Goal: Task Accomplishment & Management: Use online tool/utility

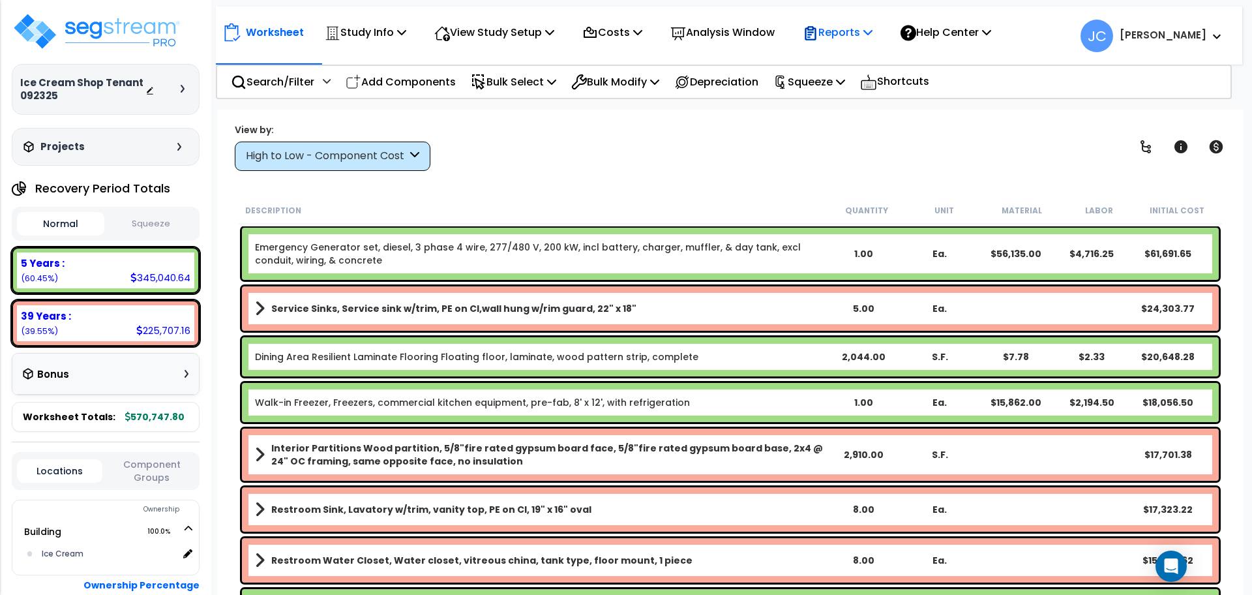
click at [835, 33] on p "Reports" at bounding box center [838, 32] width 70 height 18
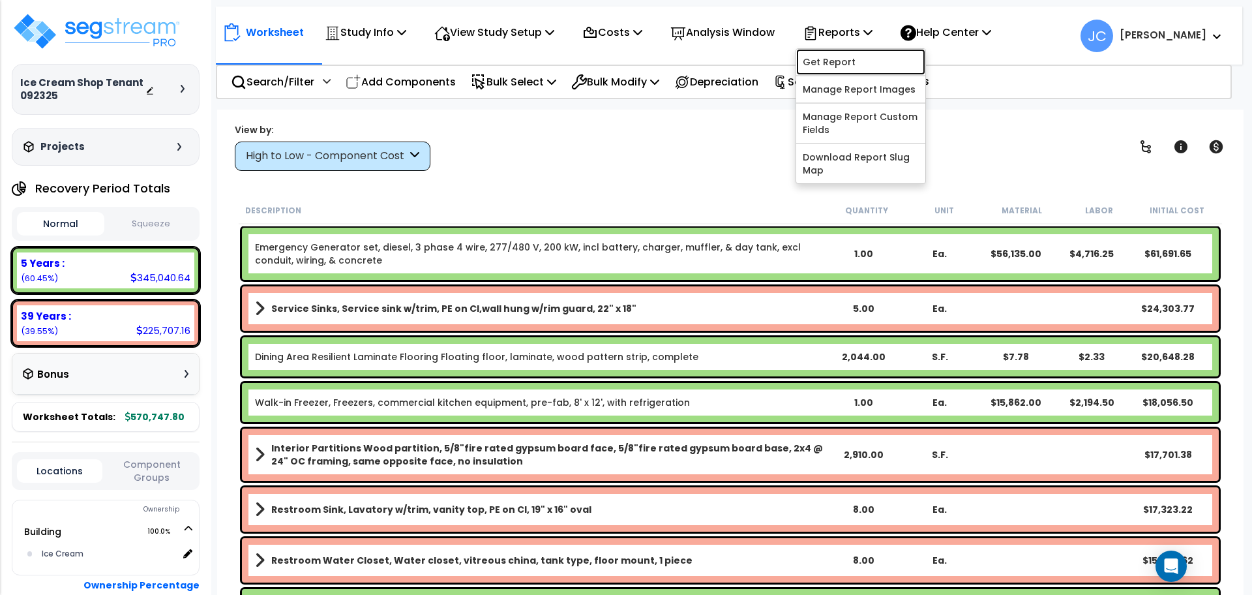
click at [843, 59] on link "Get Report" at bounding box center [860, 62] width 129 height 26
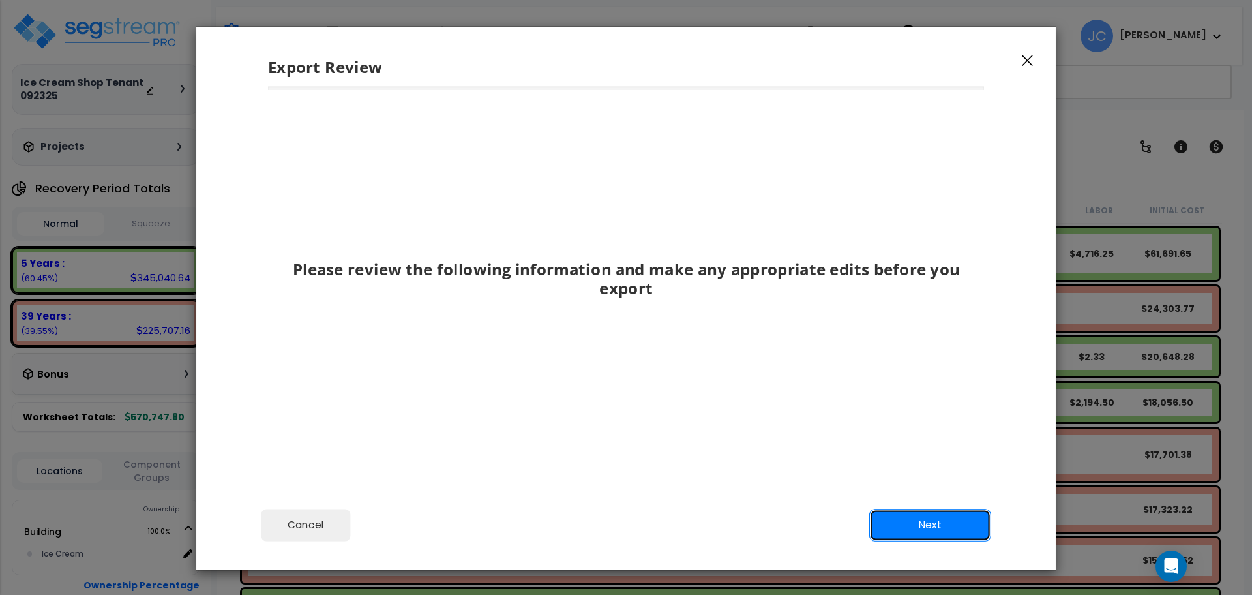
click at [946, 522] on button "Next" at bounding box center [930, 525] width 122 height 33
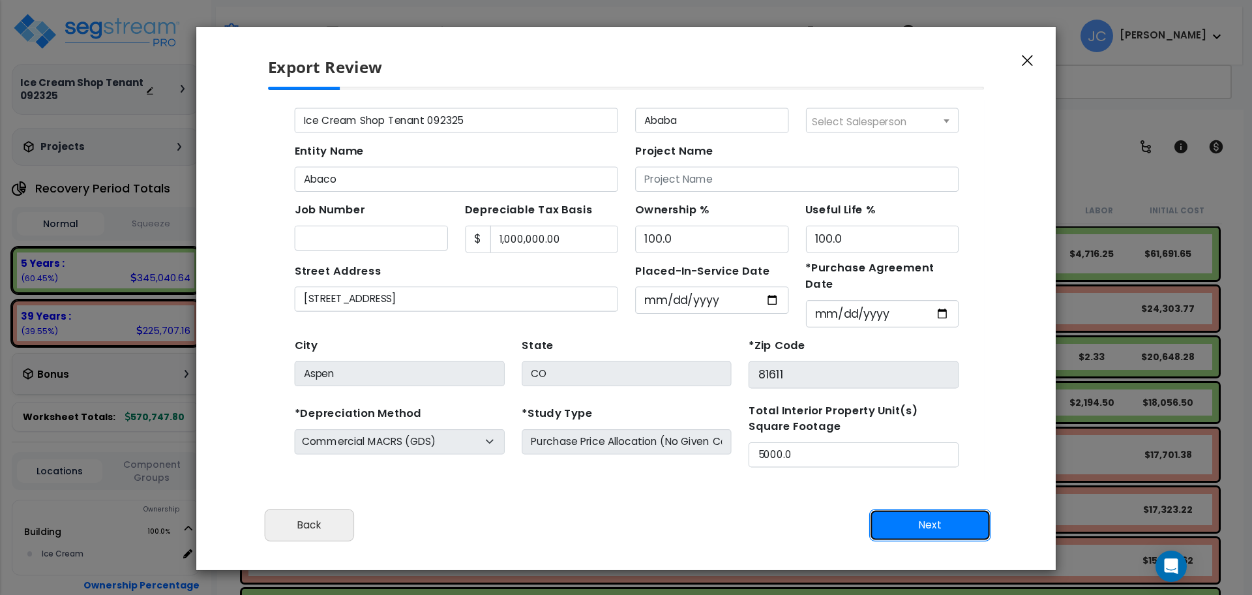
scroll to position [70, 0]
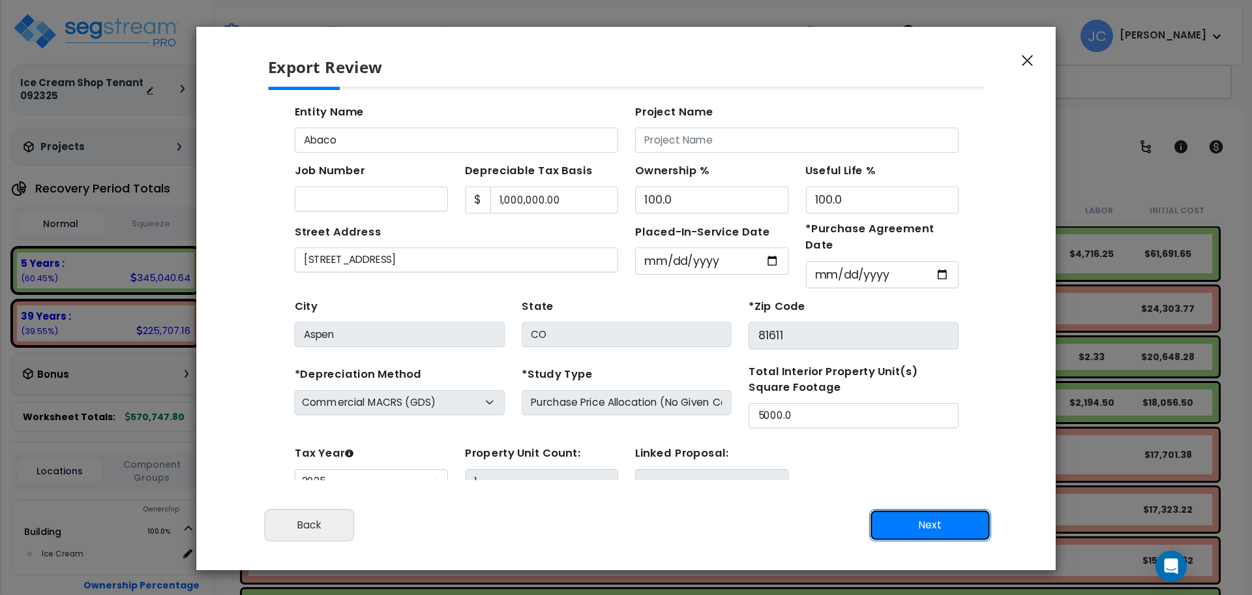
click at [916, 513] on button "Next" at bounding box center [930, 525] width 122 height 33
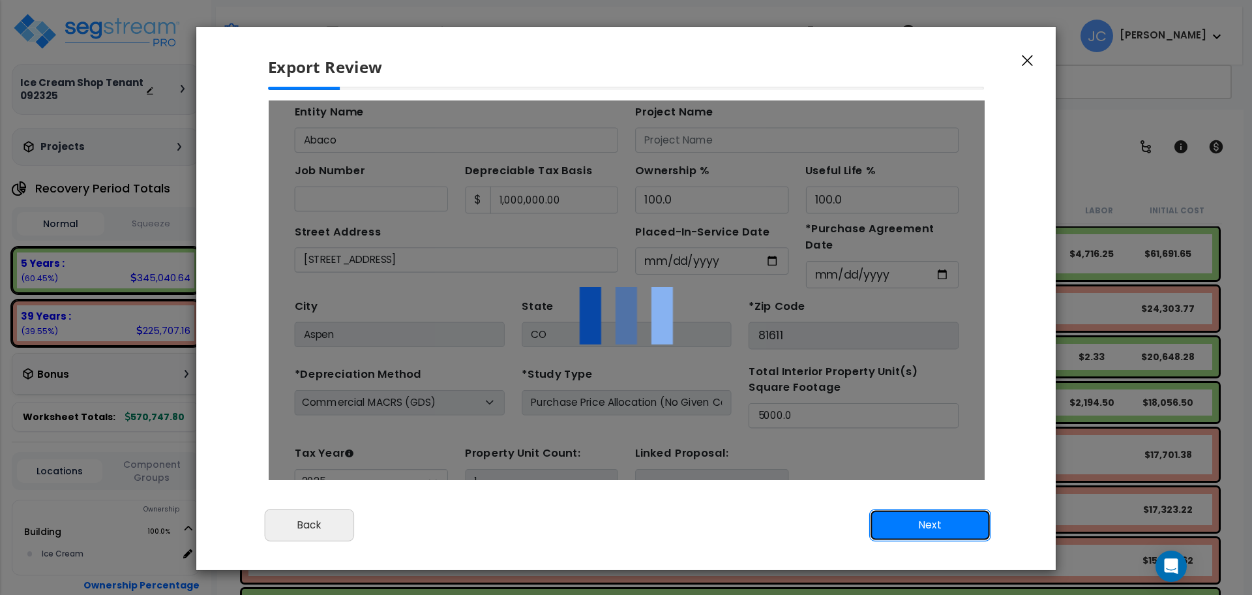
scroll to position [0, 0]
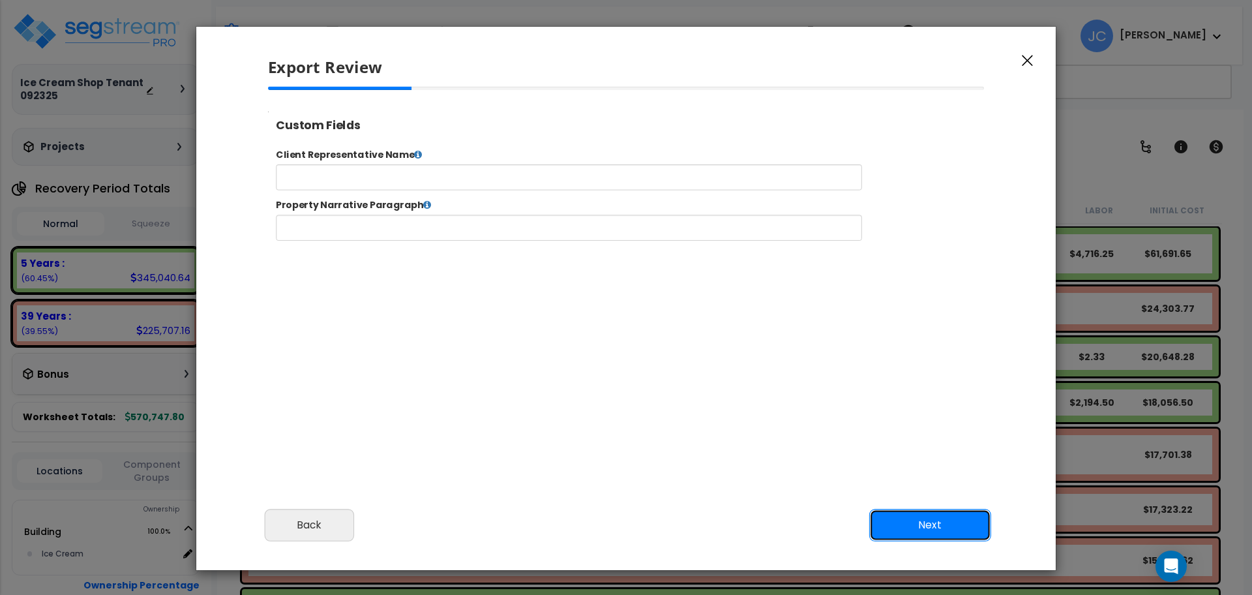
click at [935, 526] on button "Next" at bounding box center [930, 525] width 122 height 33
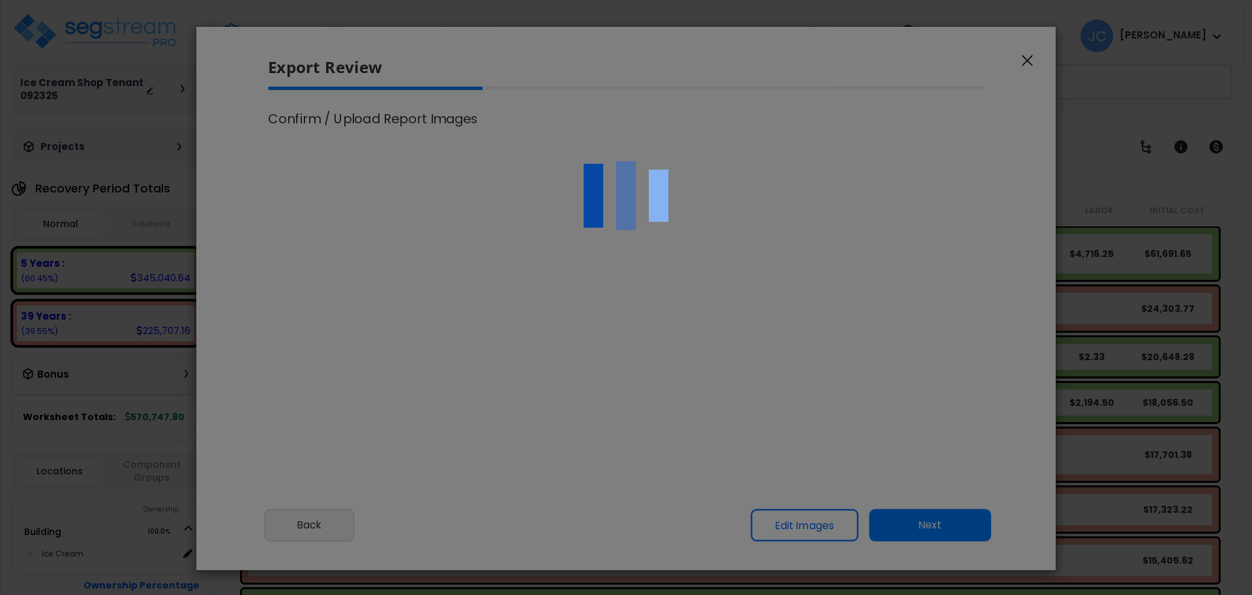
select select "2025"
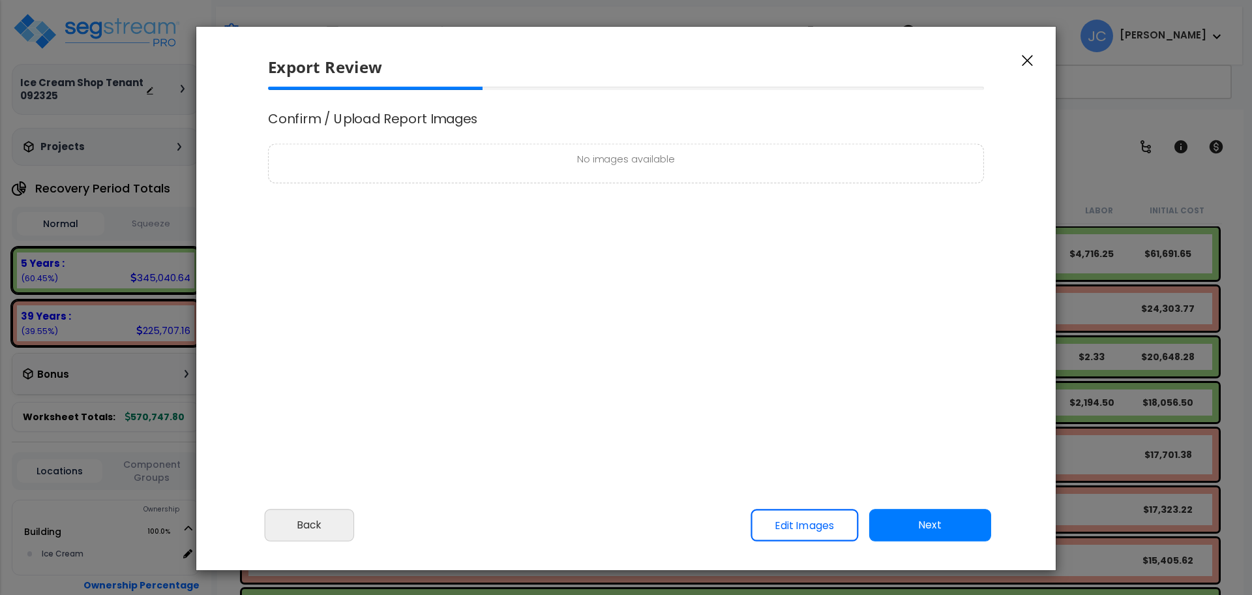
click at [932, 532] on button "Next" at bounding box center [930, 525] width 122 height 33
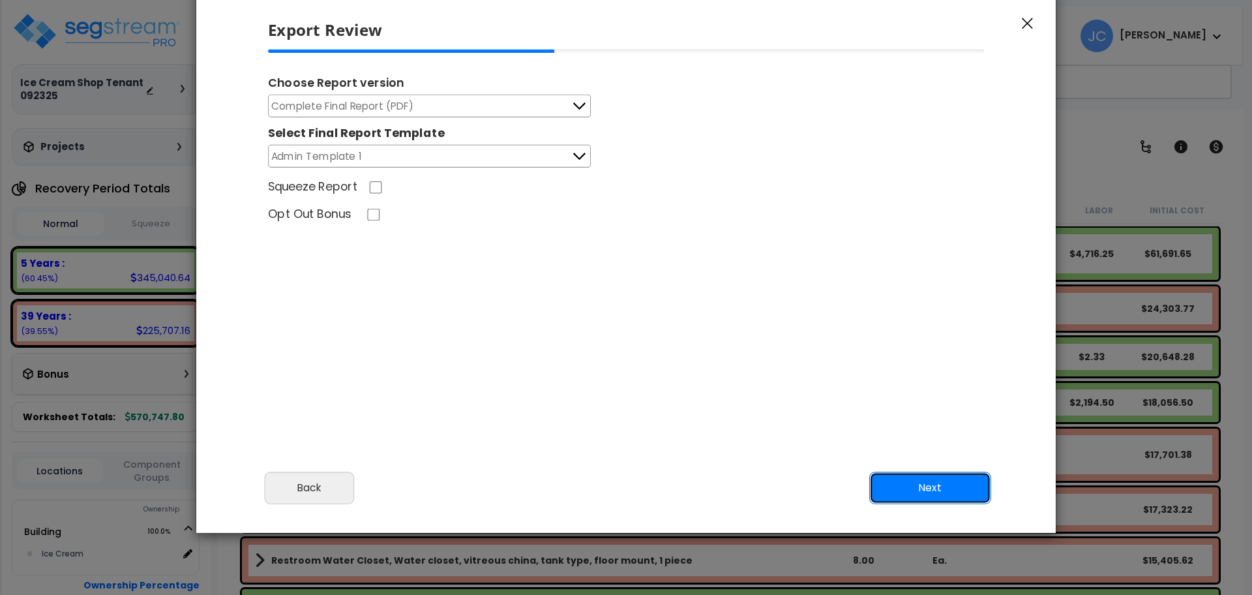
scroll to position [38, 0]
click at [901, 478] on button "Next" at bounding box center [930, 487] width 122 height 33
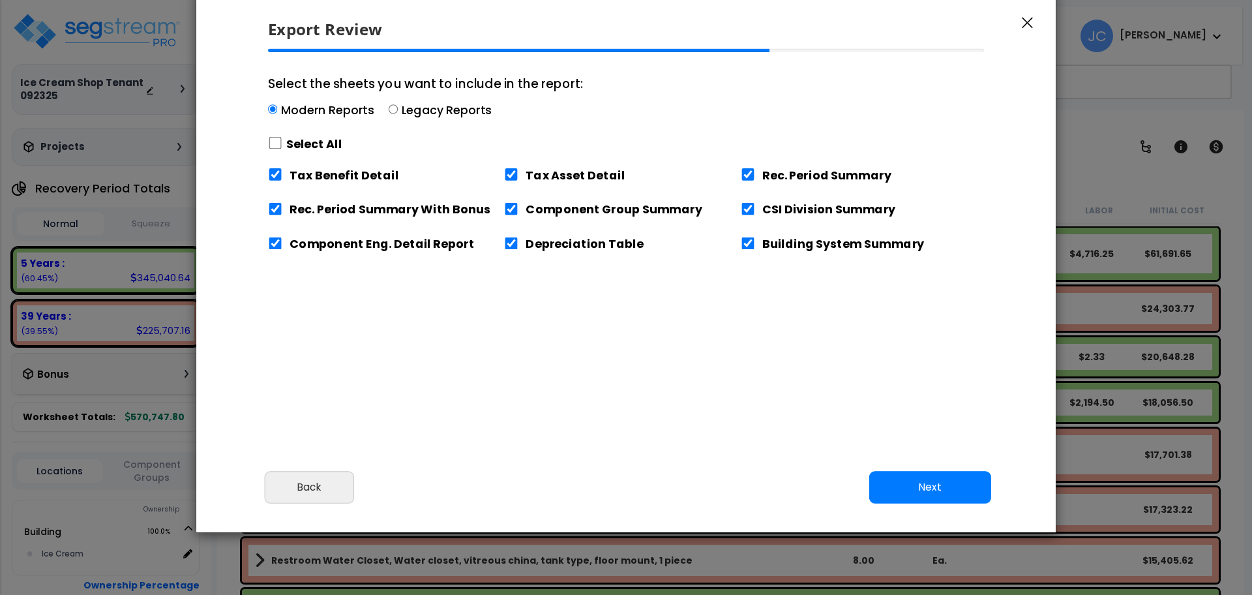
click at [301, 147] on label "Select All" at bounding box center [314, 144] width 56 height 16
click at [282, 147] on input "Select the sheets you want to include in the report: Modern Reports Legacy Repo…" at bounding box center [275, 143] width 14 height 12
checkbox input "true"
click at [917, 480] on button "Next" at bounding box center [930, 487] width 122 height 33
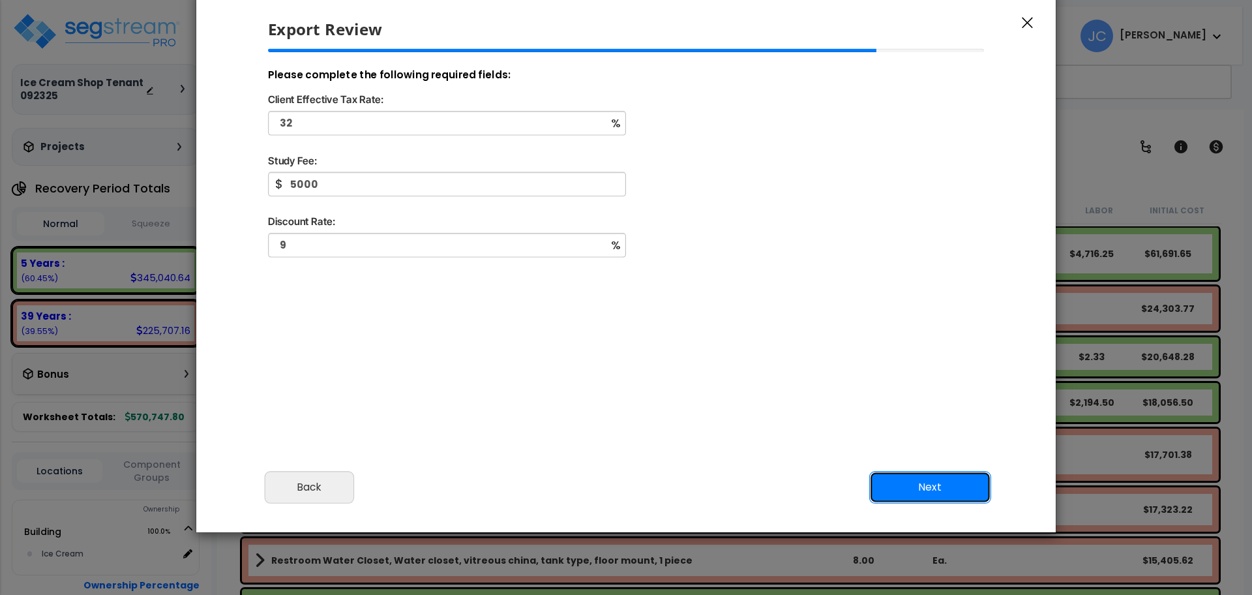
click at [929, 494] on button "Next" at bounding box center [930, 487] width 122 height 33
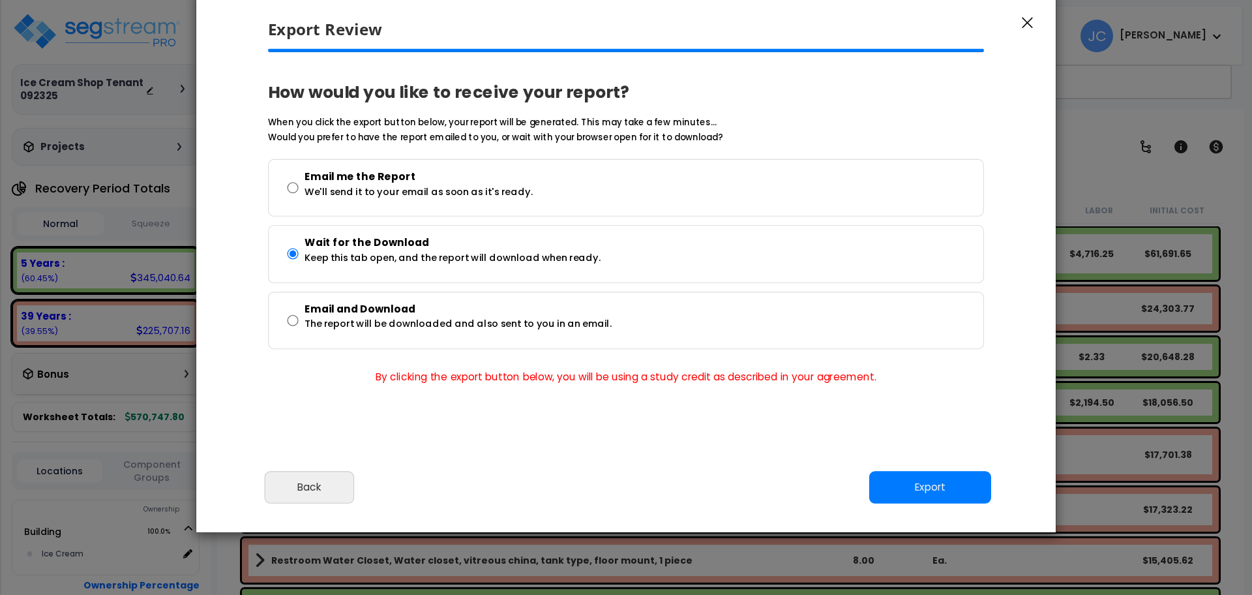
click at [924, 469] on div "Cancel Back Next Export Edit Images" at bounding box center [626, 496] width 860 height 71
click at [933, 486] on button "Export" at bounding box center [930, 487] width 122 height 33
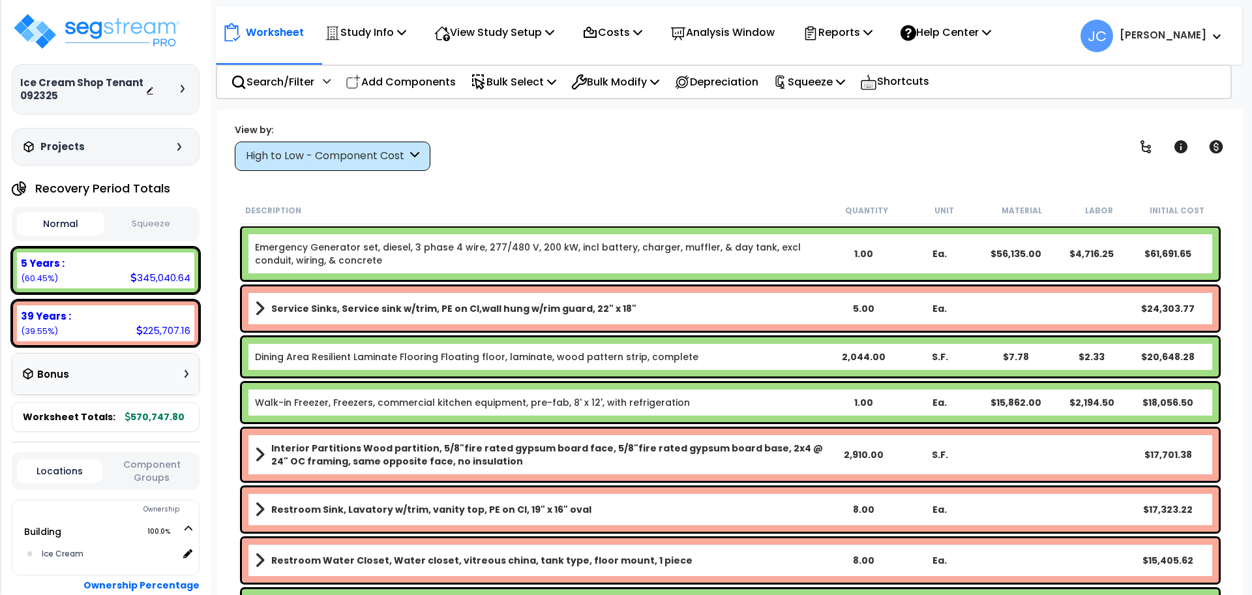
scroll to position [33, 0]
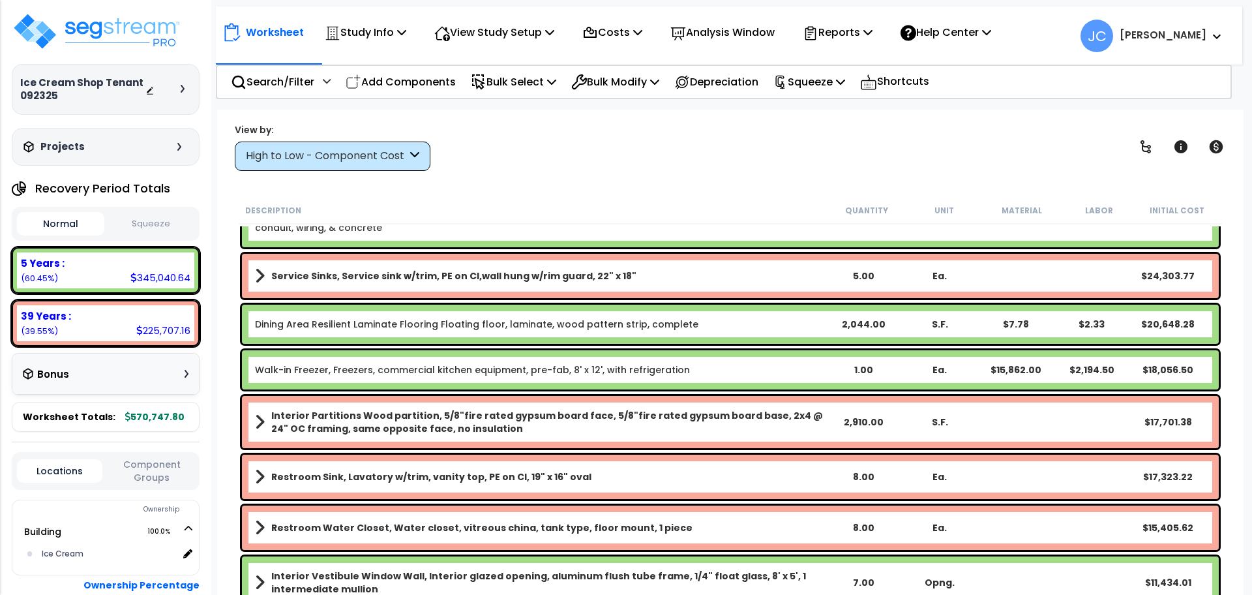
click at [1073, 142] on div "View by: High to Low - Component Cost High to Low - Component Cost" at bounding box center [730, 147] width 1001 height 48
click at [640, 116] on div "Worksheet Study Info Study Setup Add Property Unit Template study Clone study JC" at bounding box center [730, 407] width 1027 height 595
click at [616, 164] on div "View by: High to Low - Component Cost High to Low - Component Cost" at bounding box center [730, 147] width 1001 height 48
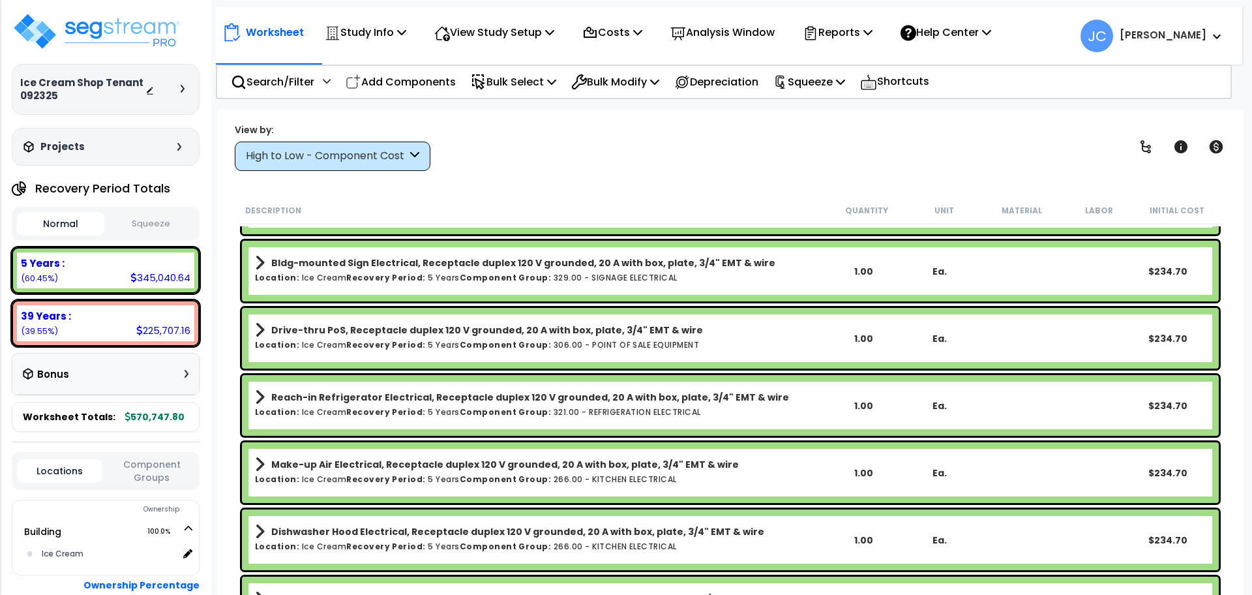
scroll to position [11298, 0]
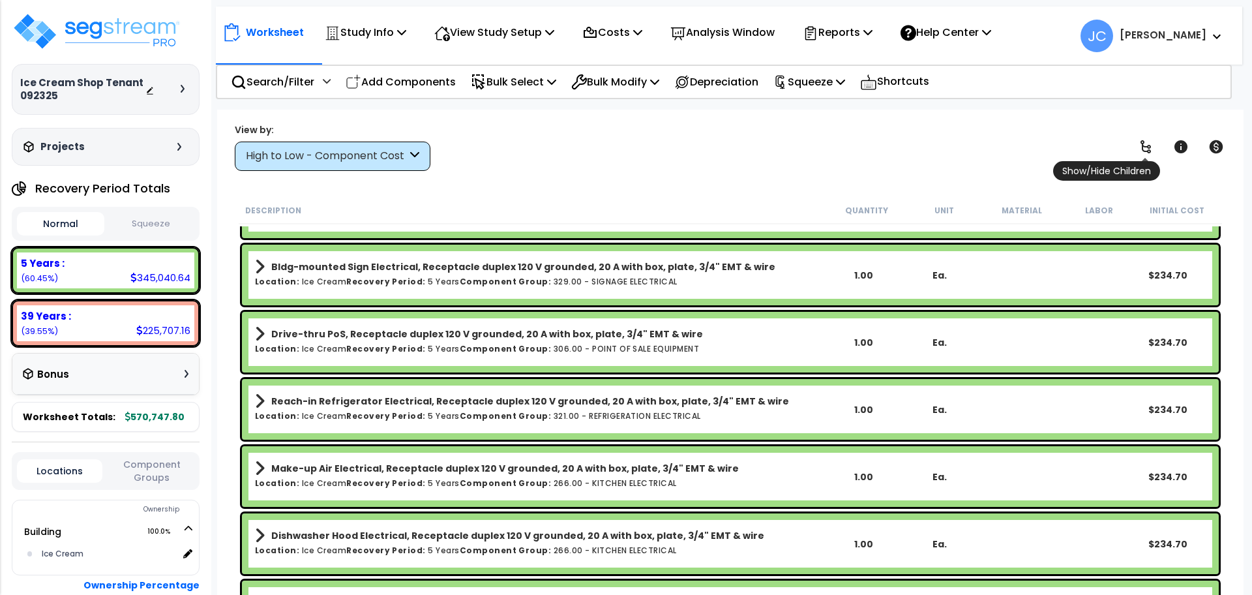
click at [1151, 161] on span "Show/Hide Children" at bounding box center [1106, 171] width 107 height 20
click at [1143, 151] on icon at bounding box center [1146, 147] width 16 height 16
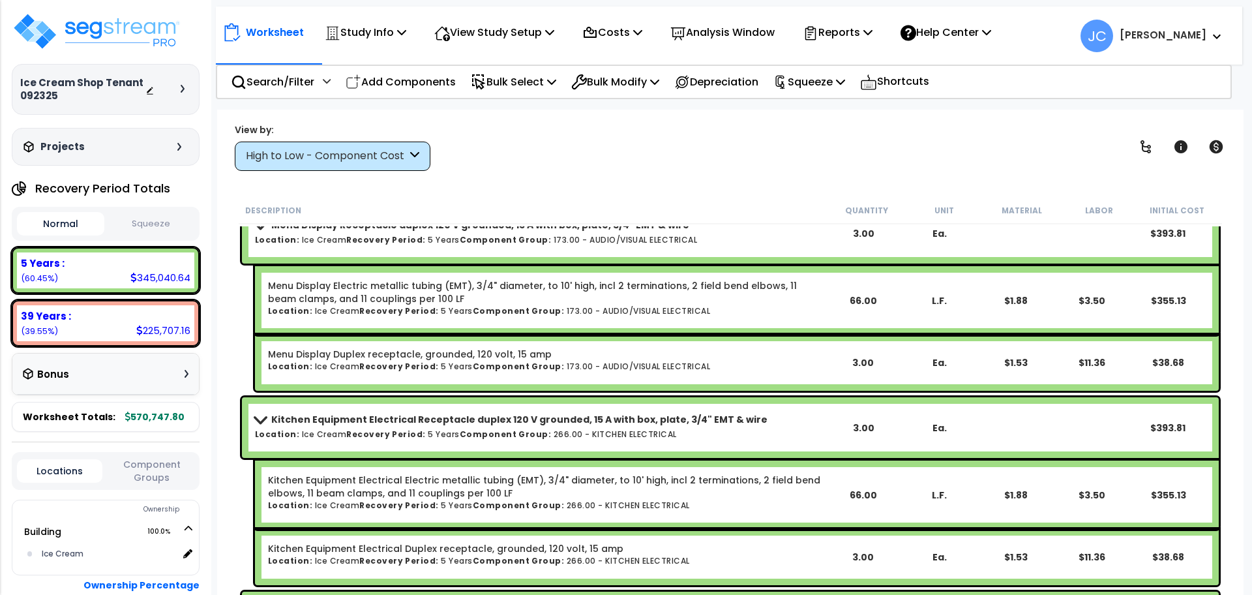
scroll to position [17881, 0]
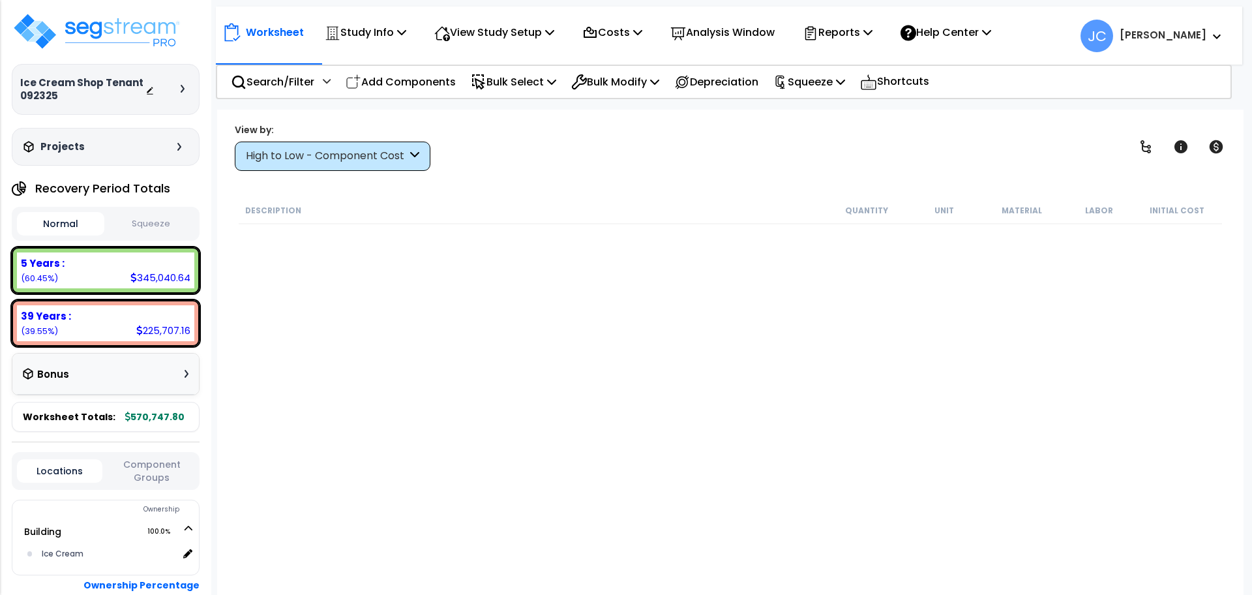
scroll to position [57, 0]
select select "2025"
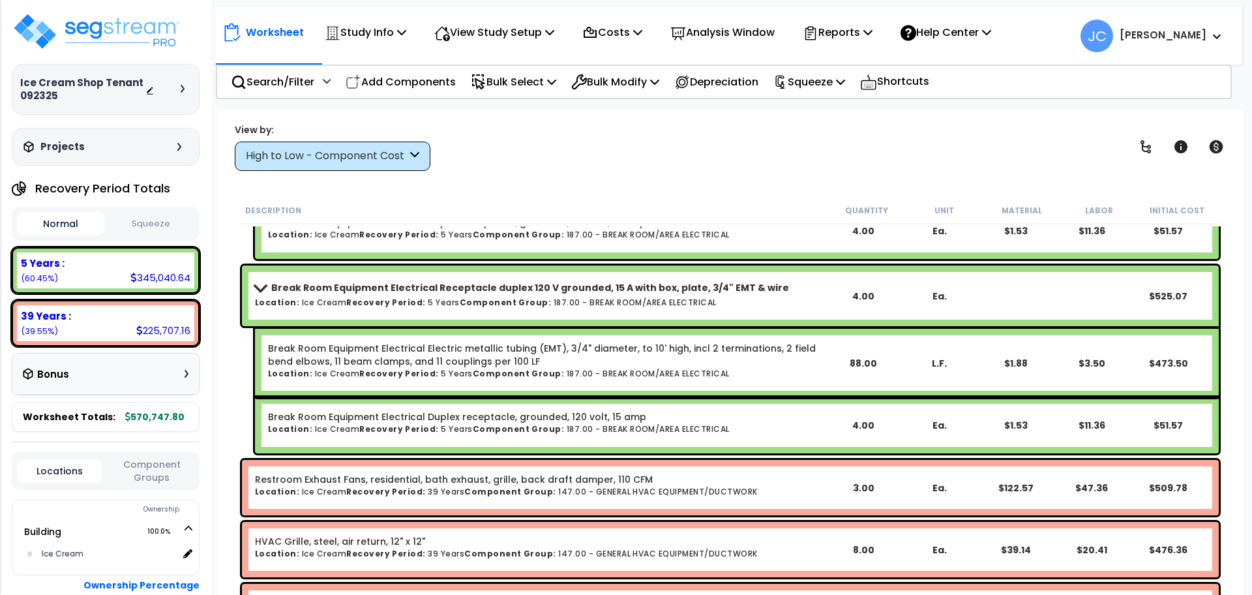
scroll to position [14885, 0]
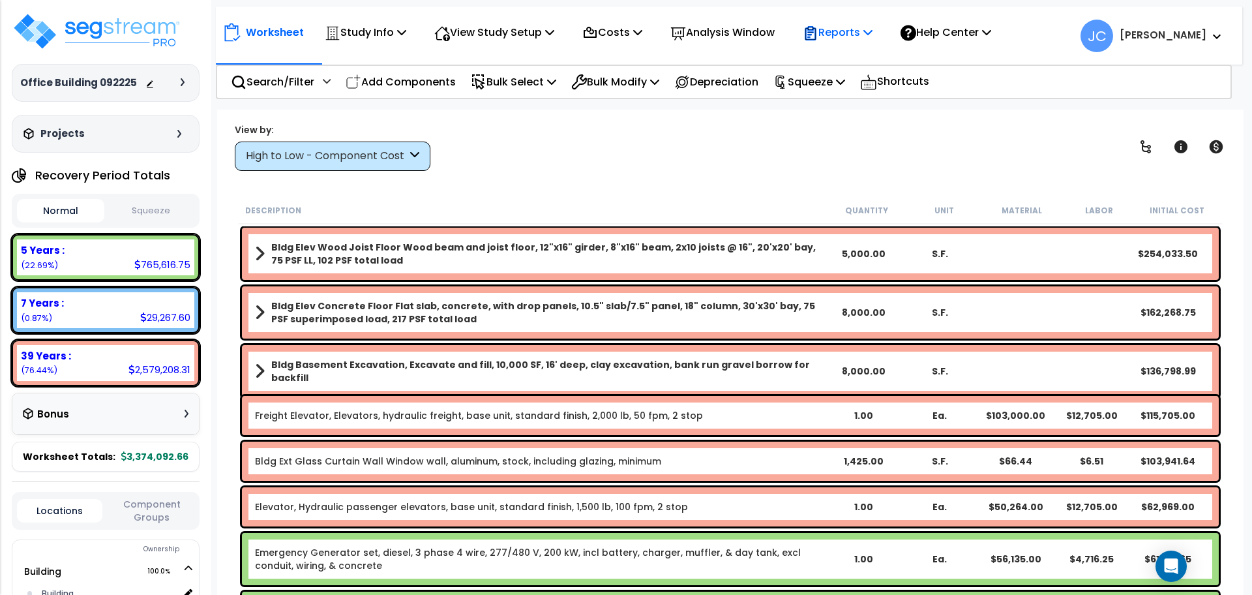
click at [868, 34] on p "Reports" at bounding box center [838, 32] width 70 height 18
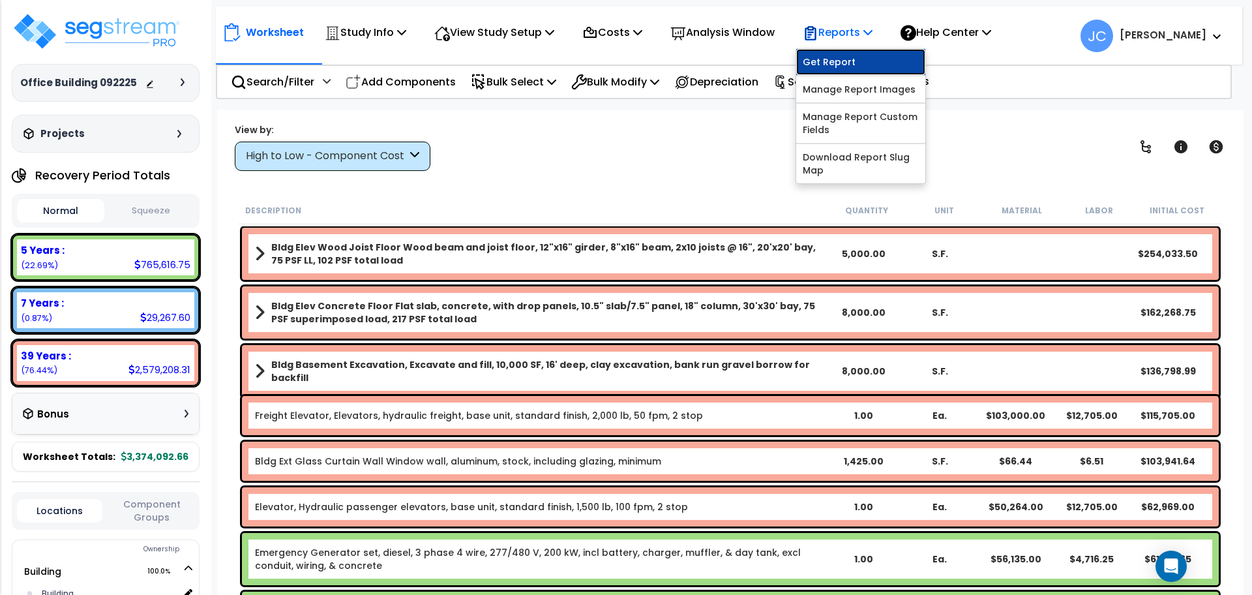
click at [868, 59] on link "Get Report" at bounding box center [860, 62] width 129 height 26
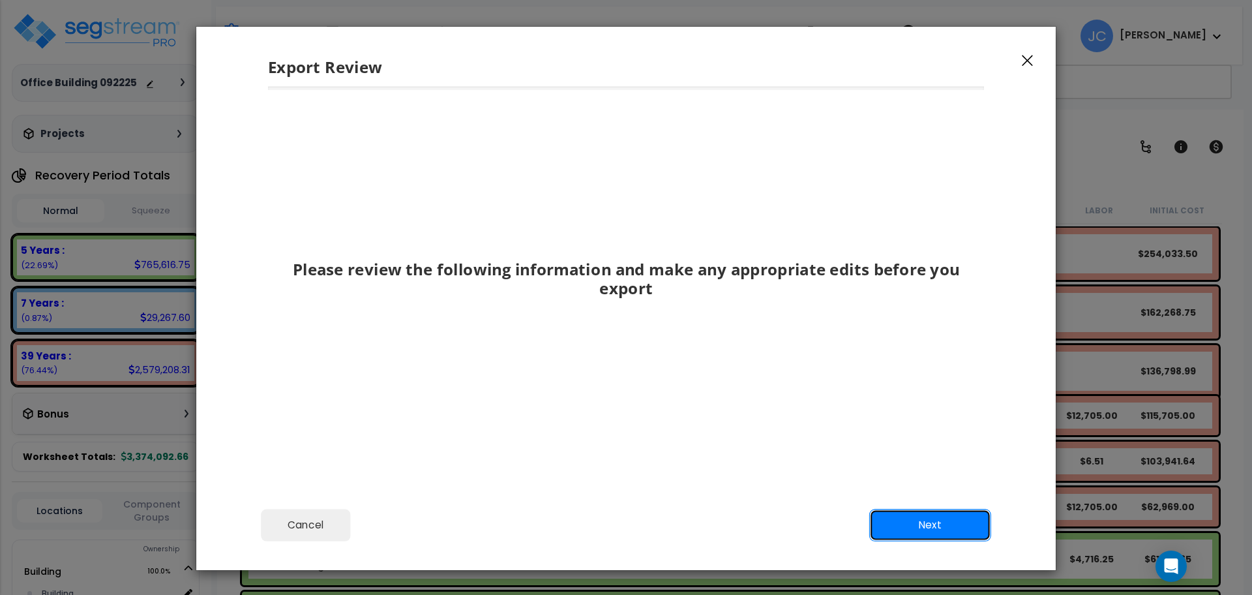
click at [939, 524] on button "Next" at bounding box center [930, 525] width 122 height 33
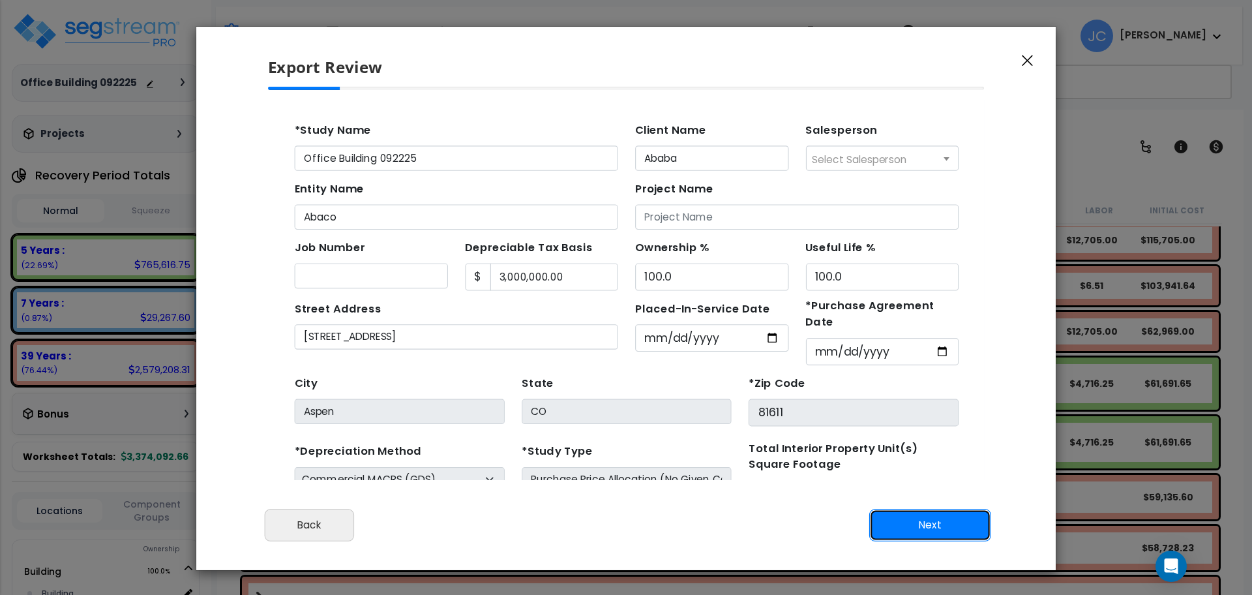
scroll to position [70, 0]
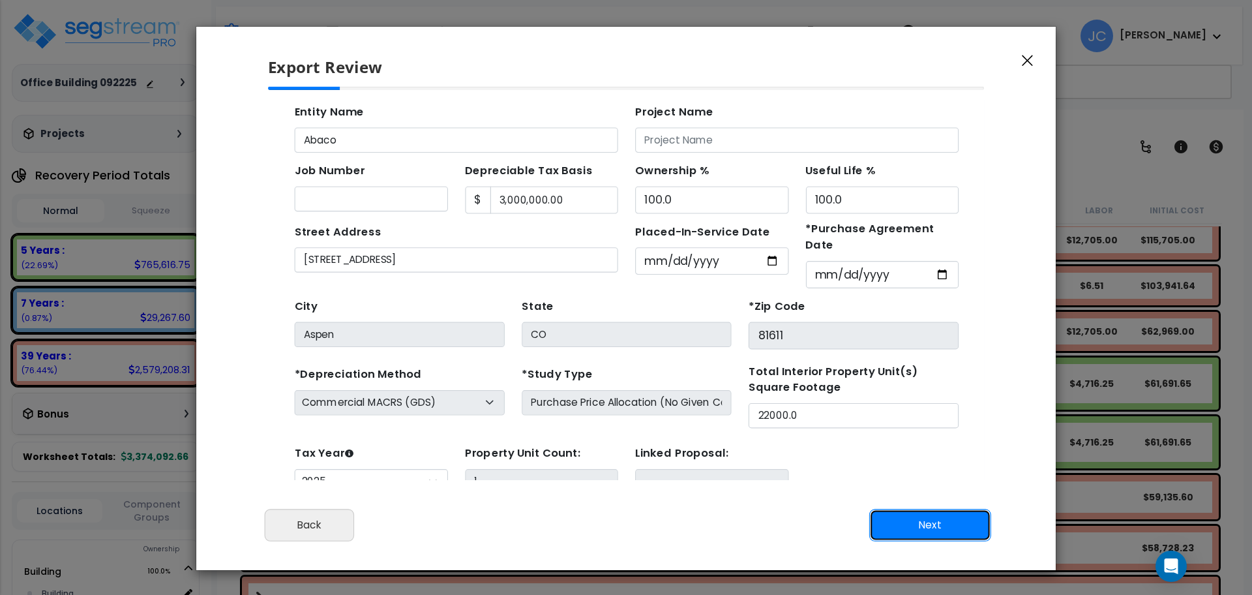
click at [911, 526] on button "Next" at bounding box center [930, 525] width 122 height 33
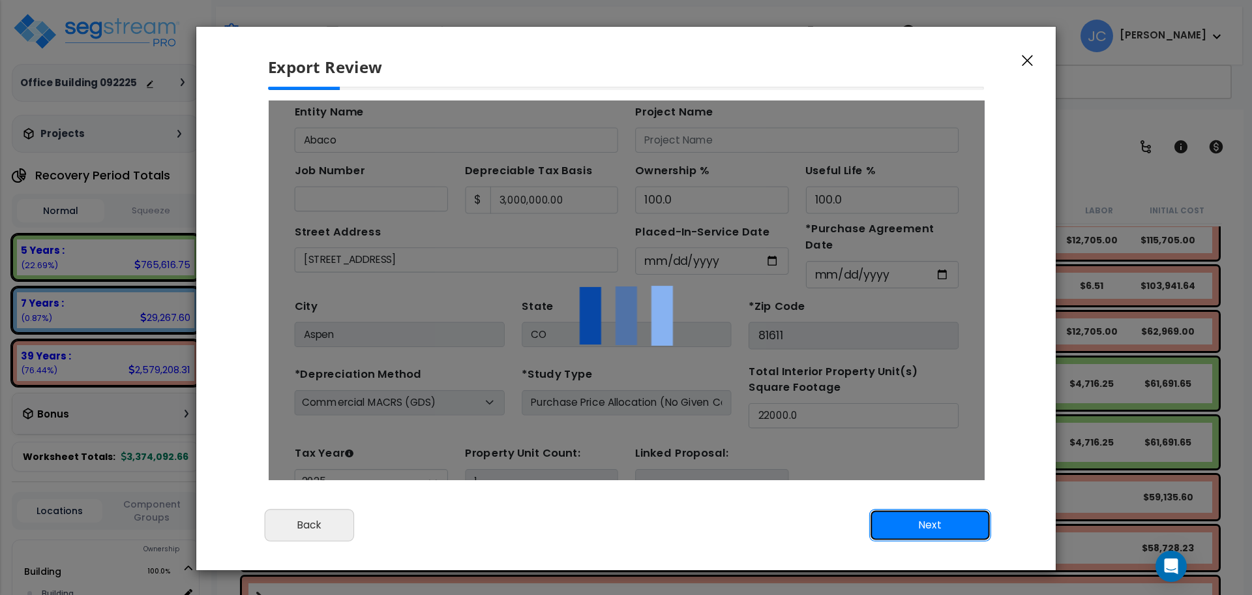
scroll to position [0, 0]
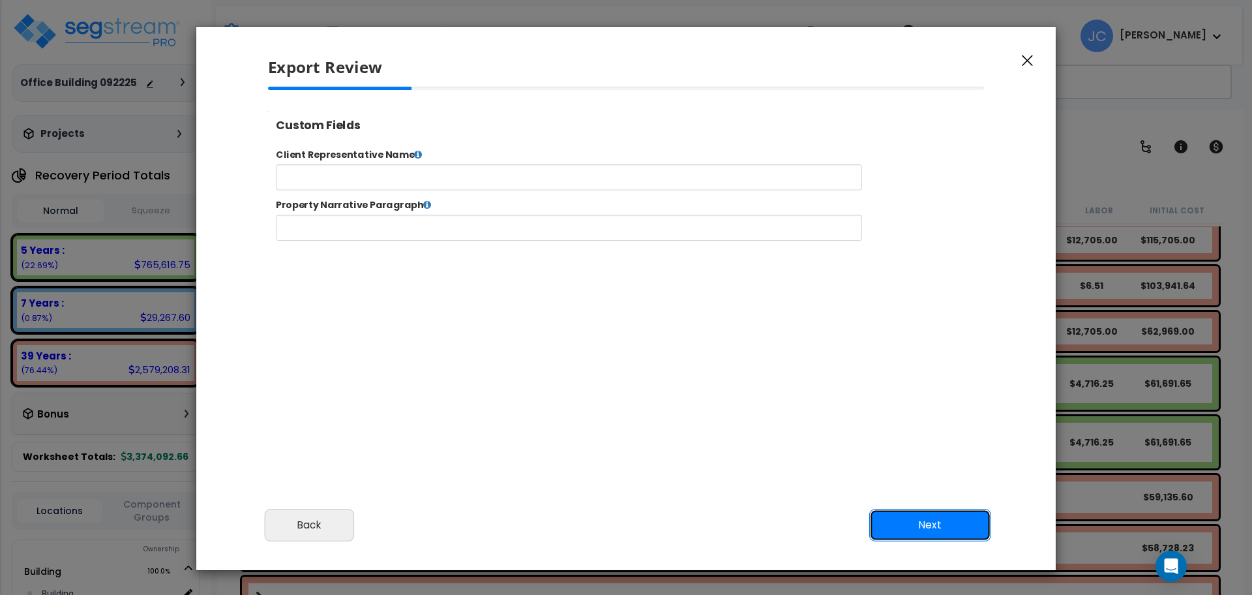
click at [936, 526] on button "Next" at bounding box center [930, 525] width 122 height 33
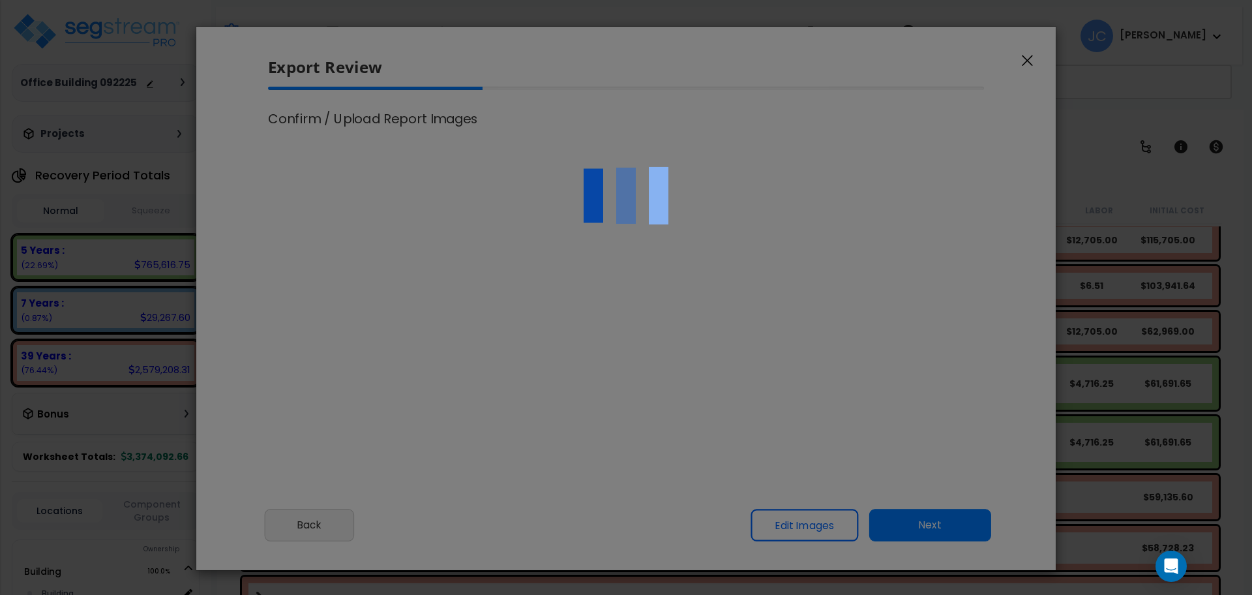
select select "2025"
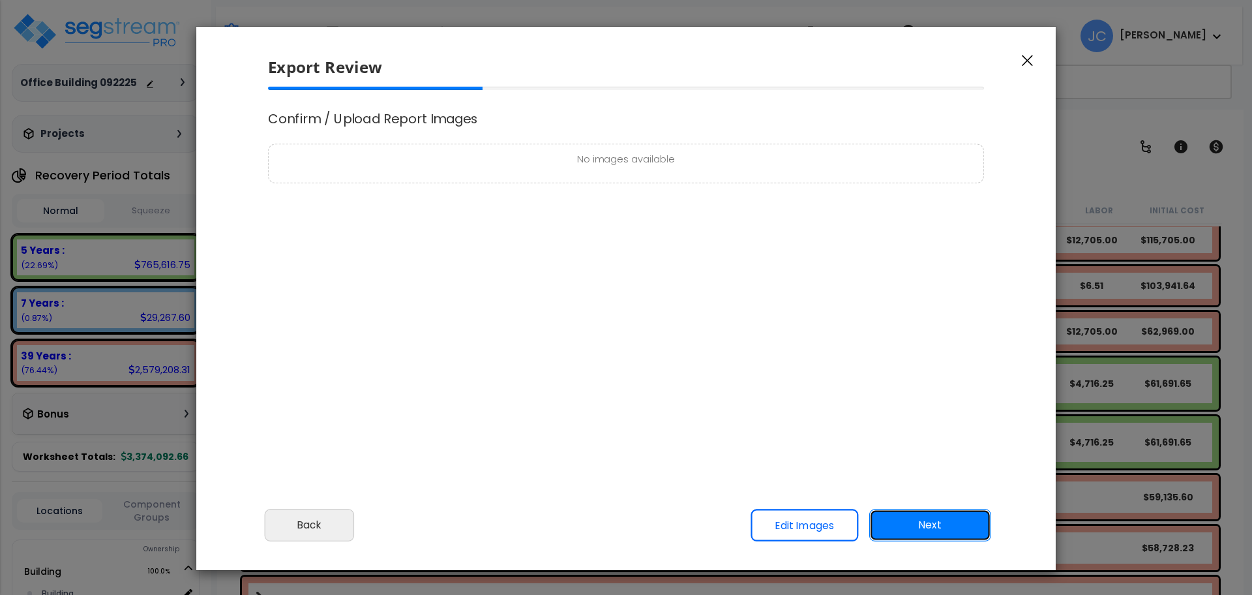
click at [925, 526] on button "Next" at bounding box center [930, 525] width 122 height 33
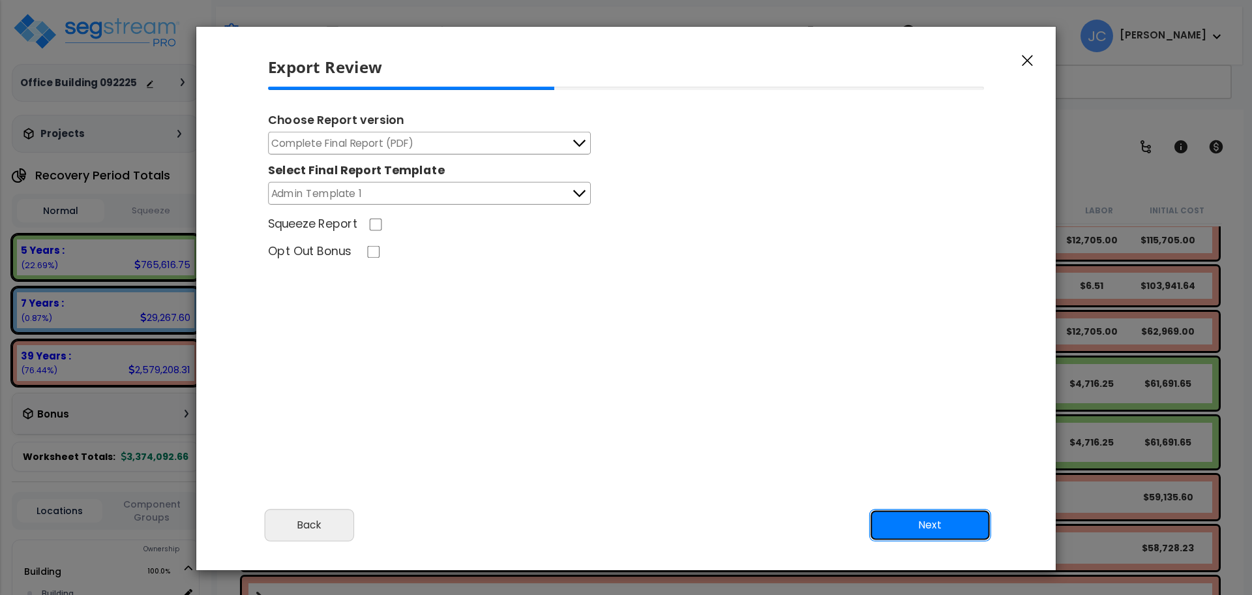
click at [926, 532] on button "Next" at bounding box center [930, 525] width 122 height 33
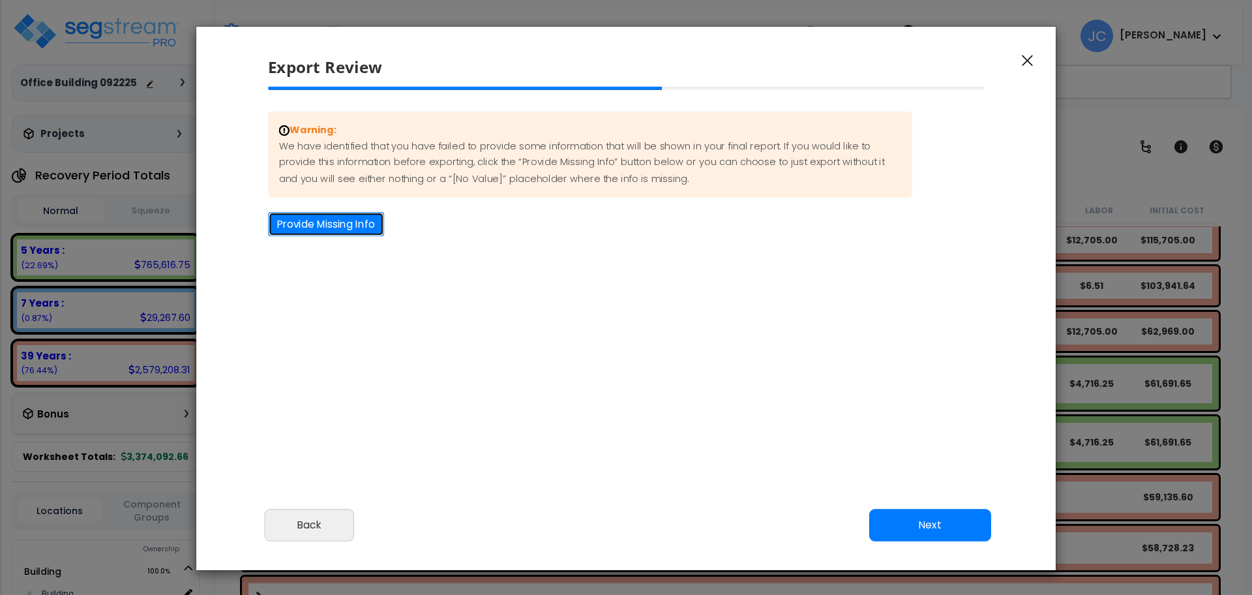
click at [337, 229] on button "Provide Missing Info" at bounding box center [326, 224] width 116 height 24
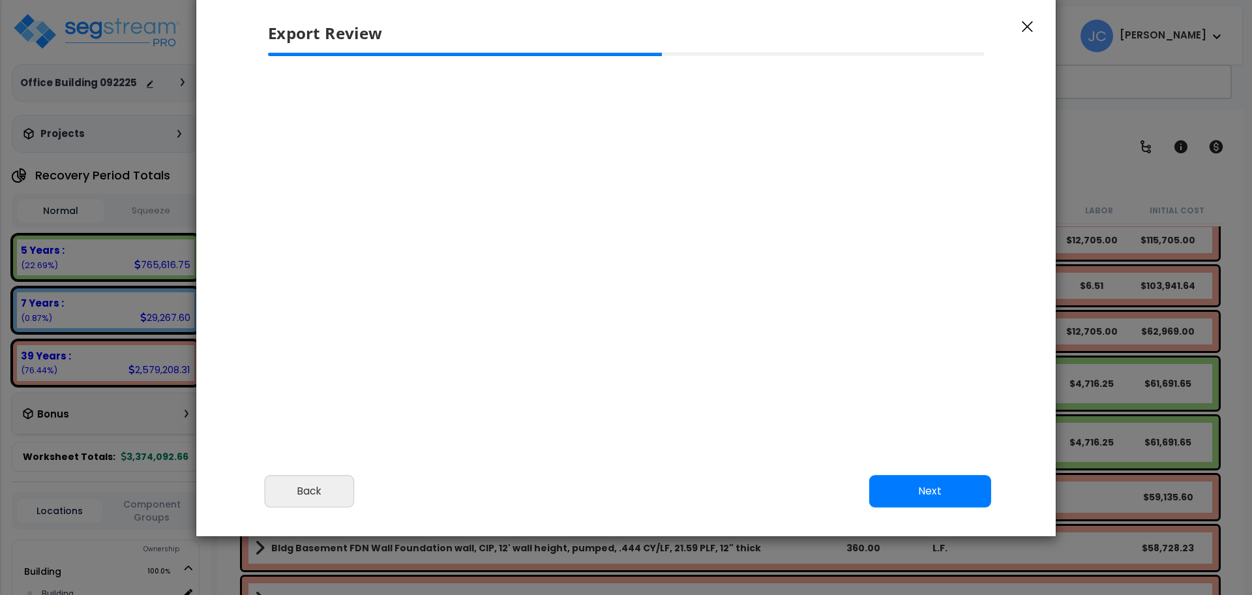
scroll to position [35, 0]
click at [914, 490] on button "Next" at bounding box center [930, 490] width 122 height 33
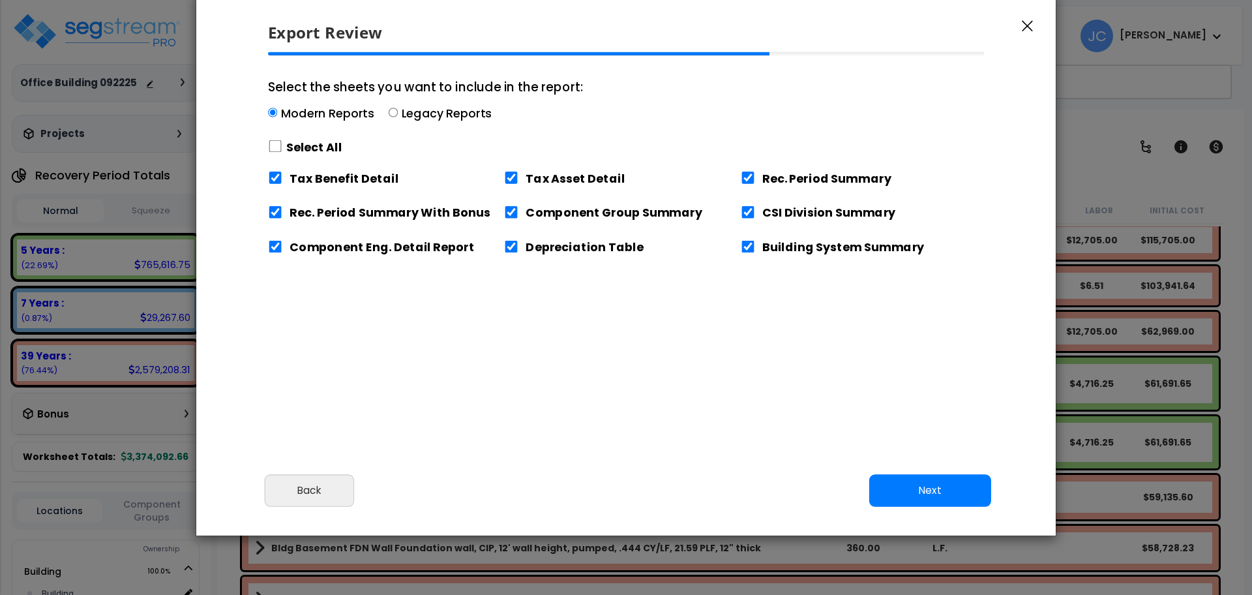
click at [282, 155] on div "Select All" at bounding box center [425, 147] width 315 height 23
click at [277, 117] on input "Select the sheets you want to include in the report: Modern Reports Legacy Repo…" at bounding box center [272, 112] width 9 height 9
click at [282, 150] on div "Select All" at bounding box center [425, 147] width 315 height 23
click at [296, 147] on label "Select All" at bounding box center [314, 147] width 56 height 16
click at [263, 145] on div "Select the sheets you want to include in the report: Modern Reports Legacy Repo…" at bounding box center [626, 159] width 738 height 214
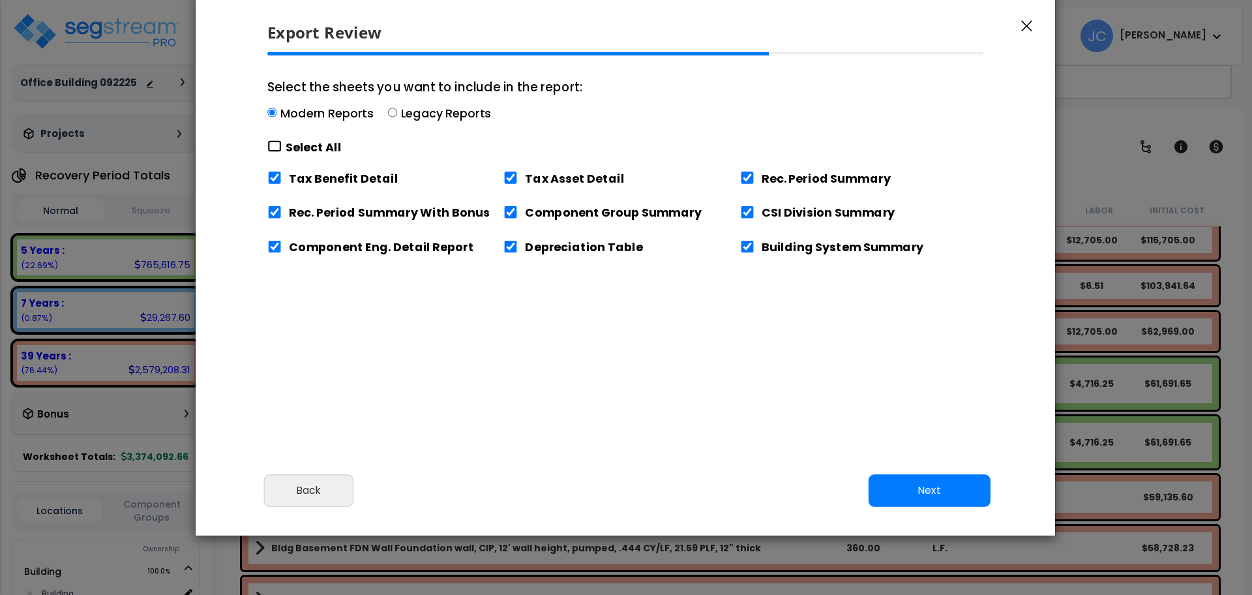
click at [277, 145] on input "Select the sheets you want to include in the report: Modern Reports Legacy Repo…" at bounding box center [274, 146] width 14 height 12
checkbox input "true"
click at [946, 477] on button "Next" at bounding box center [930, 490] width 122 height 33
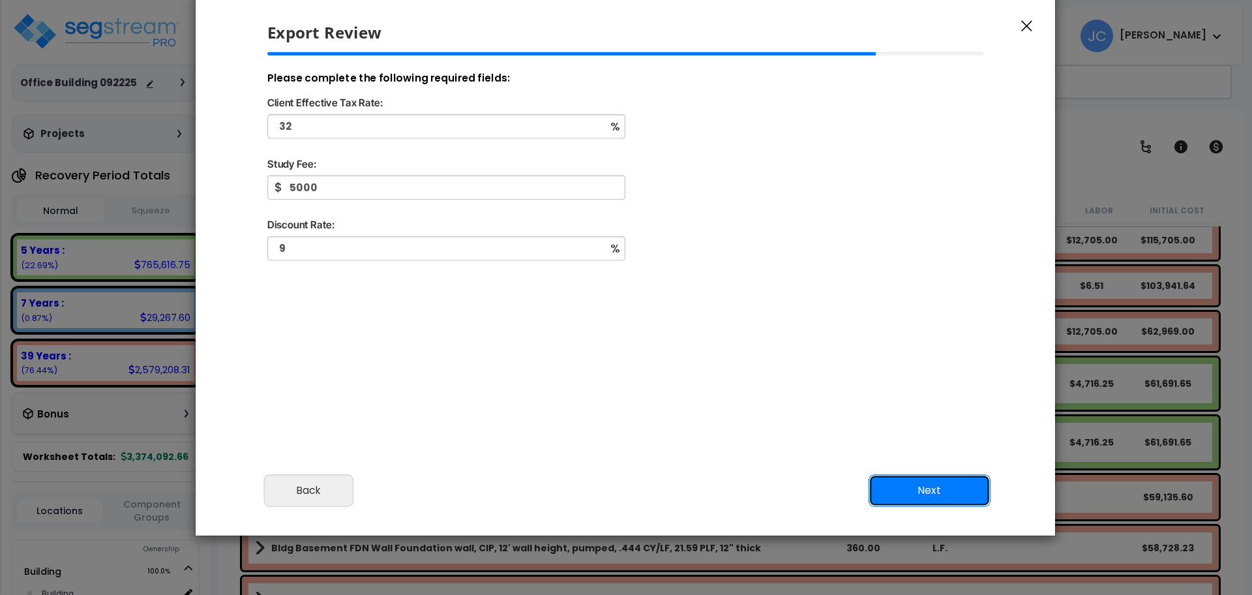
click at [929, 483] on button "Next" at bounding box center [930, 490] width 122 height 33
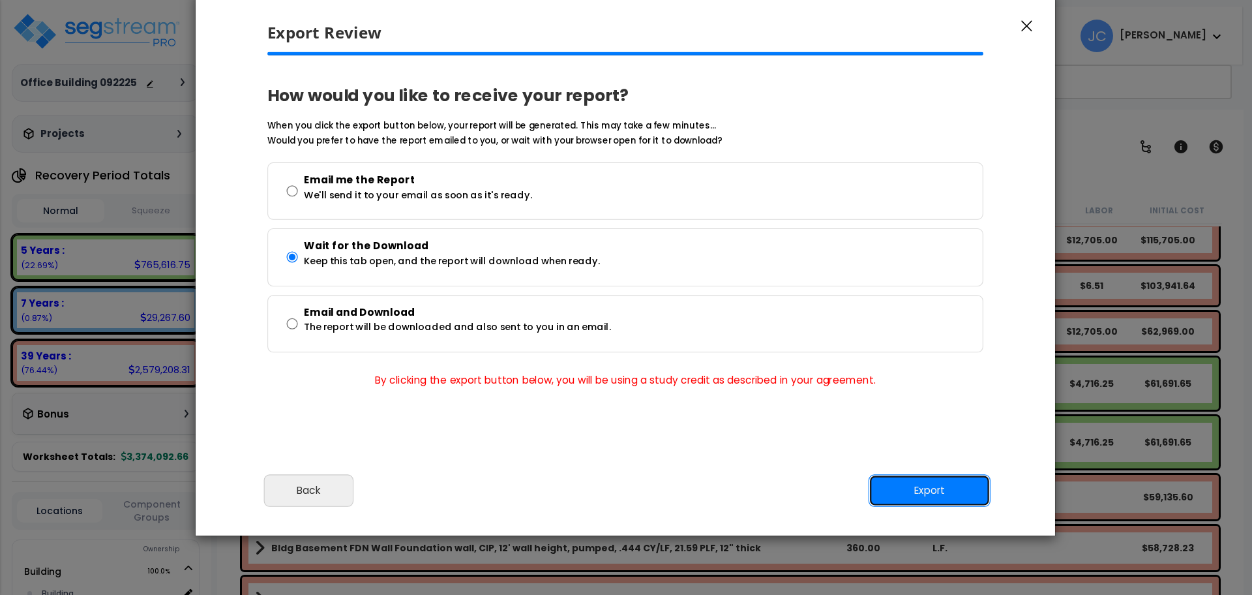
click at [933, 500] on button "Export" at bounding box center [930, 490] width 122 height 33
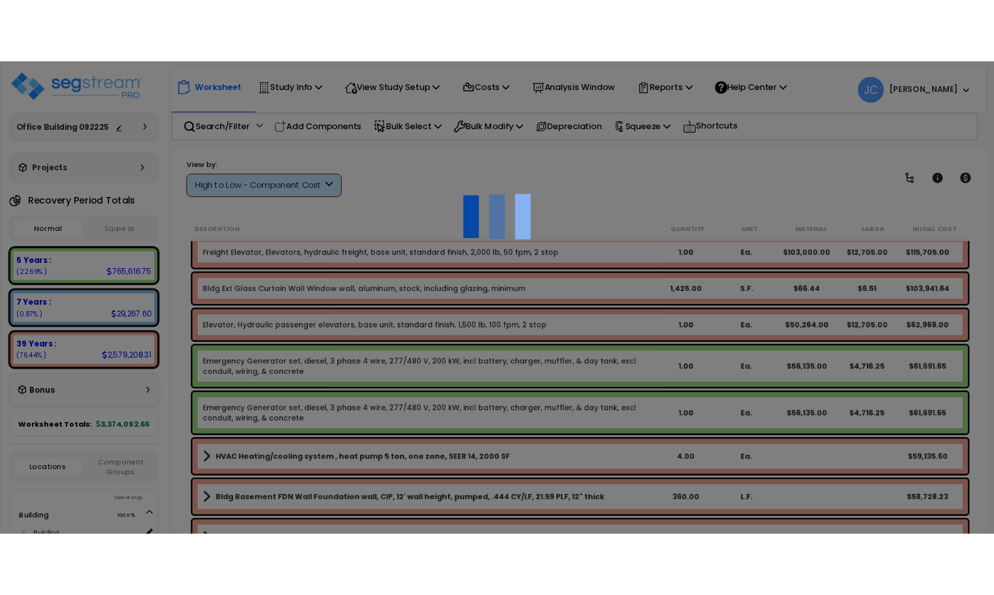
scroll to position [57, 0]
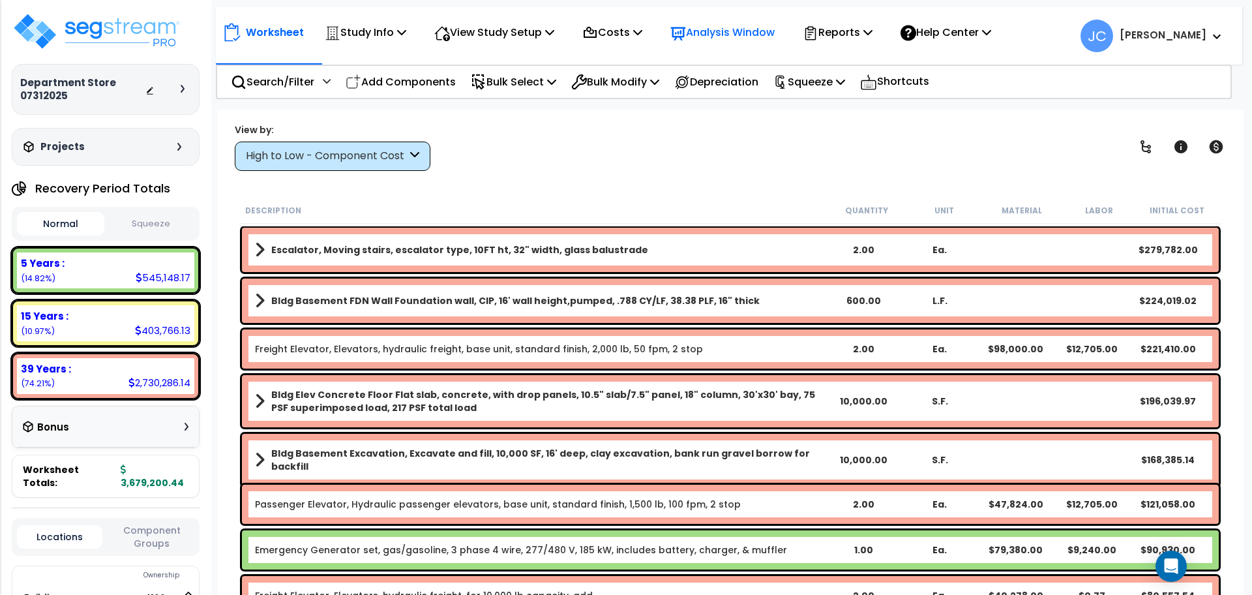
click at [714, 42] on div "Analysis Window" at bounding box center [722, 32] width 104 height 31
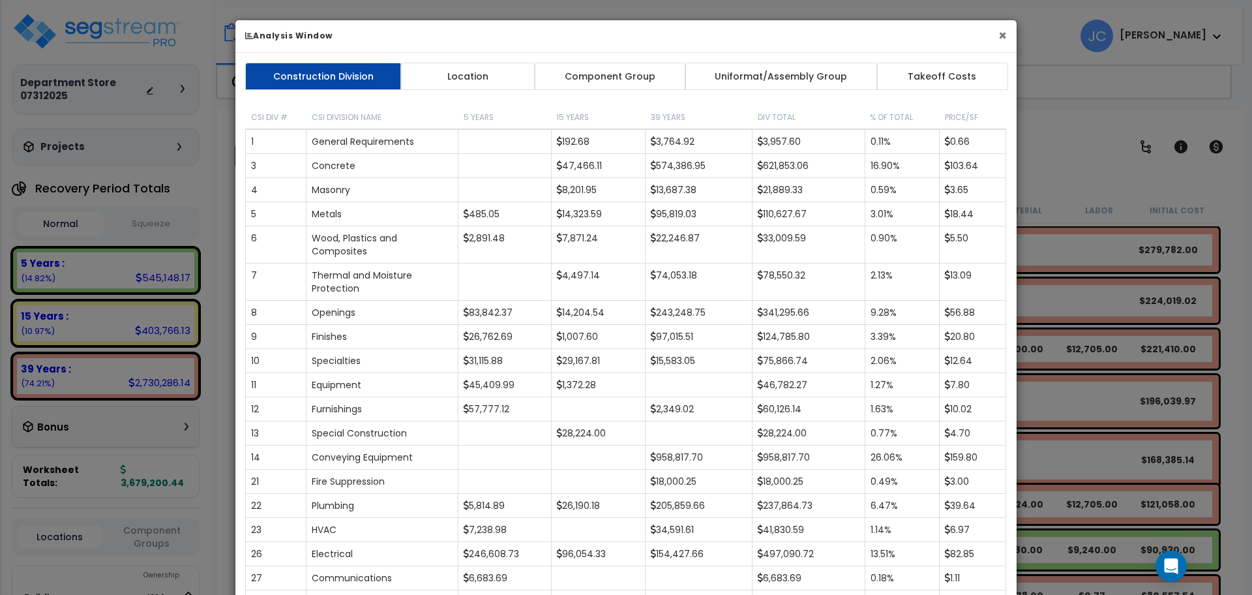
click at [1004, 37] on button "×" at bounding box center [1003, 36] width 8 height 14
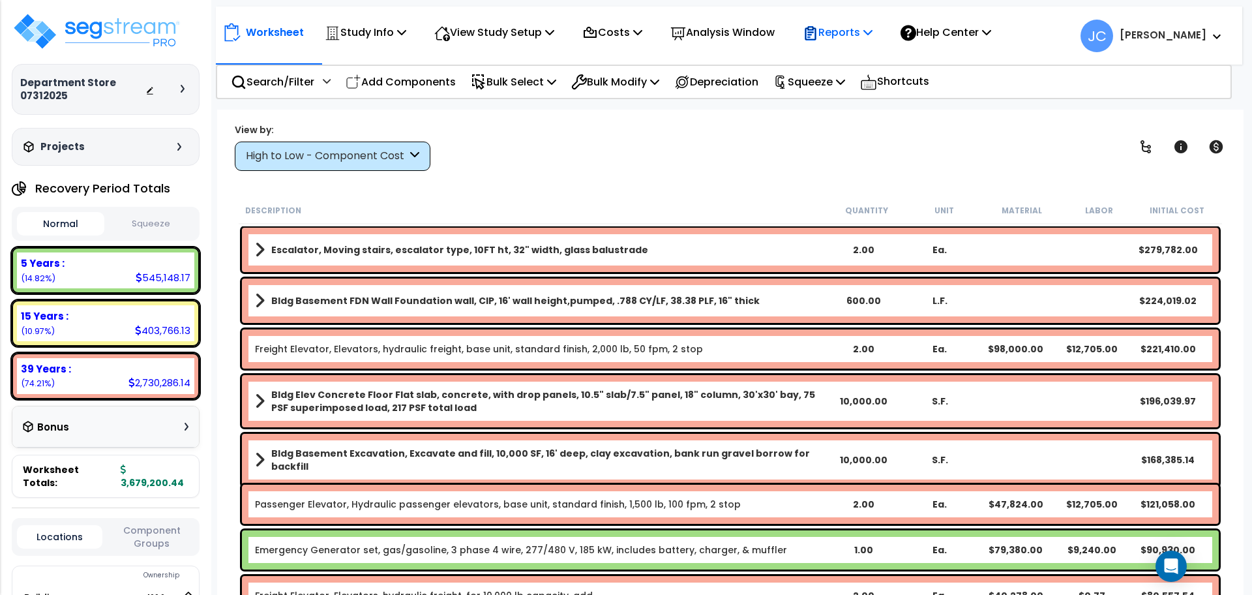
click at [873, 34] on p "Reports" at bounding box center [838, 32] width 70 height 18
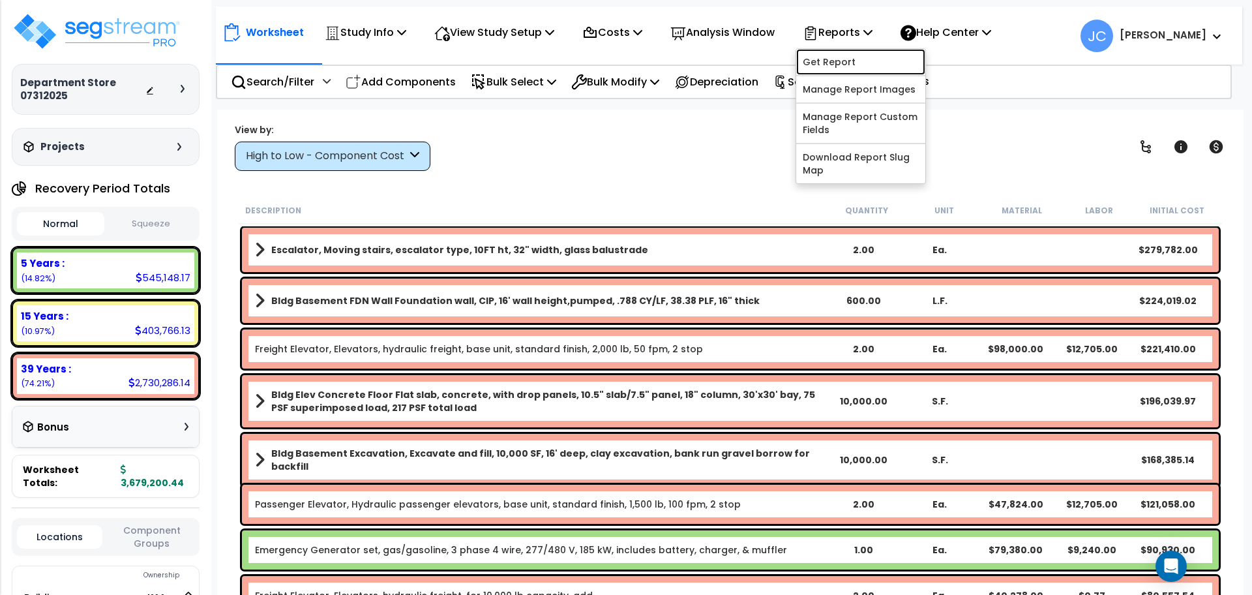
click at [842, 68] on link "Get Report" at bounding box center [860, 62] width 129 height 26
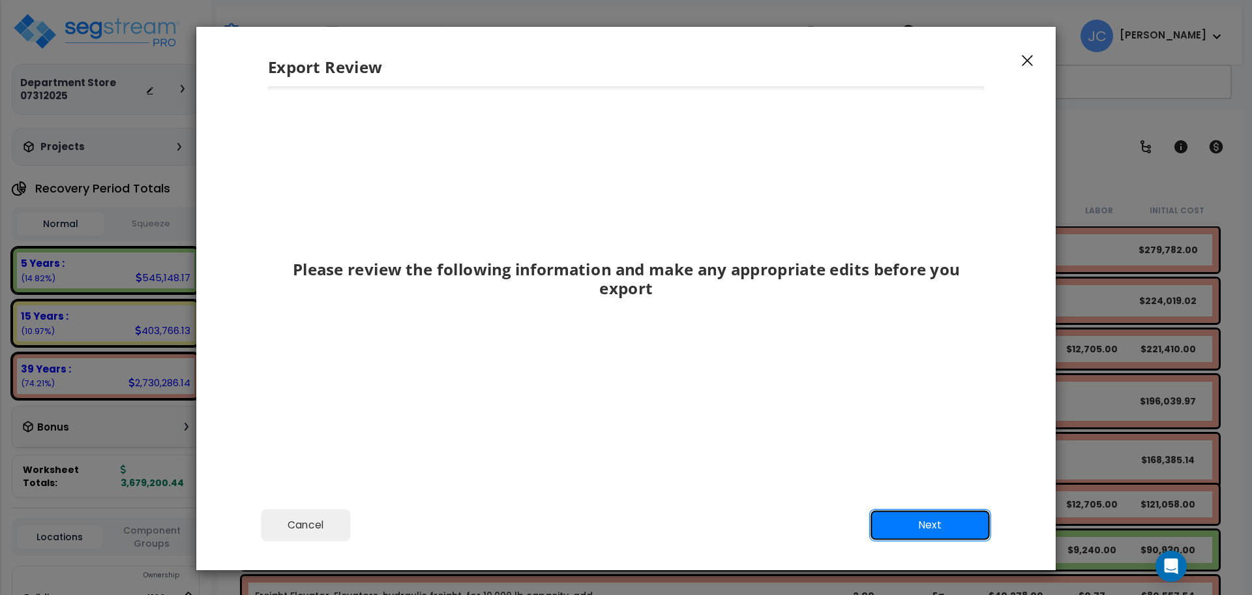
click at [906, 524] on button "Next" at bounding box center [930, 525] width 122 height 33
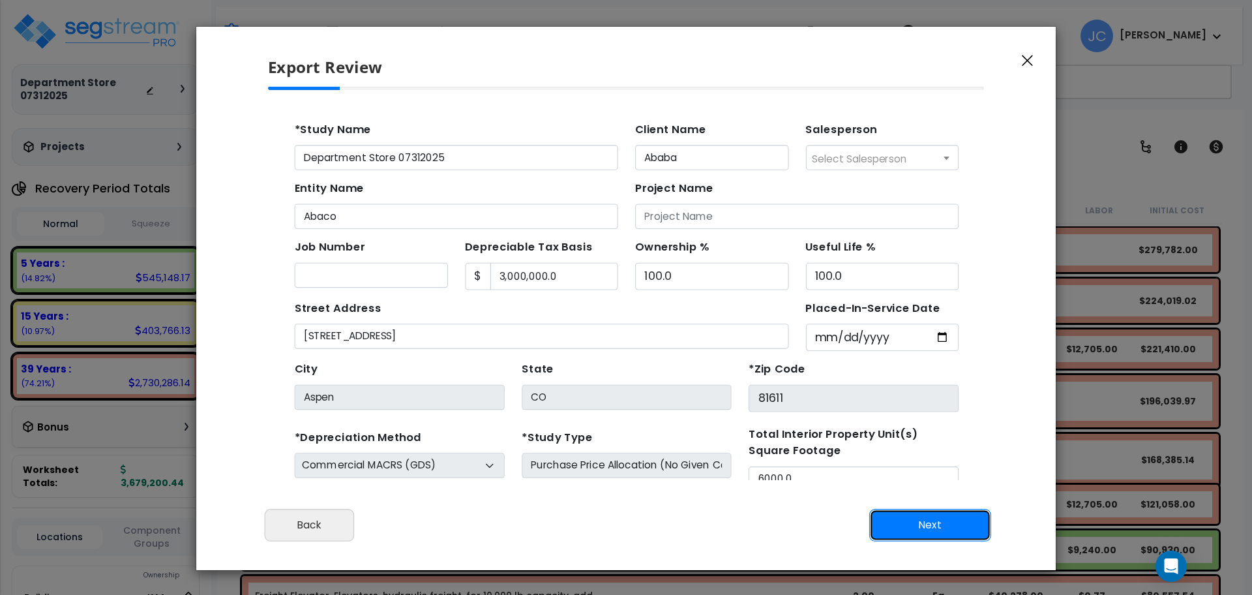
scroll to position [57, 0]
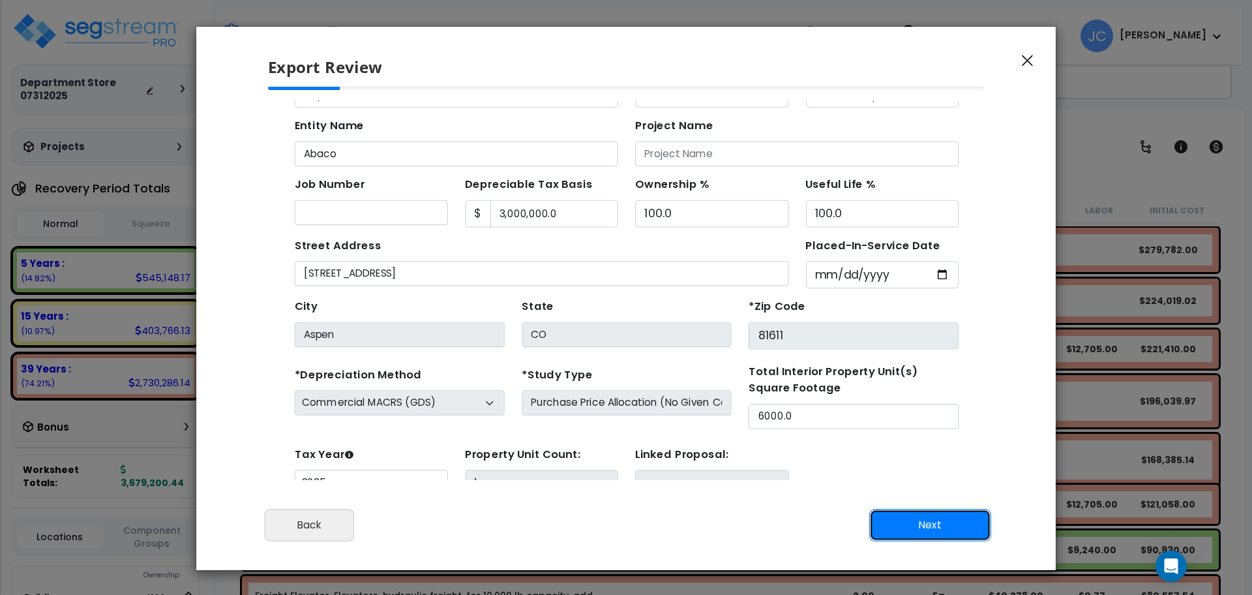
click at [913, 525] on button "Next" at bounding box center [930, 525] width 122 height 33
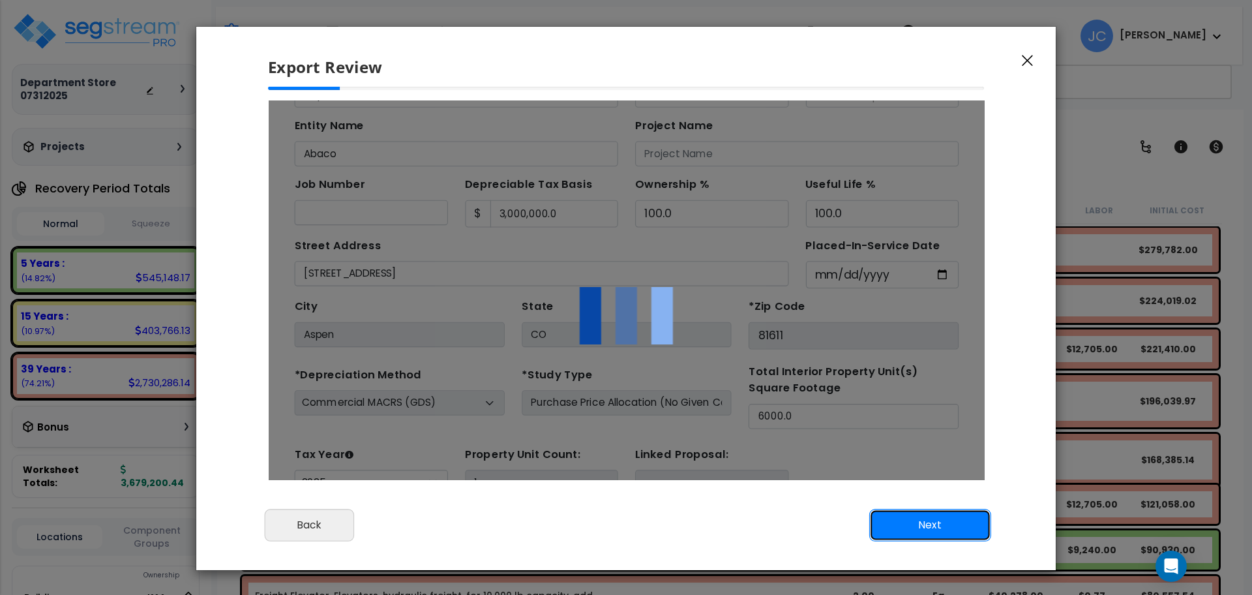
scroll to position [0, 0]
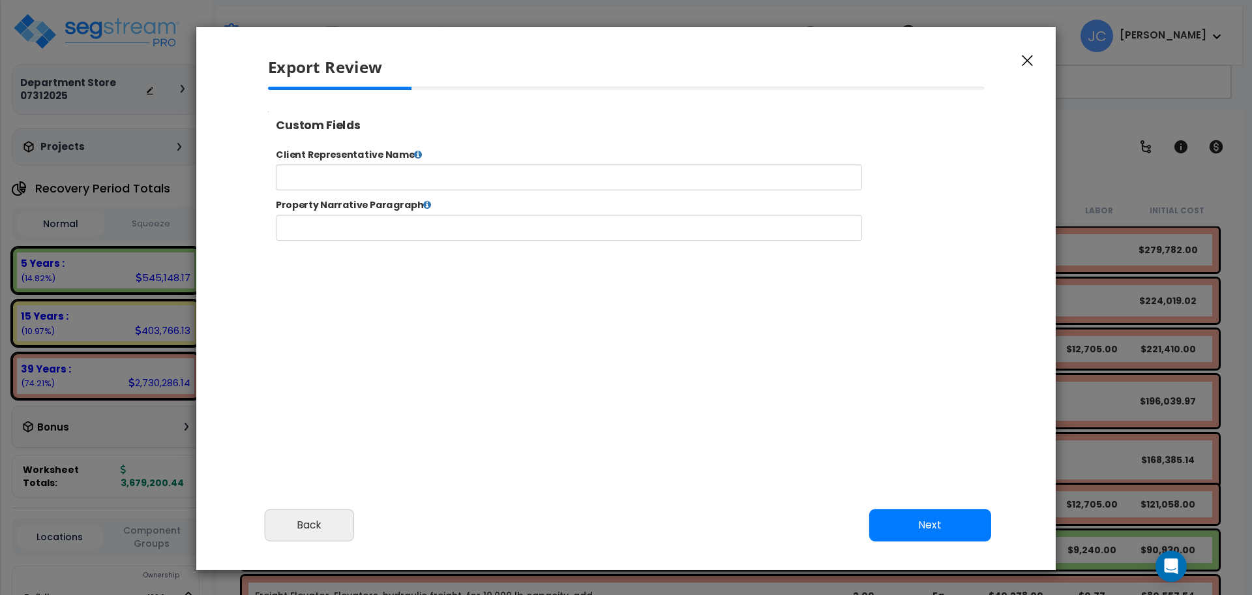
click at [933, 529] on button "Next" at bounding box center [930, 525] width 122 height 33
select select "2025"
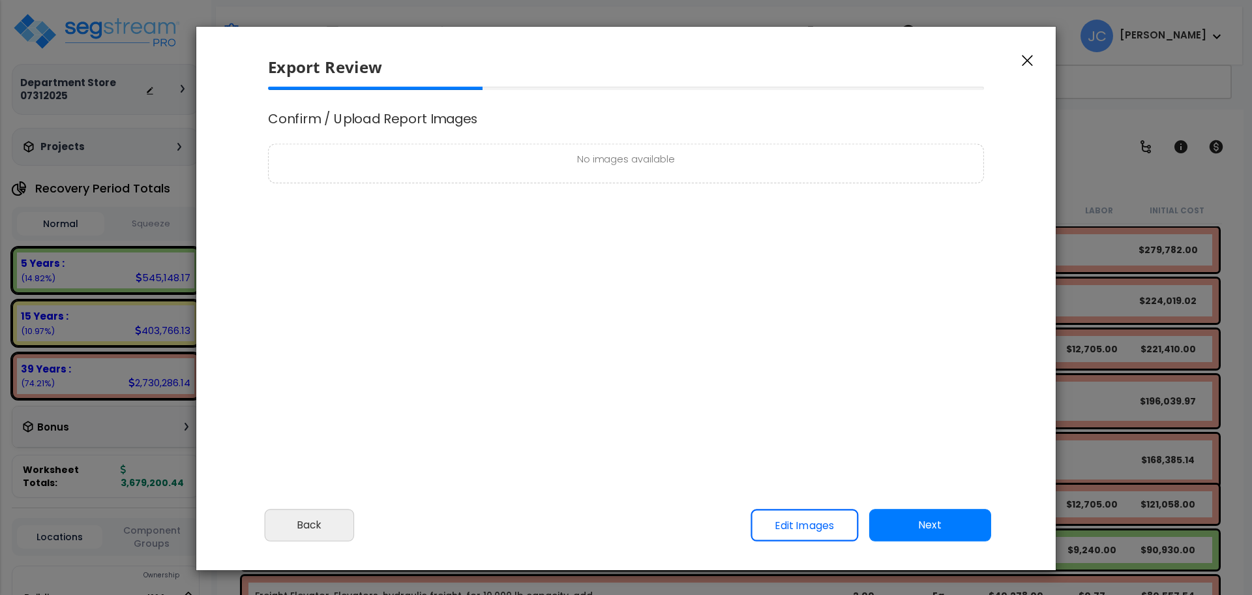
click at [920, 513] on button "Next" at bounding box center [930, 525] width 122 height 33
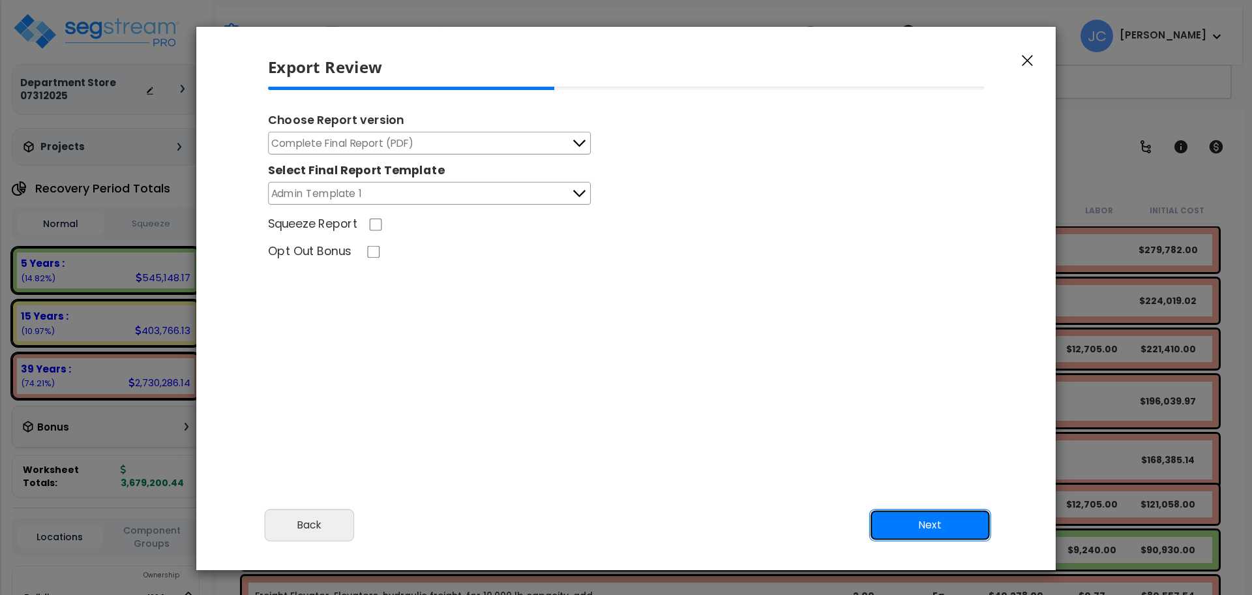
click at [932, 529] on button "Next" at bounding box center [930, 525] width 122 height 33
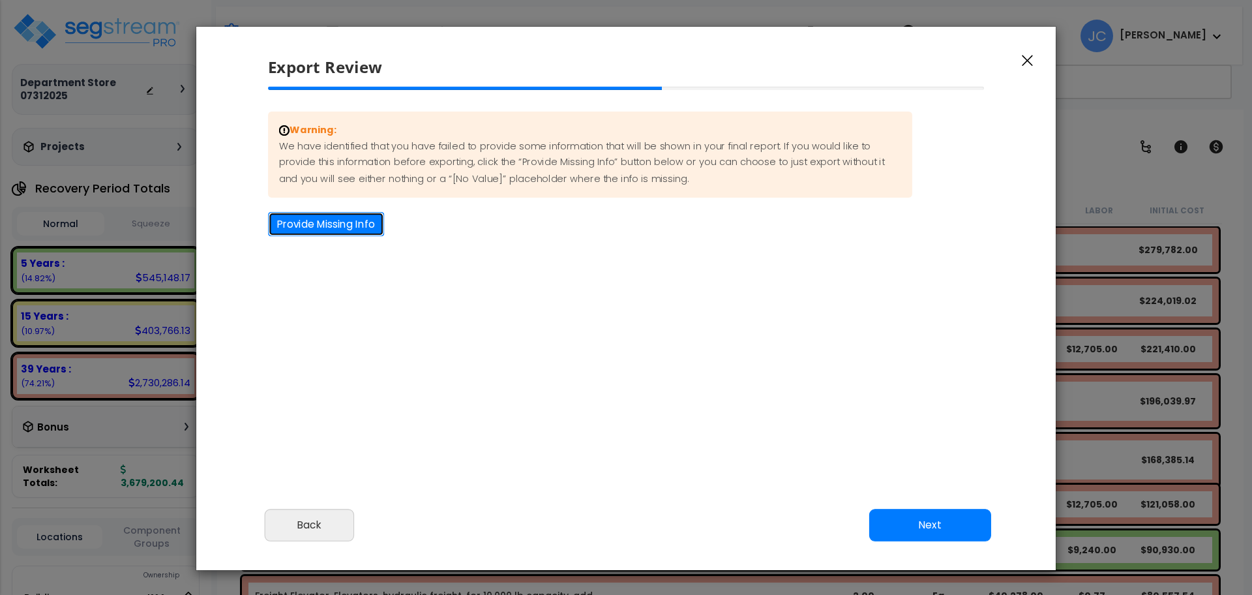
click at [357, 224] on button "Provide Missing Info" at bounding box center [326, 224] width 116 height 24
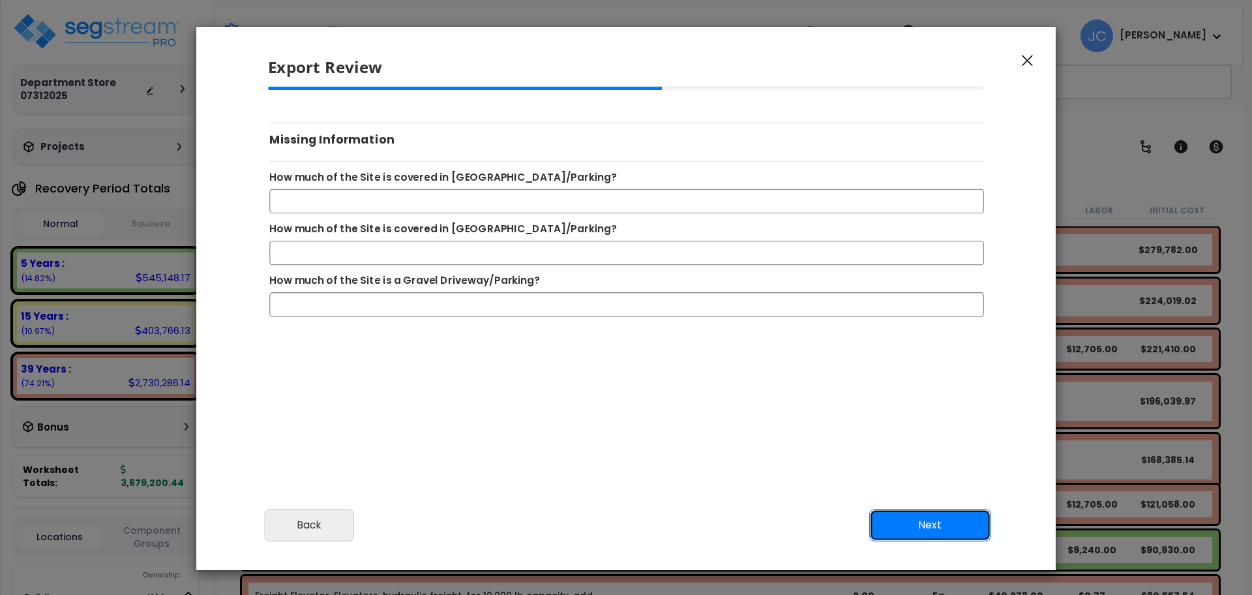
click at [901, 539] on button "Next" at bounding box center [930, 525] width 122 height 33
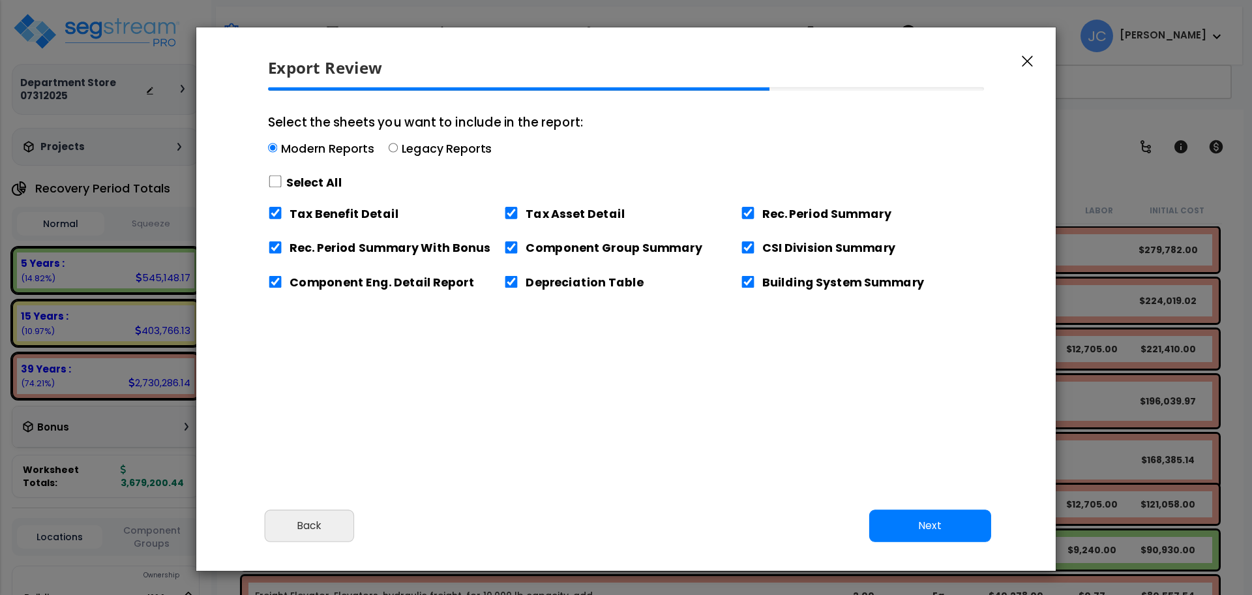
click at [294, 176] on label "Select All" at bounding box center [314, 182] width 56 height 16
click at [297, 178] on label "Select All" at bounding box center [314, 182] width 56 height 16
click at [282, 178] on input "Select the sheets you want to include in the report: Modern Reports Legacy Repo…" at bounding box center [275, 181] width 14 height 12
checkbox input "true"
click at [899, 522] on button "Next" at bounding box center [930, 525] width 122 height 33
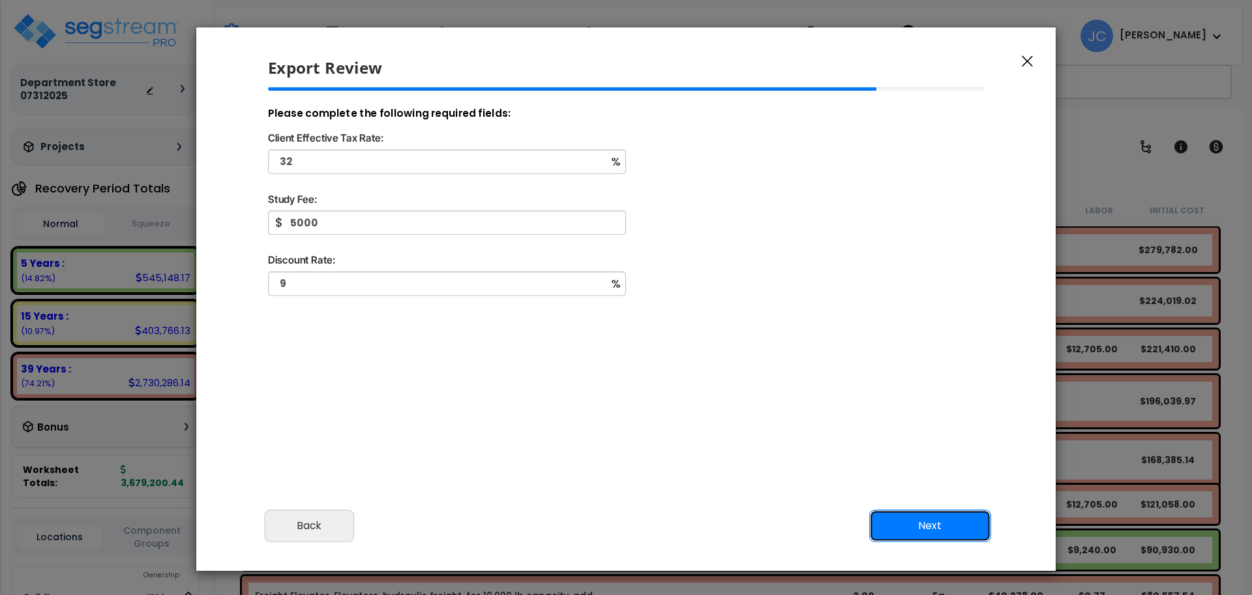
click at [941, 525] on button "Next" at bounding box center [930, 525] width 122 height 33
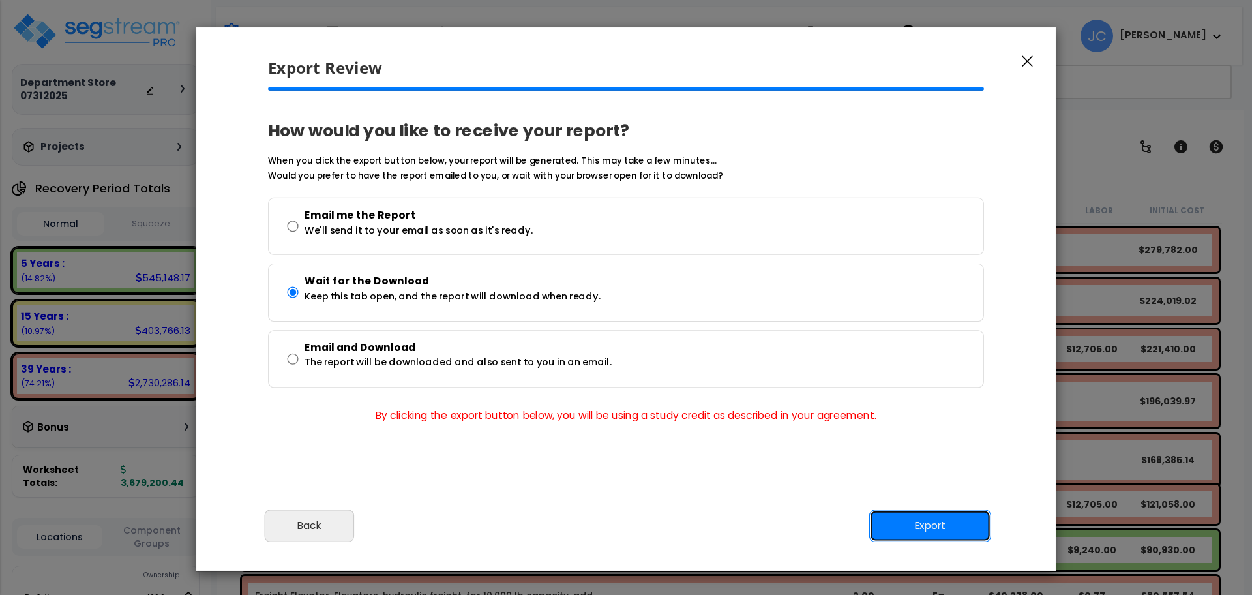
click at [941, 522] on button "Export" at bounding box center [930, 525] width 122 height 33
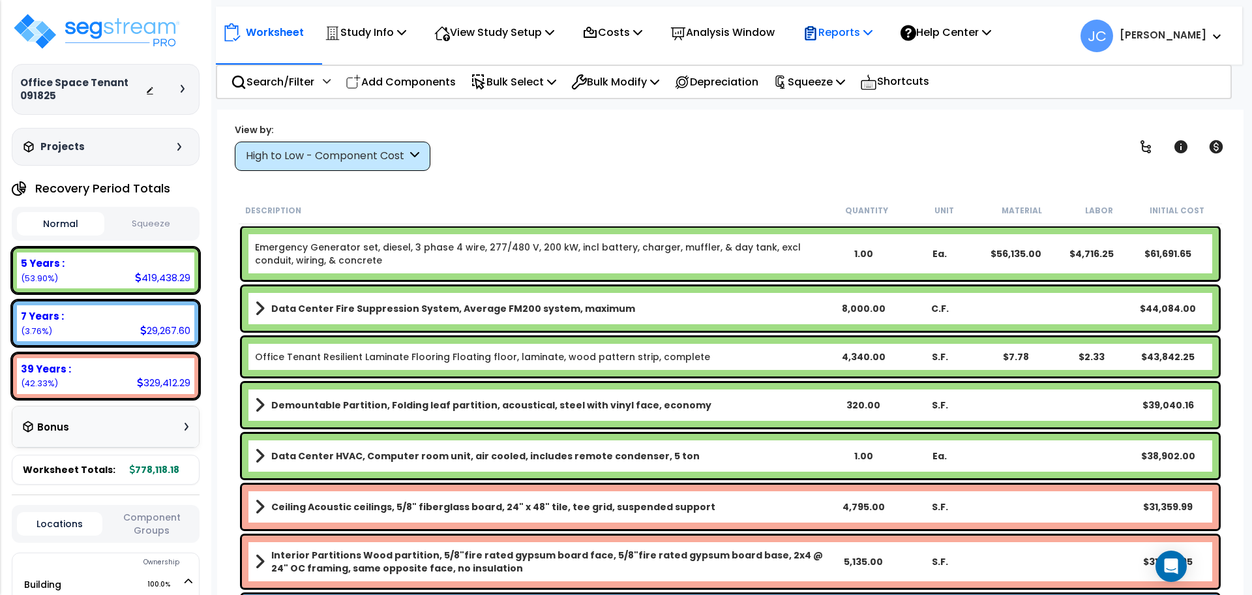
click at [819, 33] on icon at bounding box center [811, 33] width 16 height 16
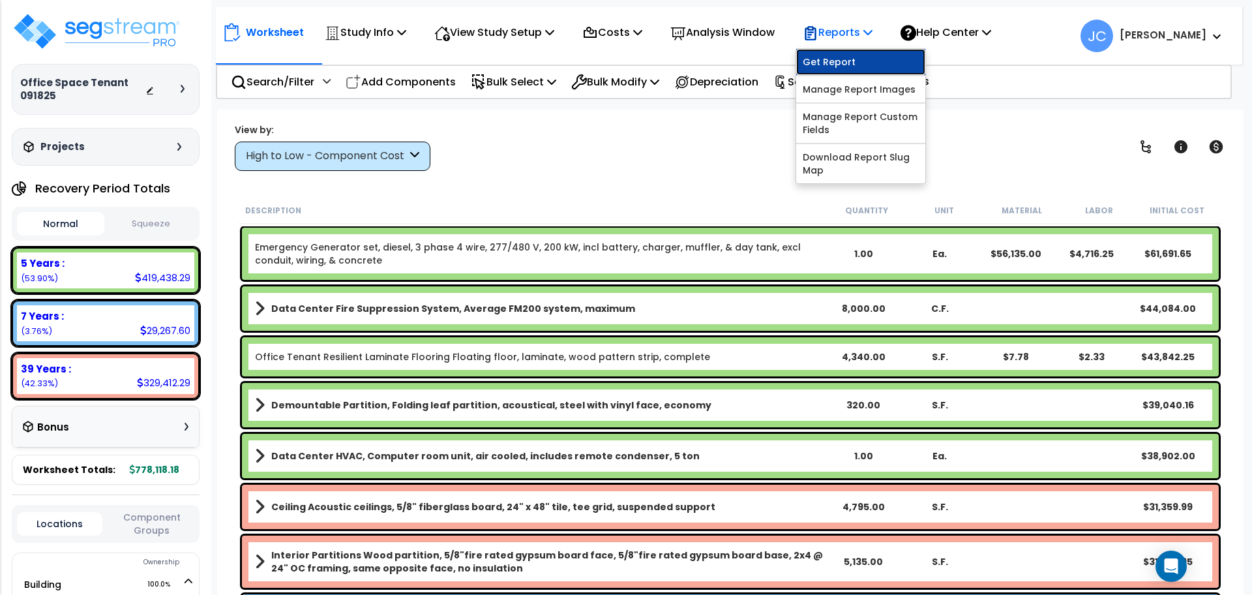
click at [845, 59] on link "Get Report" at bounding box center [860, 62] width 129 height 26
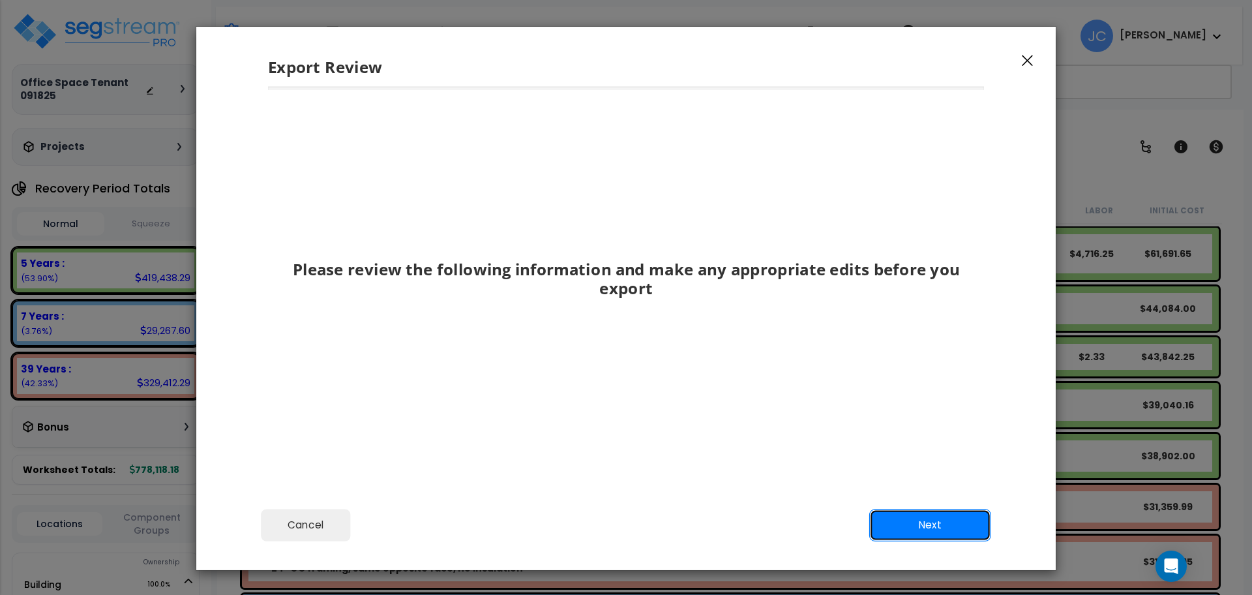
click at [911, 526] on button "Next" at bounding box center [930, 525] width 122 height 33
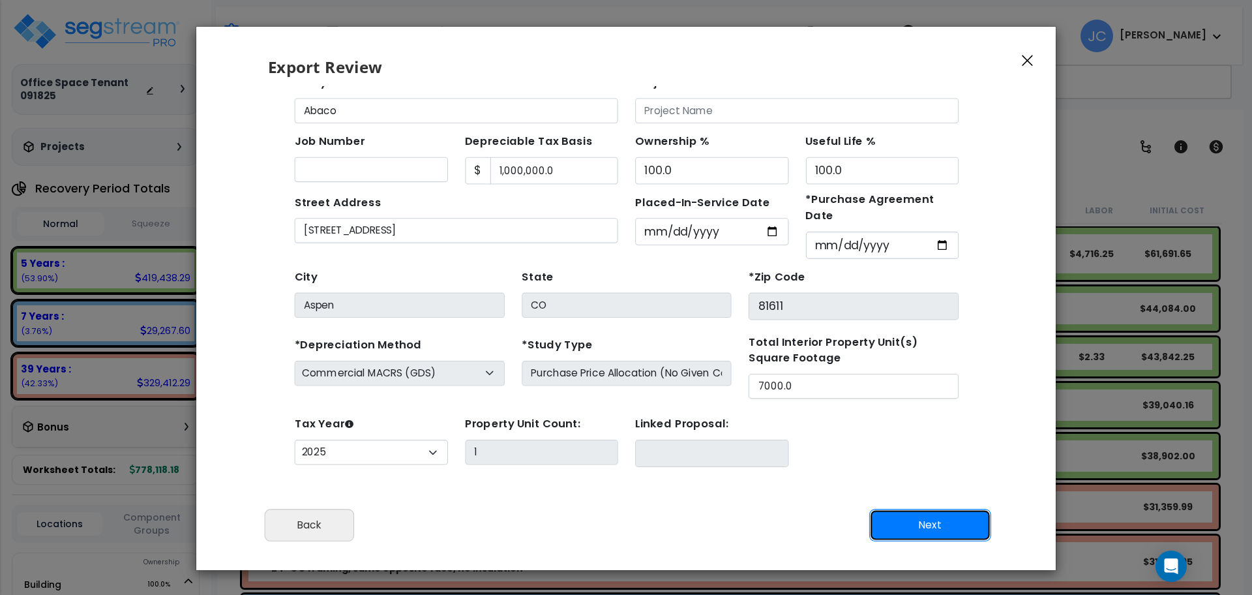
scroll to position [47, 0]
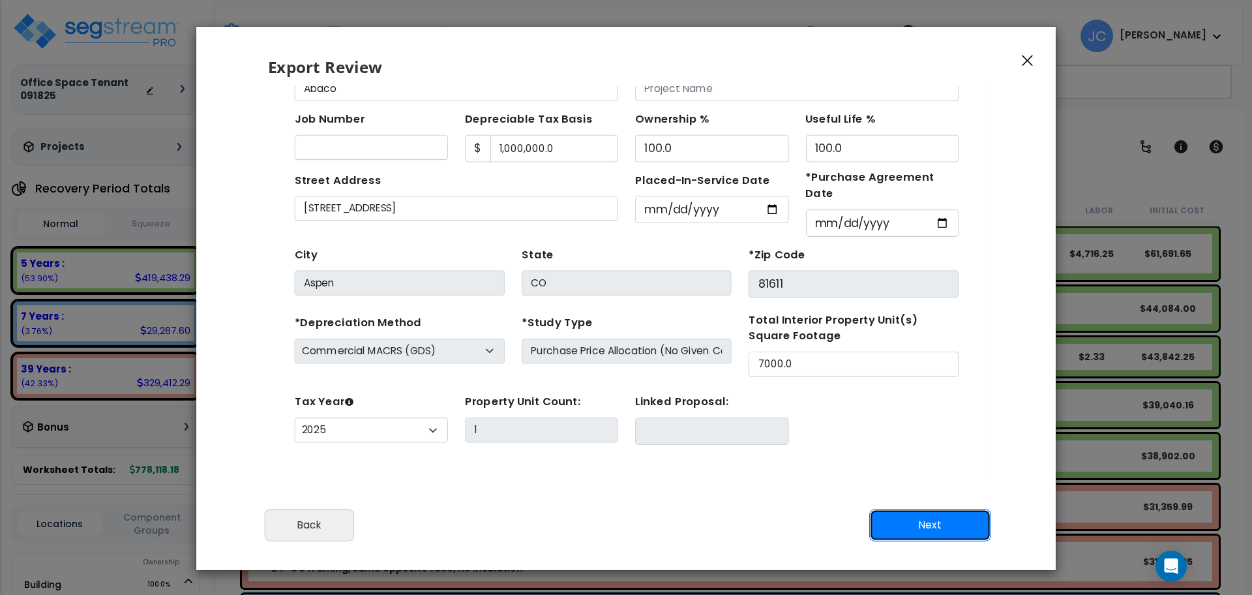
click at [911, 524] on button "Next" at bounding box center [930, 525] width 122 height 33
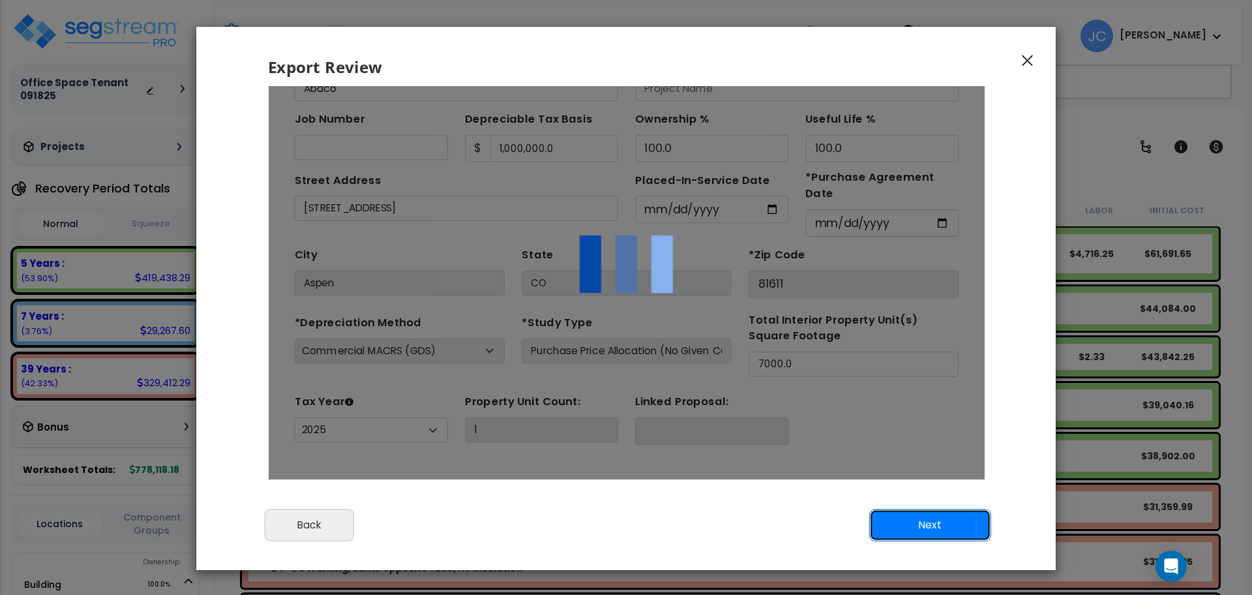
scroll to position [0, 0]
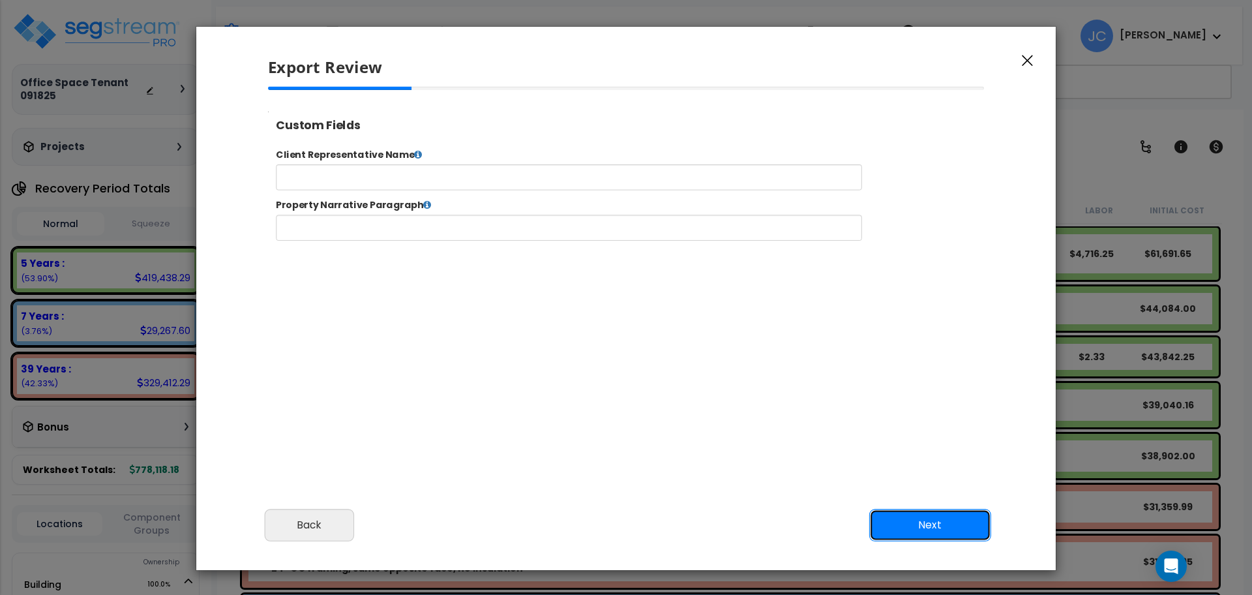
click at [904, 530] on button "Next" at bounding box center [930, 525] width 122 height 33
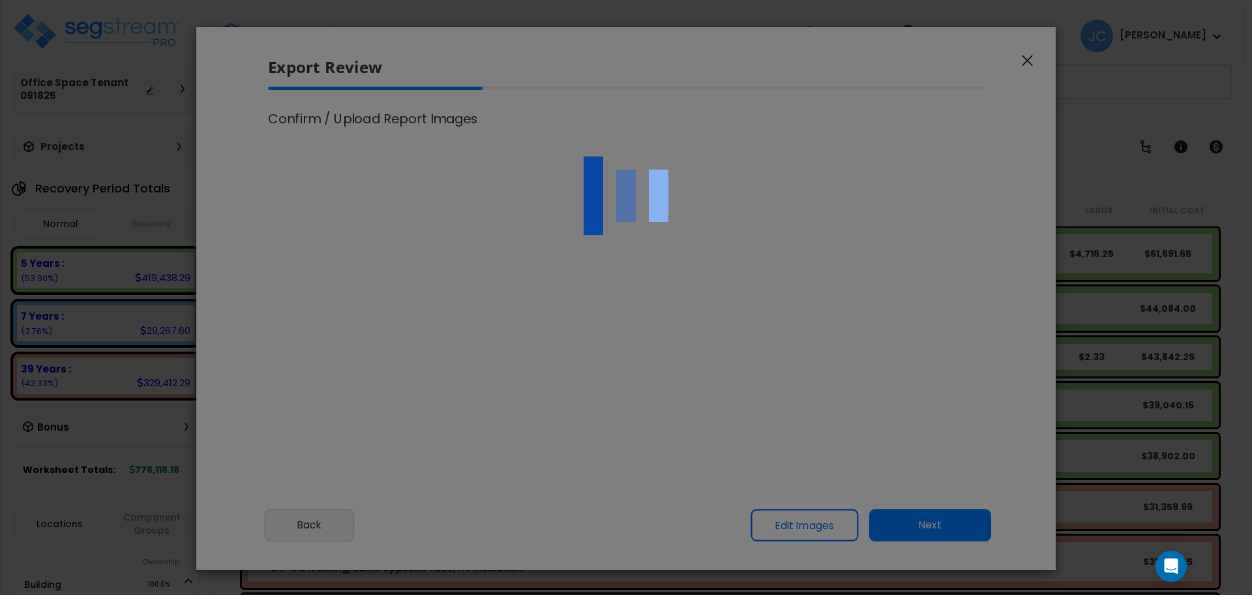
select select "2025"
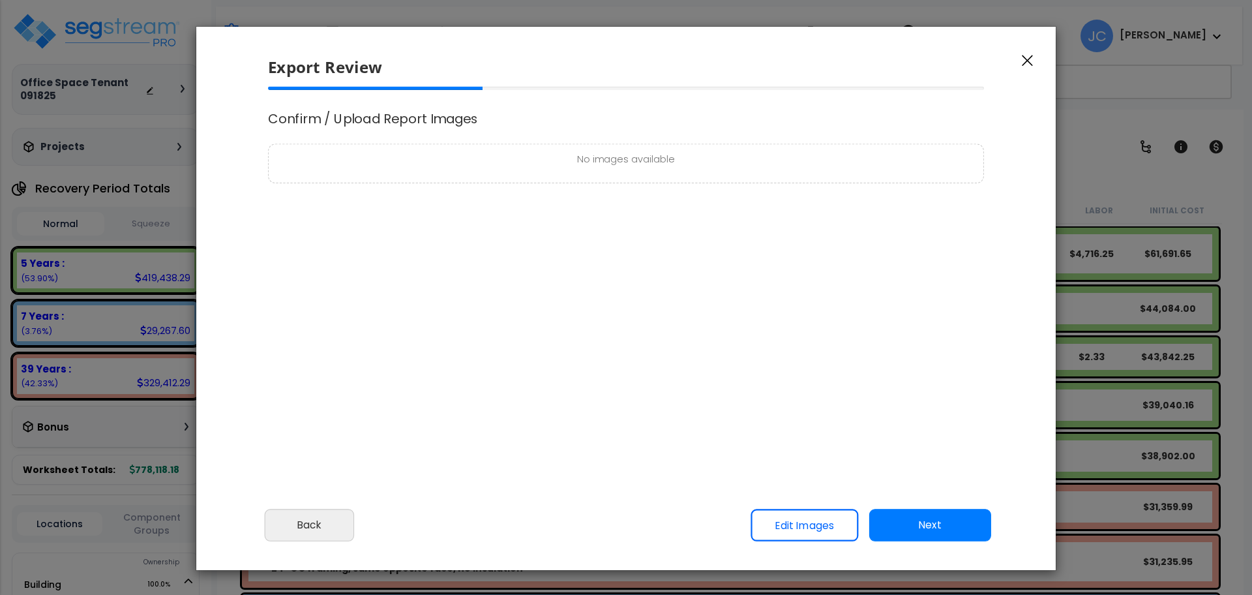
click at [929, 529] on button "Next" at bounding box center [930, 525] width 122 height 33
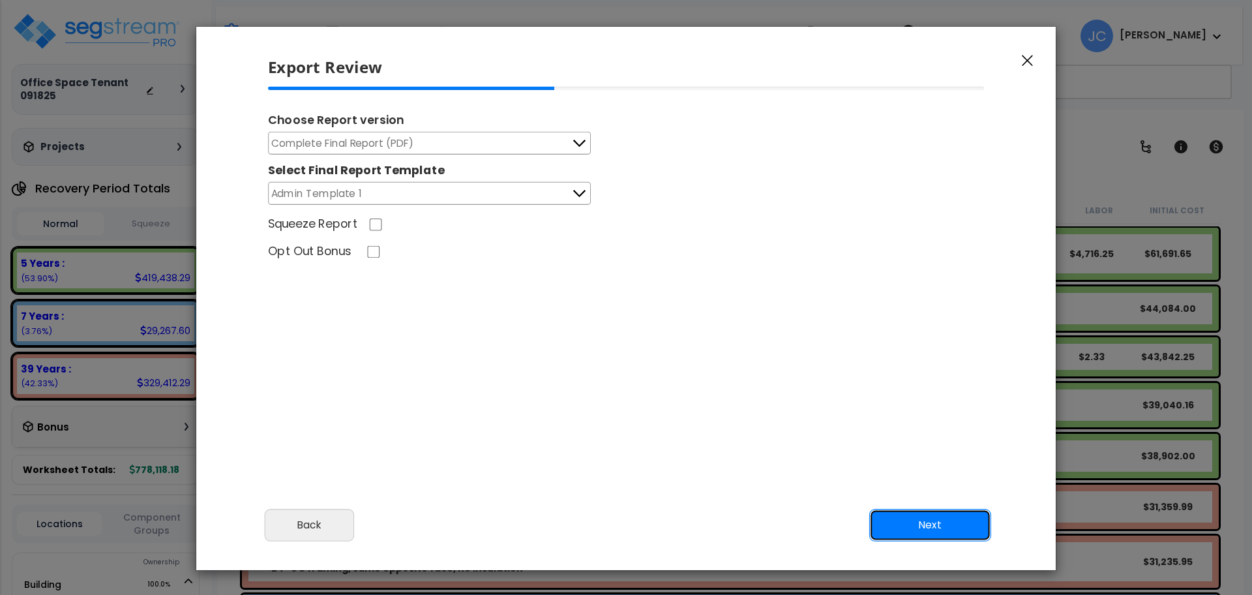
click at [927, 517] on button "Next" at bounding box center [930, 525] width 122 height 33
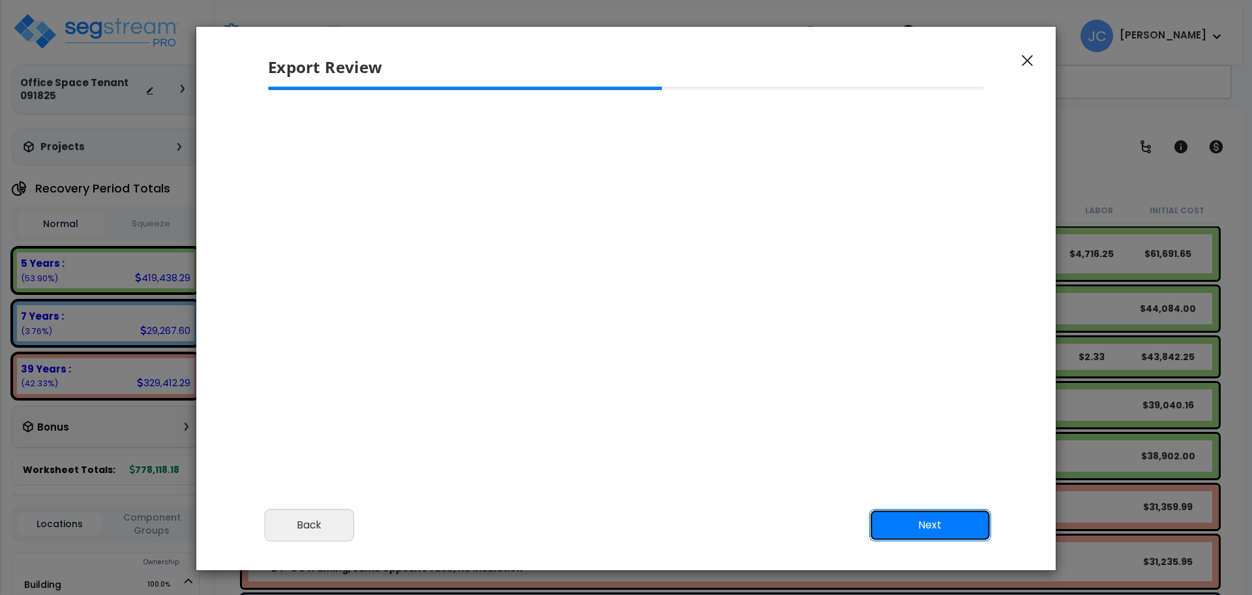
click at [929, 526] on button "Next" at bounding box center [930, 525] width 122 height 33
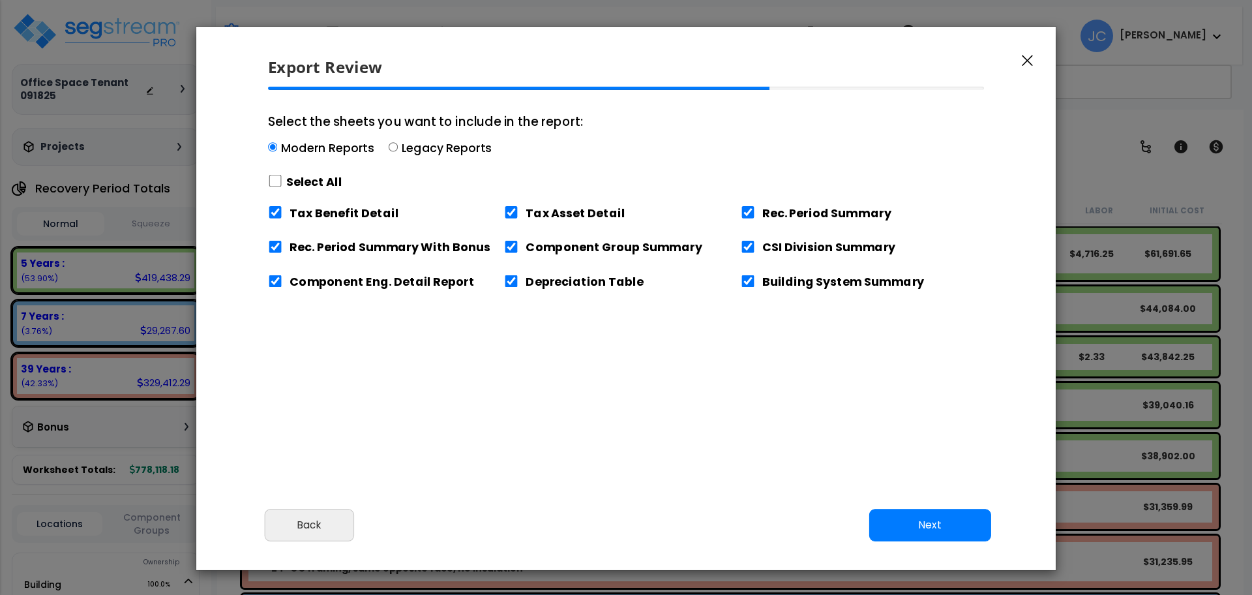
click at [313, 181] on label "Select All" at bounding box center [314, 181] width 56 height 16
click at [282, 181] on input "Select the sheets you want to include in the report: Modern Reports Legacy Repo…" at bounding box center [275, 181] width 14 height 12
checkbox input "true"
click at [906, 524] on button "Next" at bounding box center [930, 525] width 122 height 33
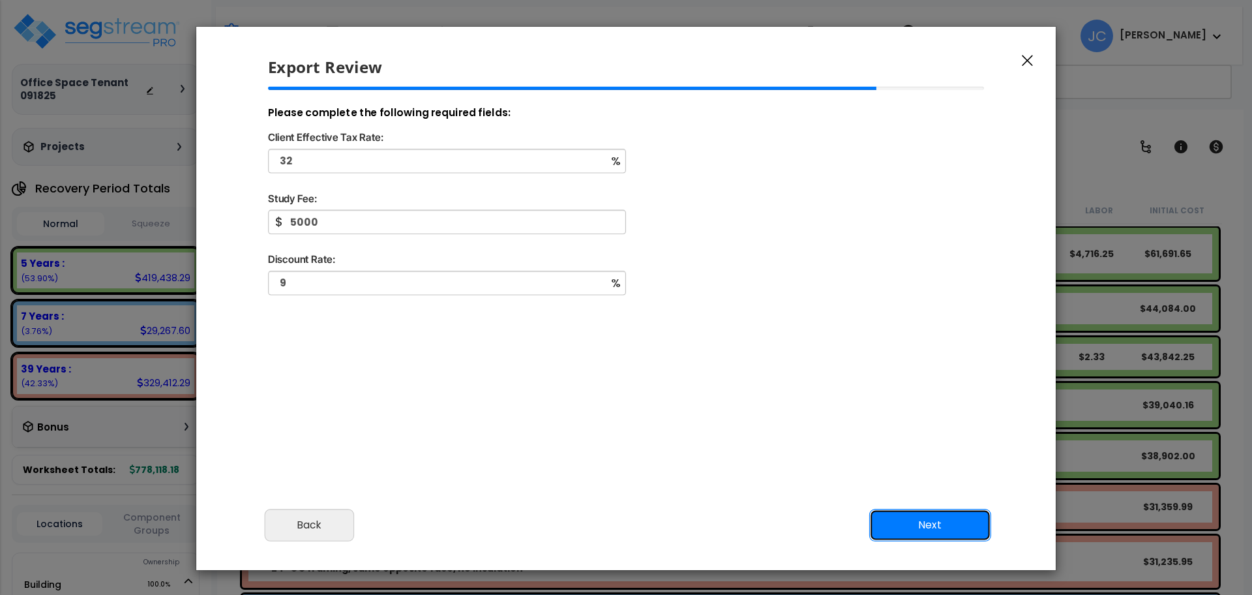
click at [959, 521] on button "Next" at bounding box center [930, 525] width 122 height 33
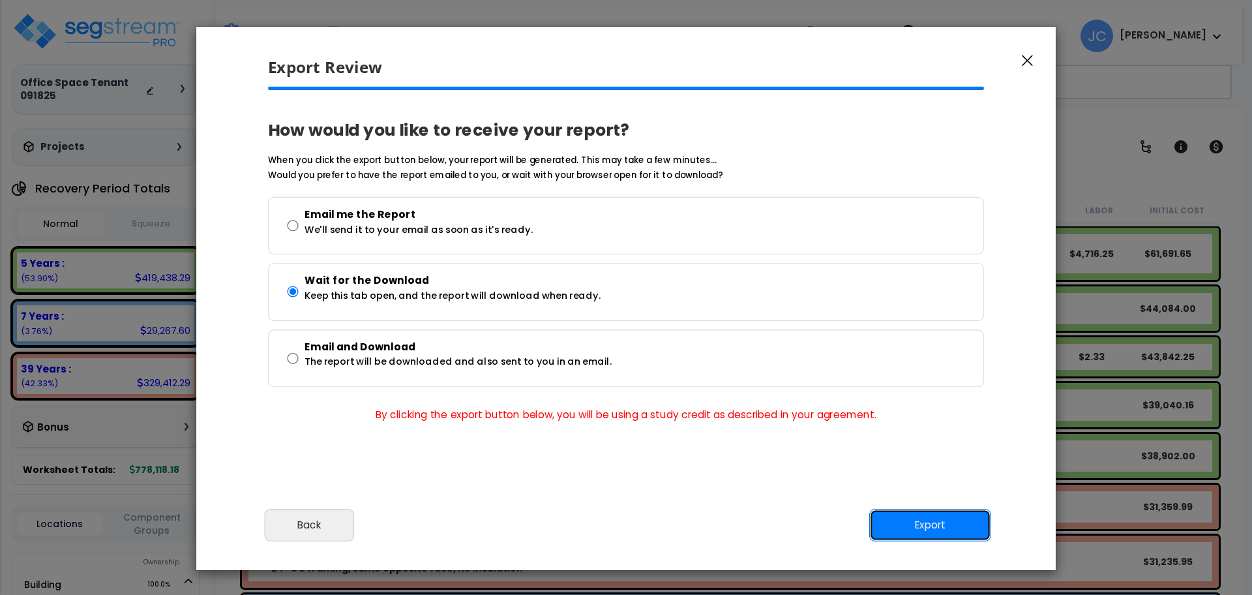
click at [920, 523] on button "Export" at bounding box center [930, 525] width 122 height 33
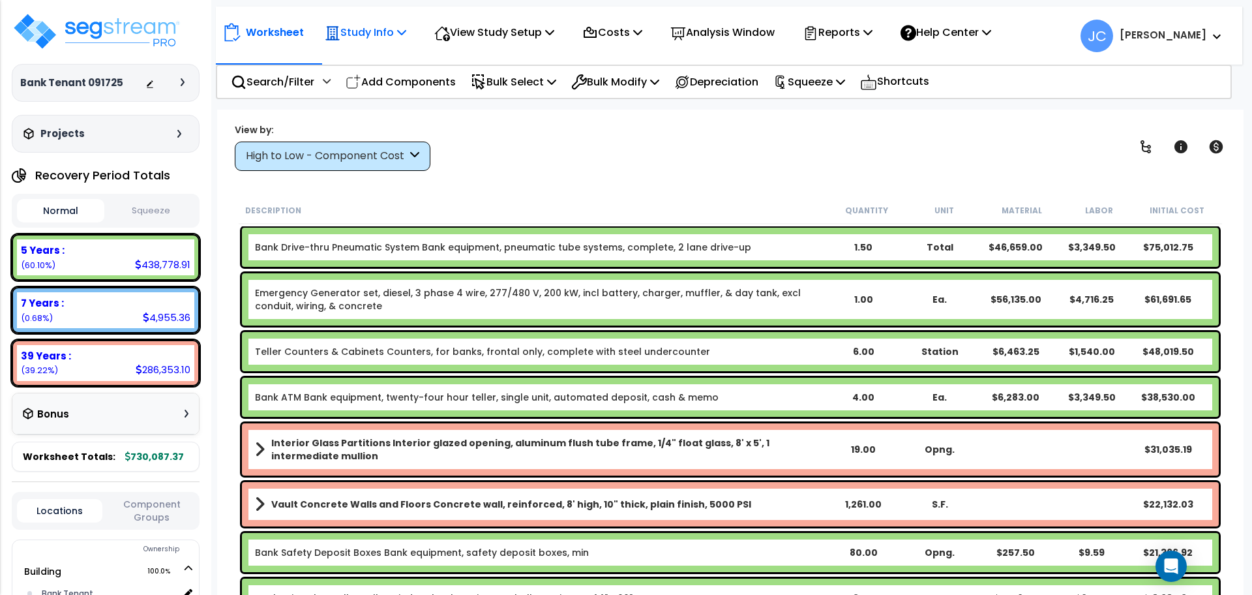
click at [381, 33] on p "Study Info" at bounding box center [366, 32] width 82 height 18
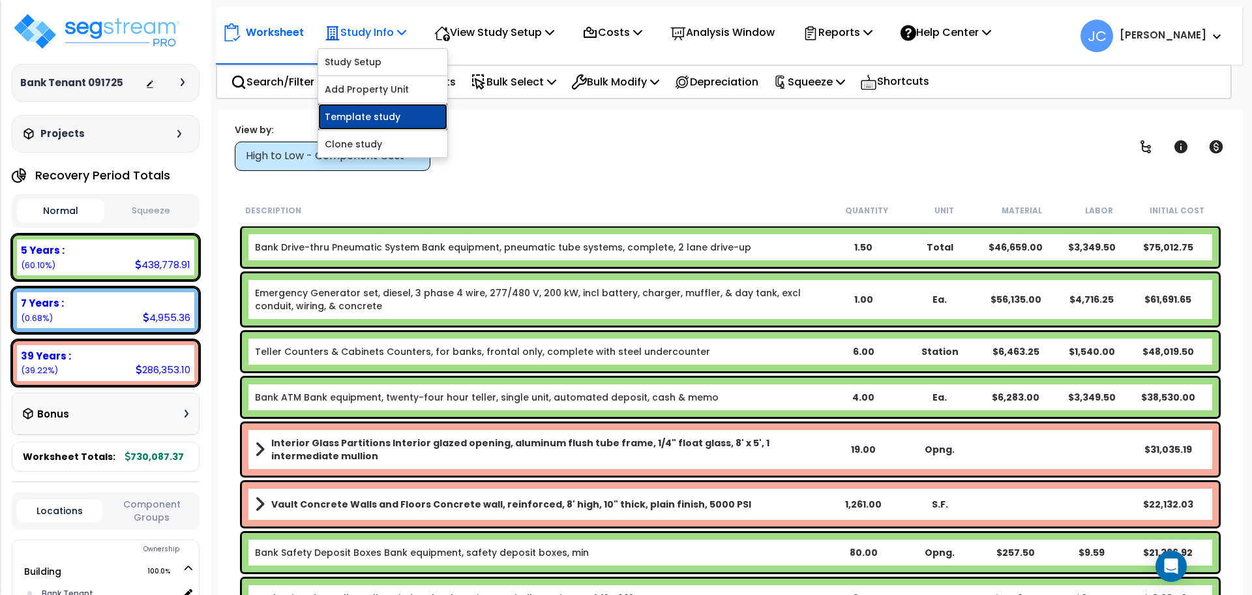
click at [381, 112] on link "Template study" at bounding box center [382, 117] width 129 height 26
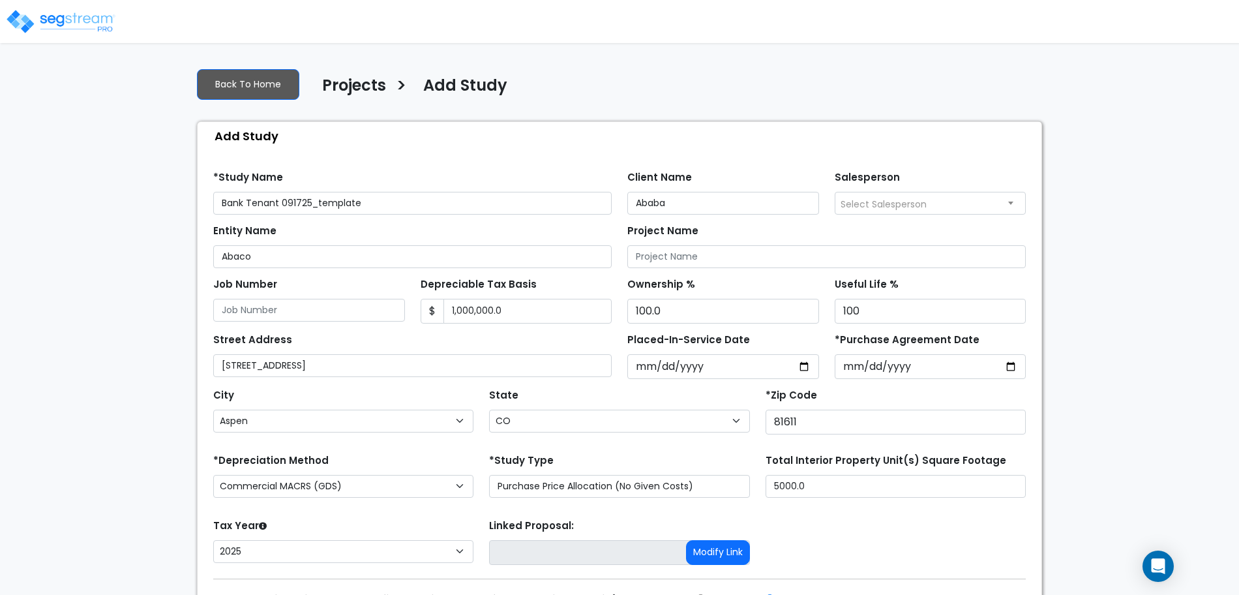
select select "Aspen"
select select "CO"
select select "2025"
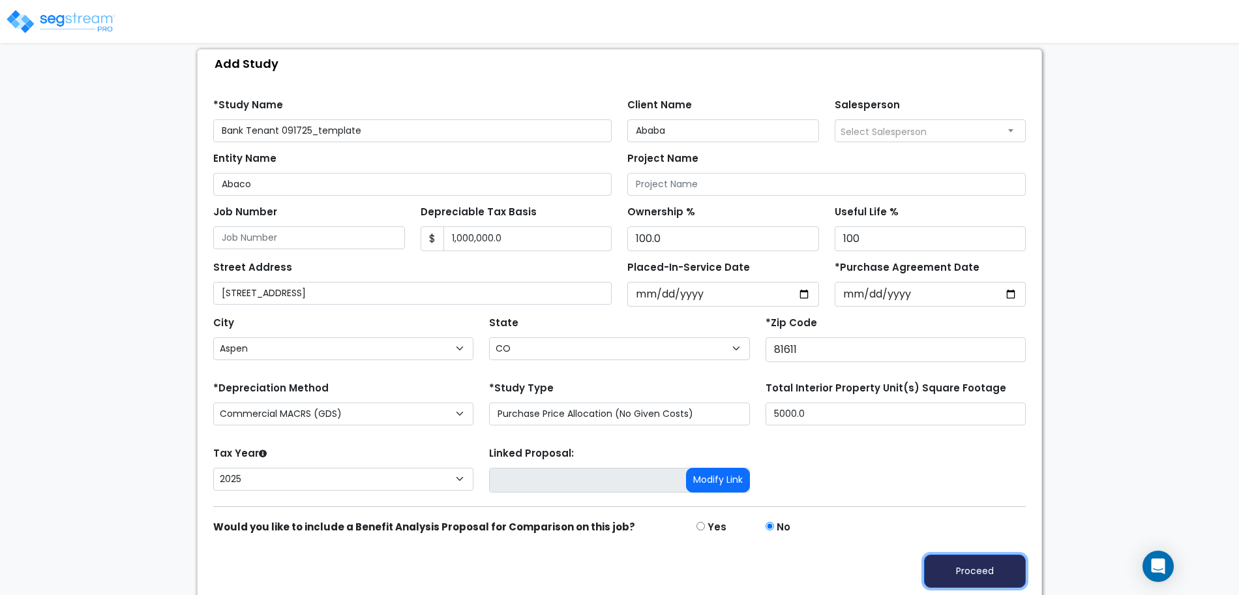
click at [989, 554] on button "Proceed" at bounding box center [975, 570] width 102 height 33
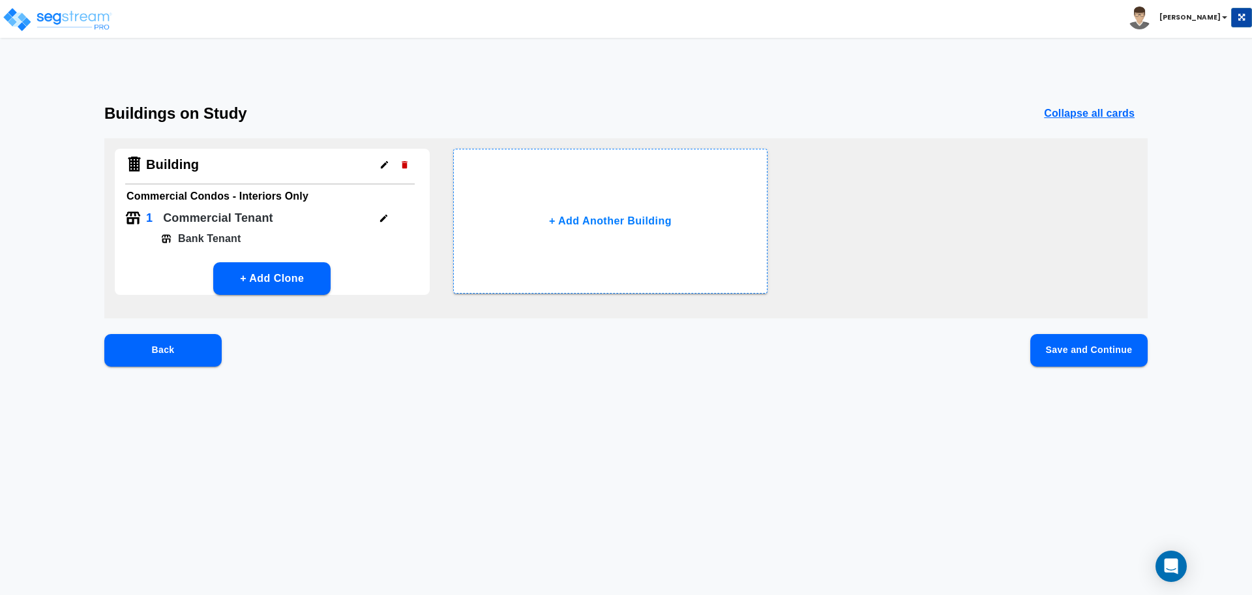
click at [1066, 369] on div "Back Save and Continue" at bounding box center [626, 371] width 1044 height 74
click at [1065, 346] on button "Save and Continue" at bounding box center [1089, 350] width 117 height 33
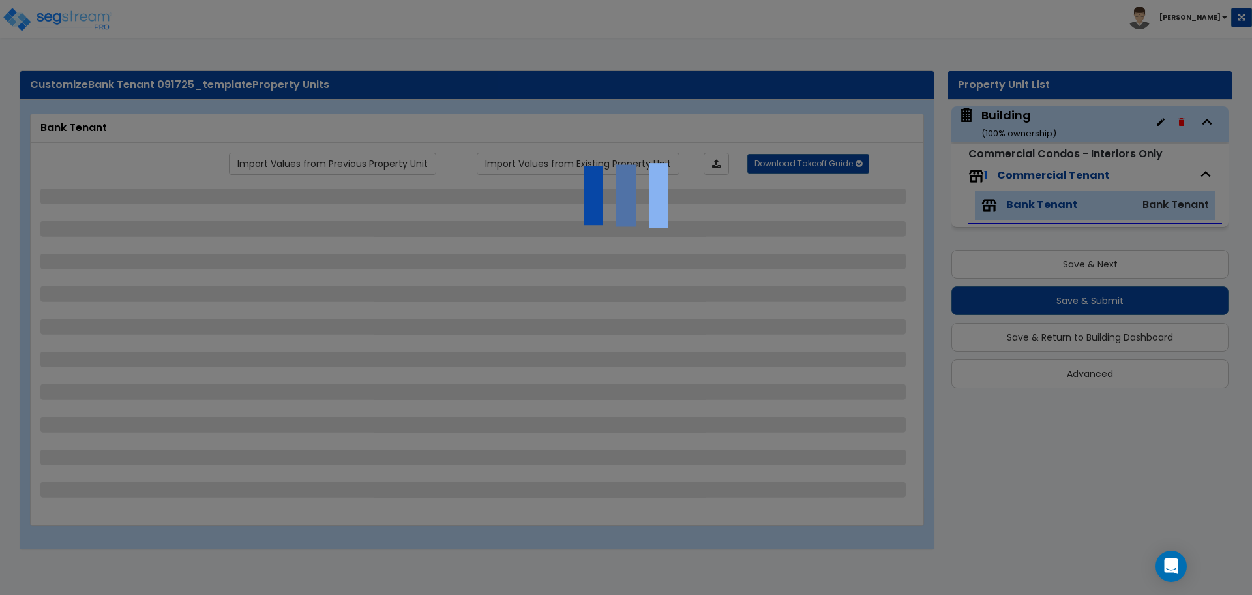
select select "2"
select select "3"
select select "4"
select select "3"
select select "6"
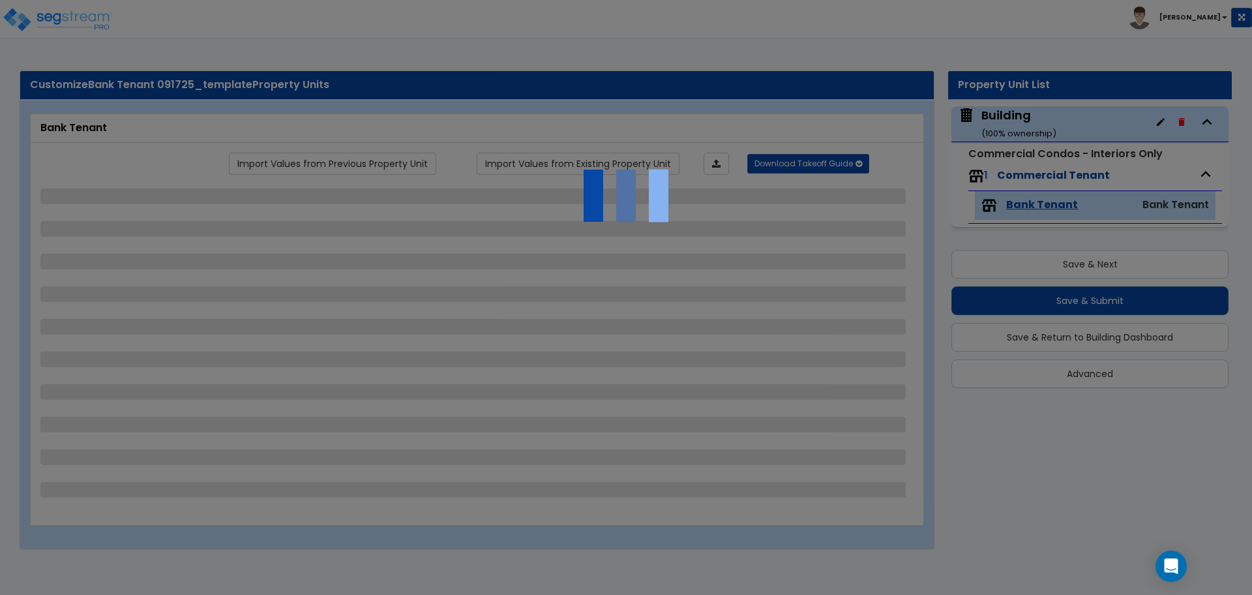
select select "2"
select select "1"
select select "3"
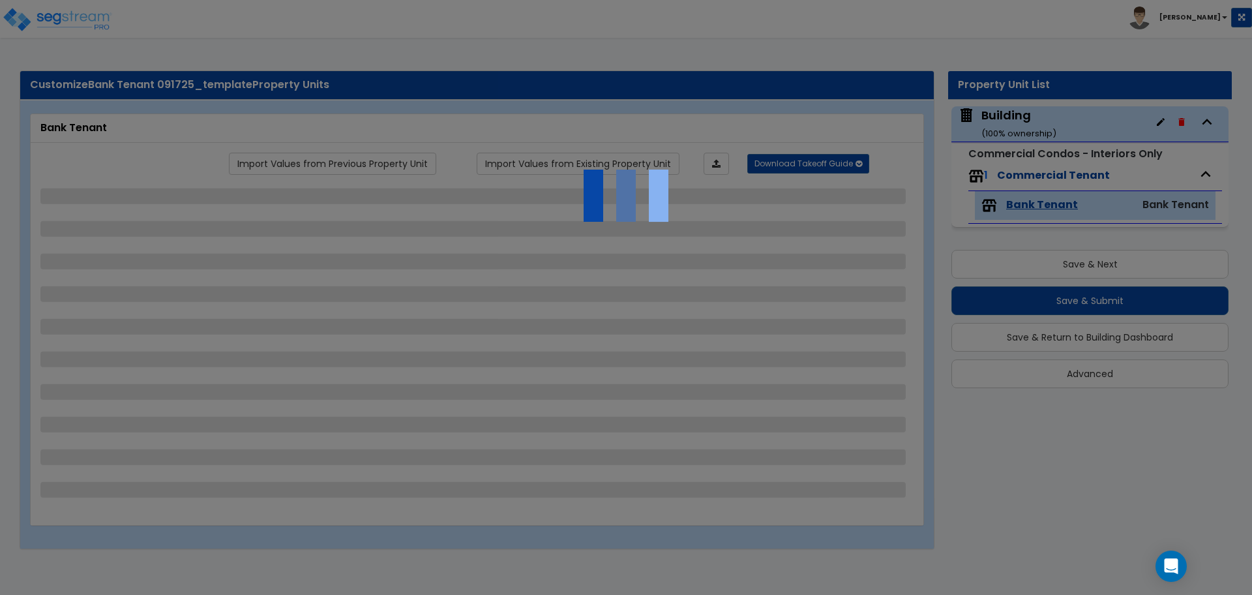
select select "2"
select select "1"
select select "3"
select select "2"
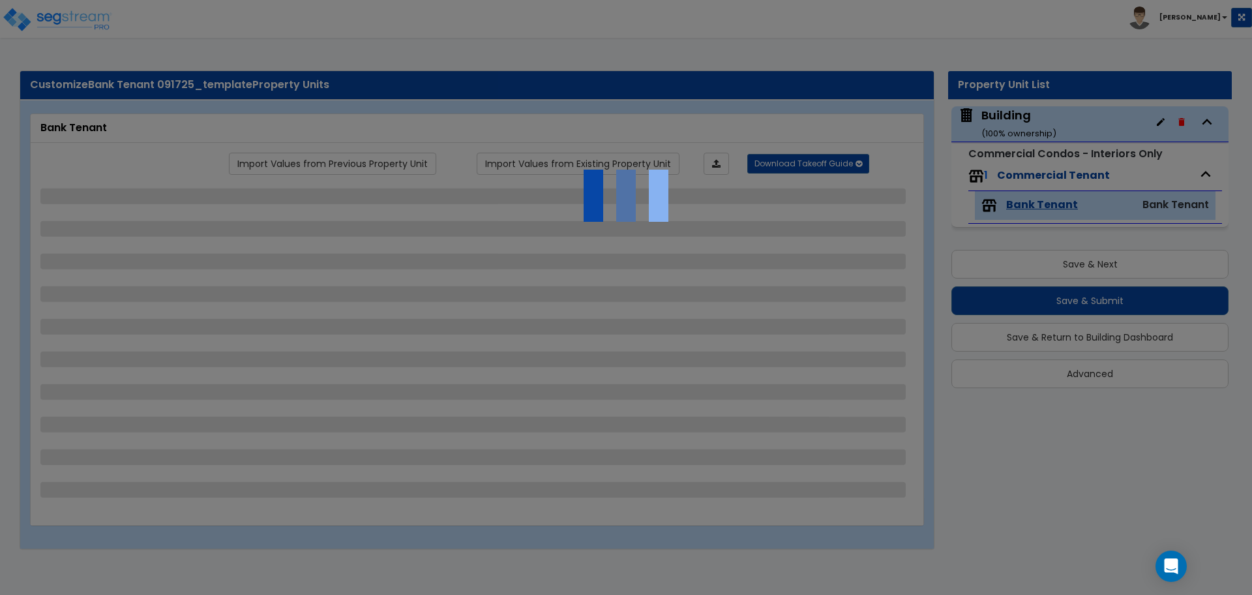
select select "3"
select select "7"
select select "2"
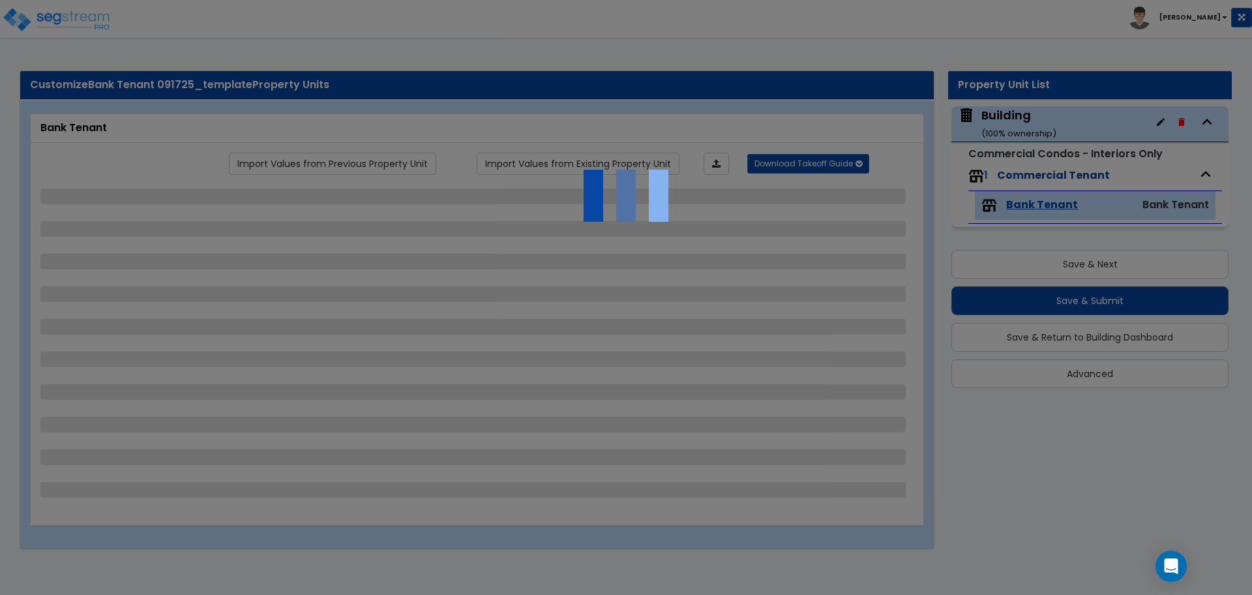
select select "5"
select select "2"
select select "7"
select select "1"
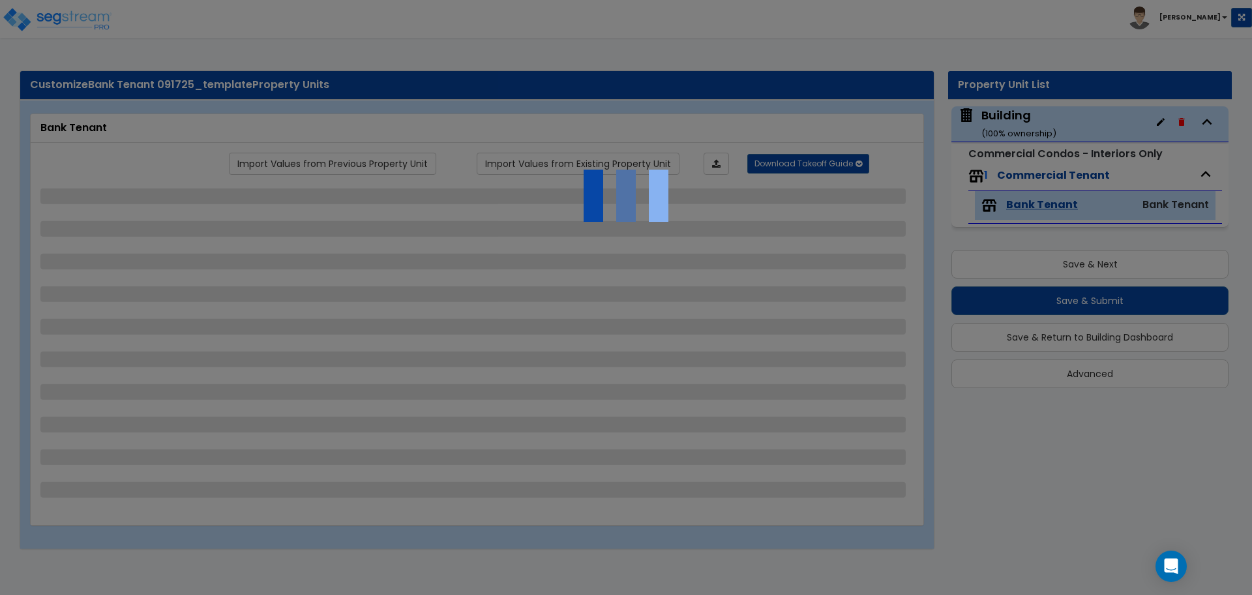
select select "2"
select select "3"
select select "1"
select select "3"
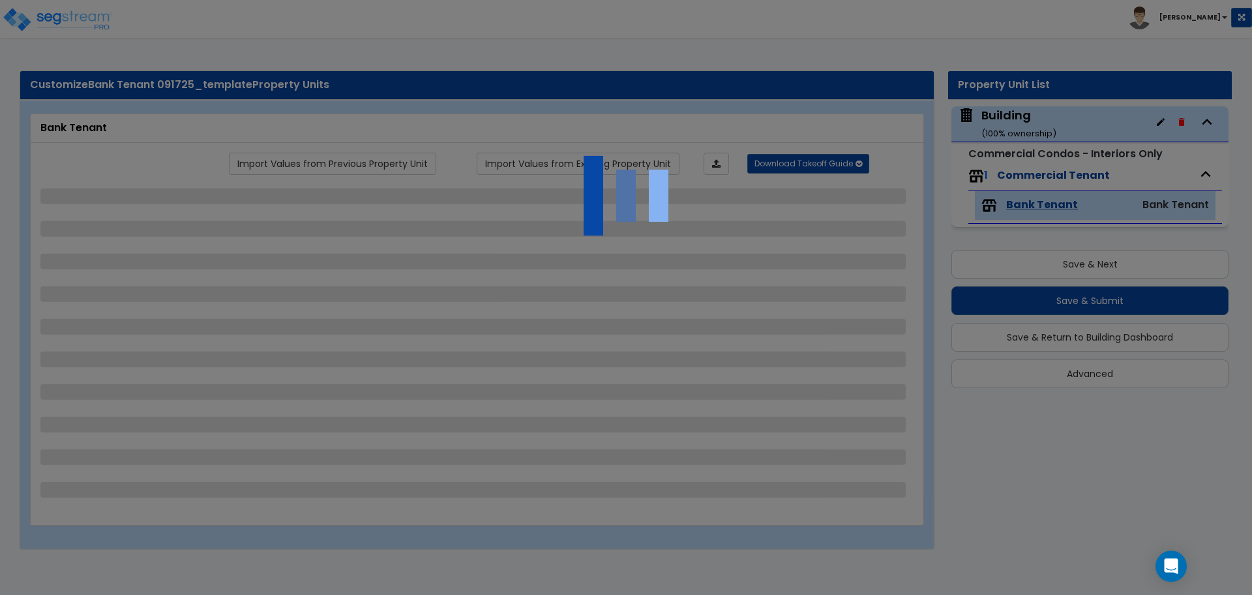
select select "1"
select select "2"
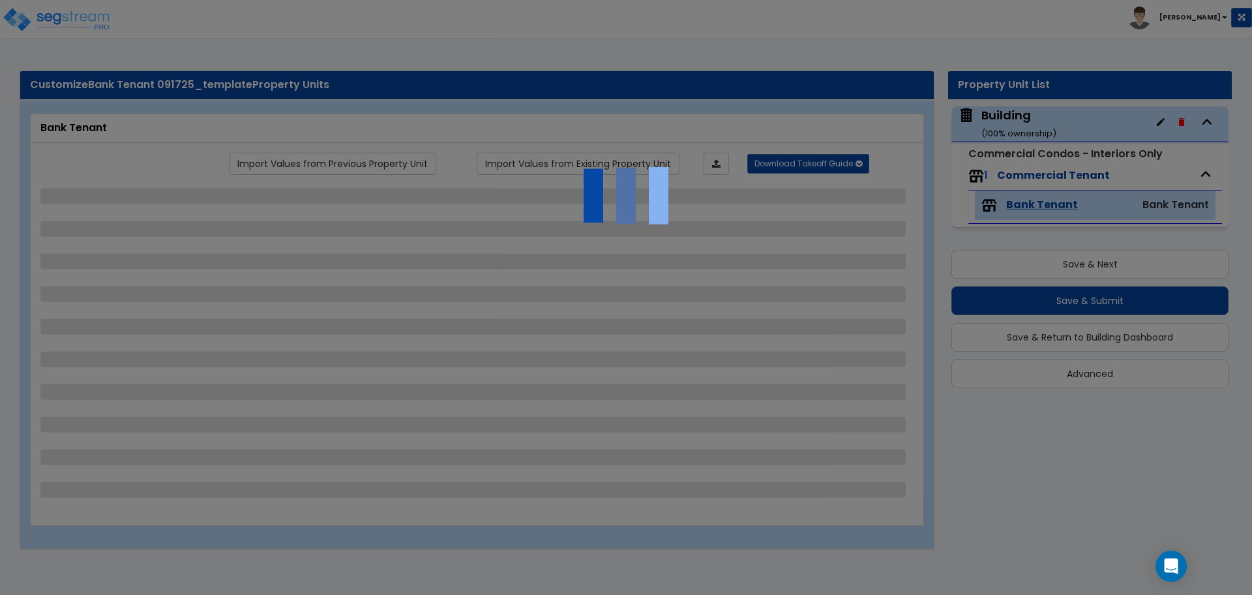
select select "1"
select select "2"
select select "1"
select select "8"
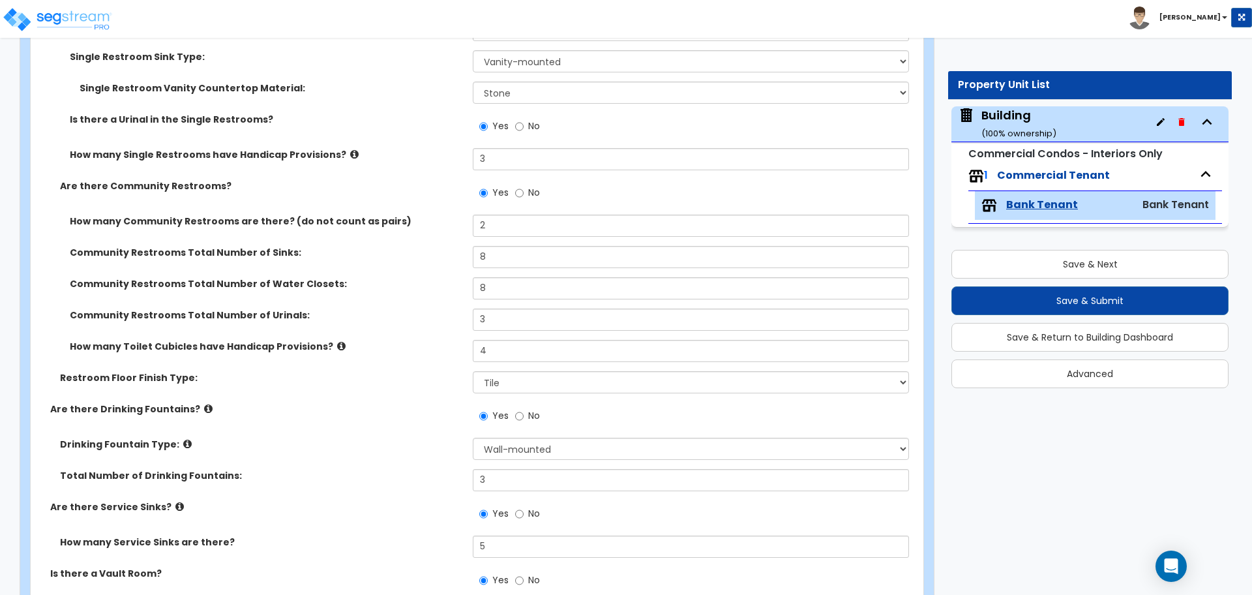
scroll to position [3635, 0]
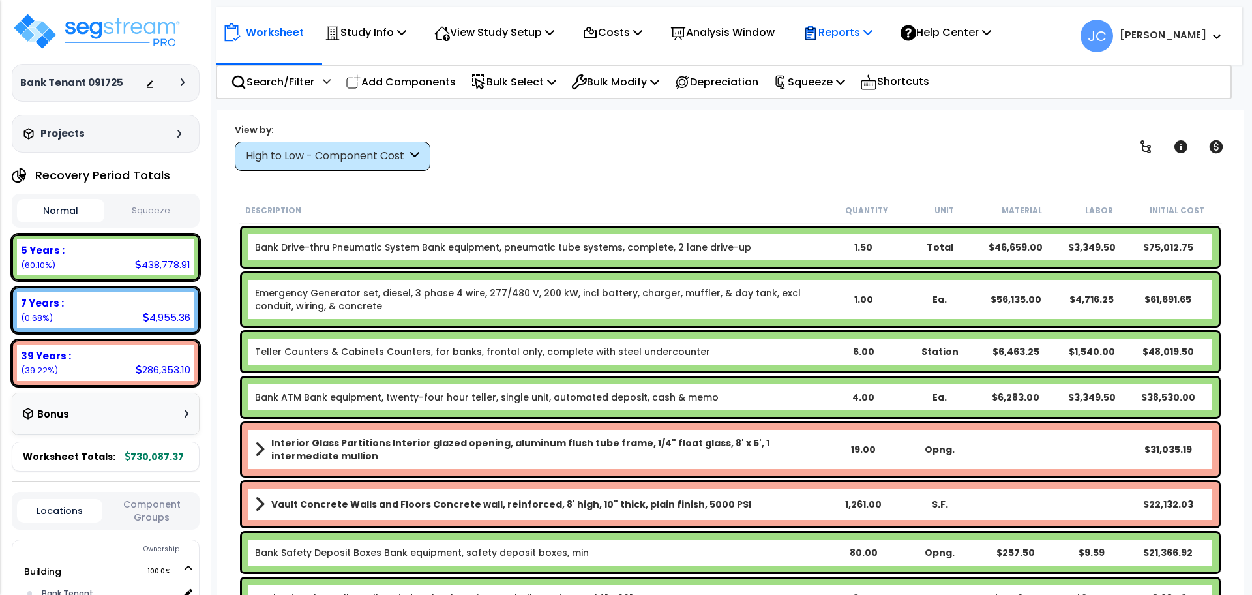
click at [873, 32] on p "Reports" at bounding box center [838, 32] width 70 height 18
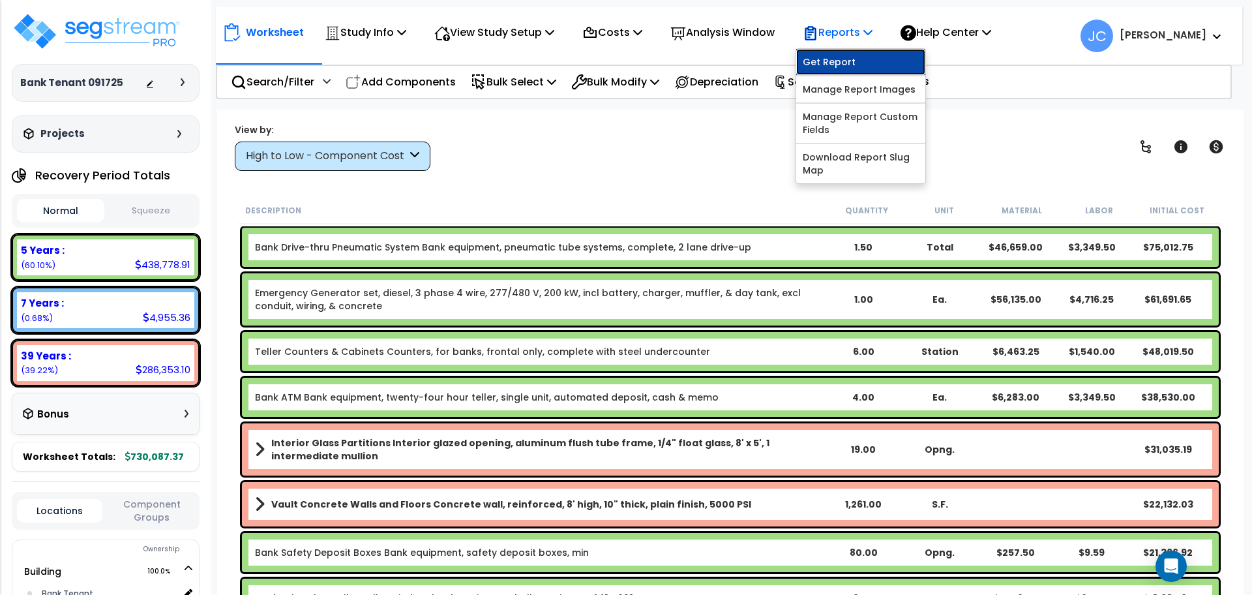
click at [875, 59] on link "Get Report" at bounding box center [860, 62] width 129 height 26
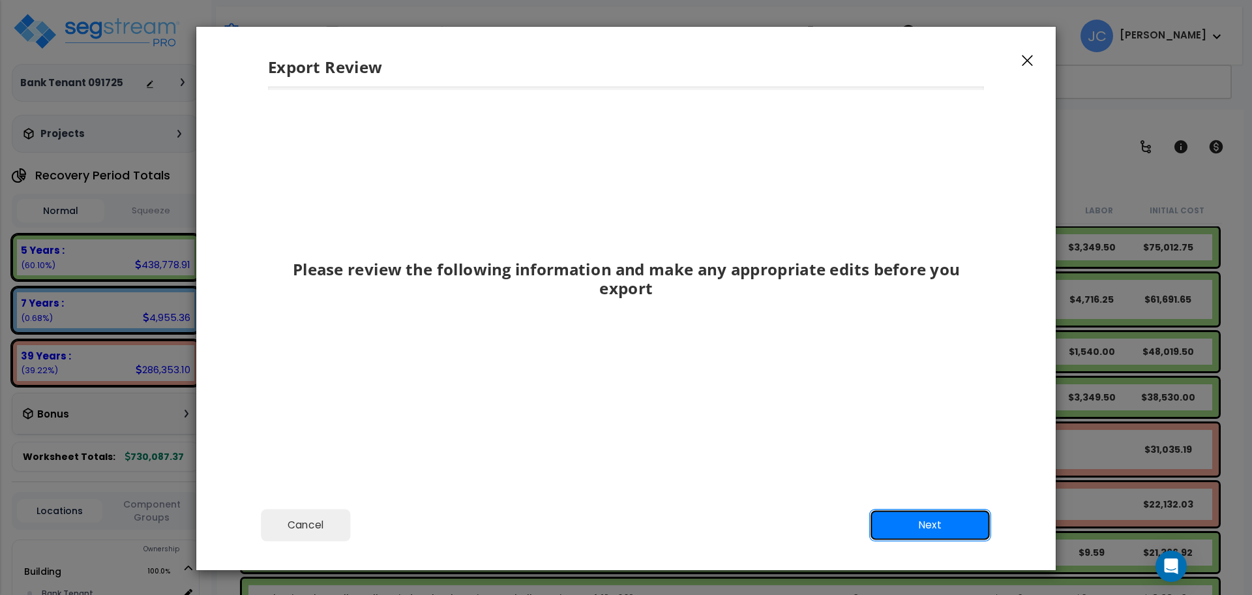
click at [964, 517] on button "Next" at bounding box center [930, 525] width 122 height 33
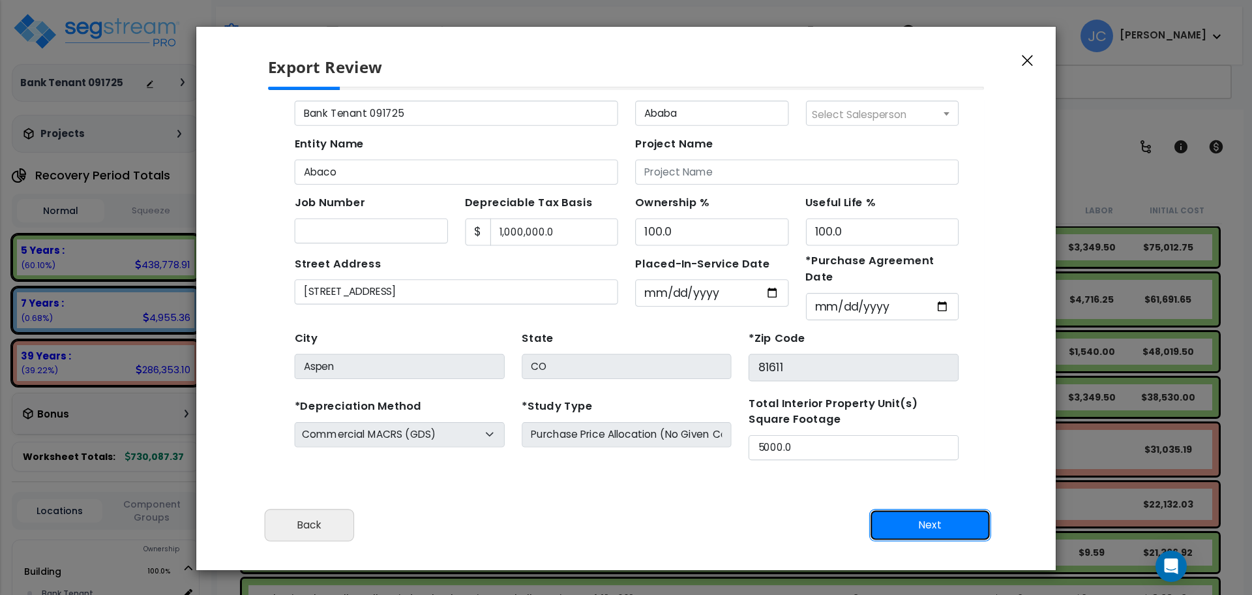
scroll to position [70, 0]
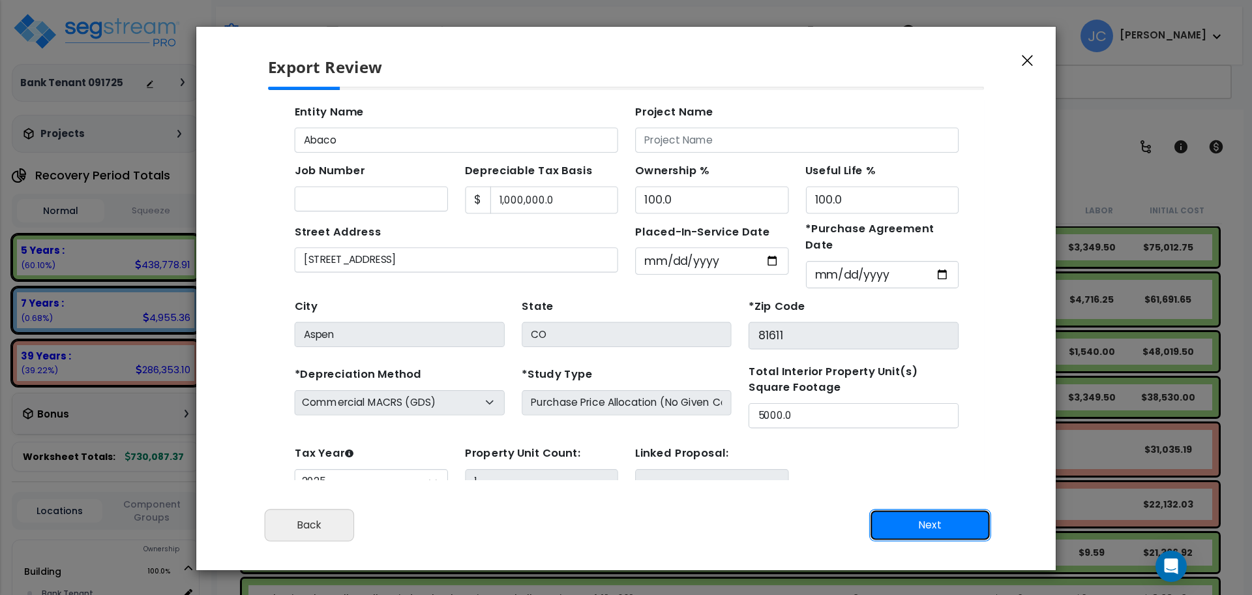
click at [929, 533] on button "Next" at bounding box center [930, 525] width 122 height 33
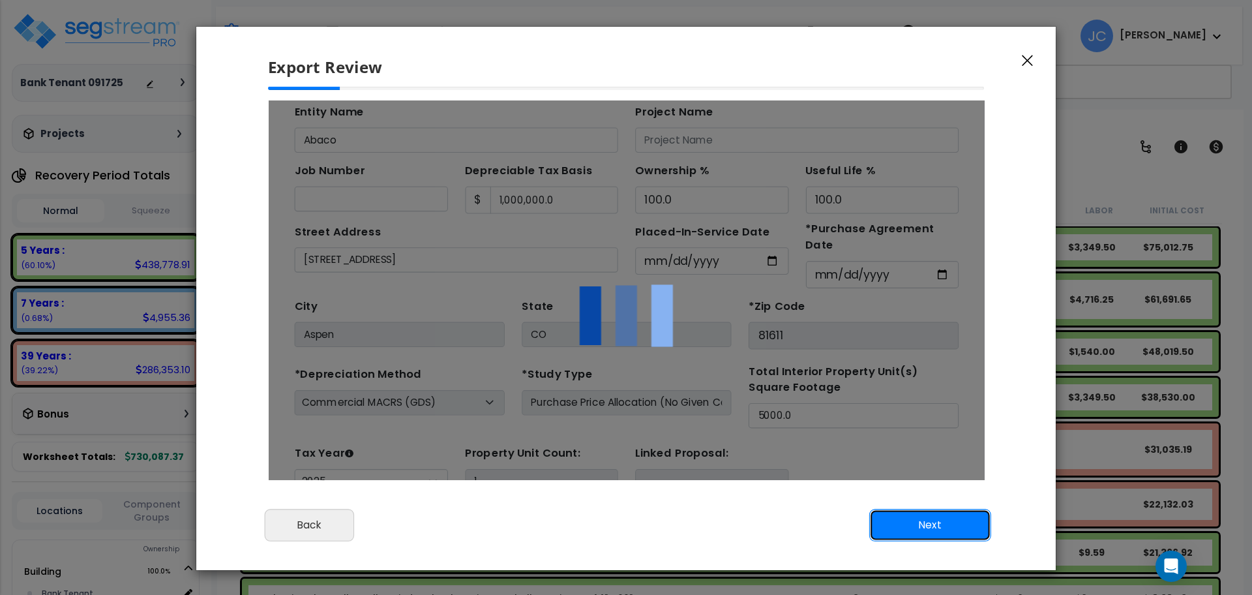
scroll to position [0, 0]
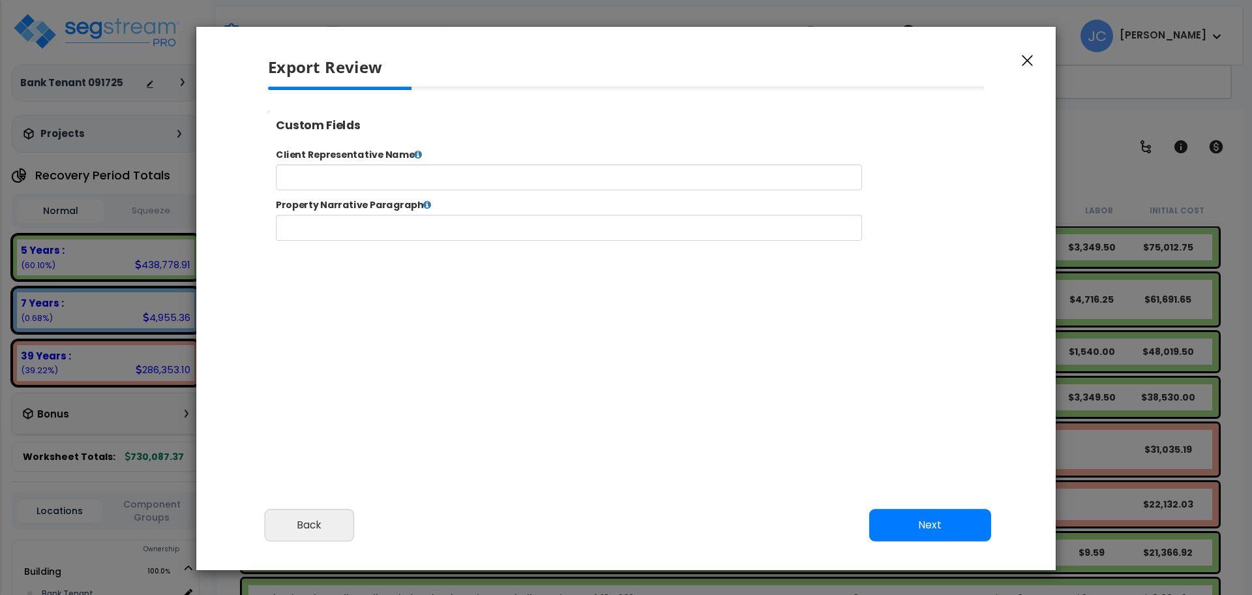
select select "2025"
click at [931, 521] on button "Next" at bounding box center [930, 525] width 122 height 33
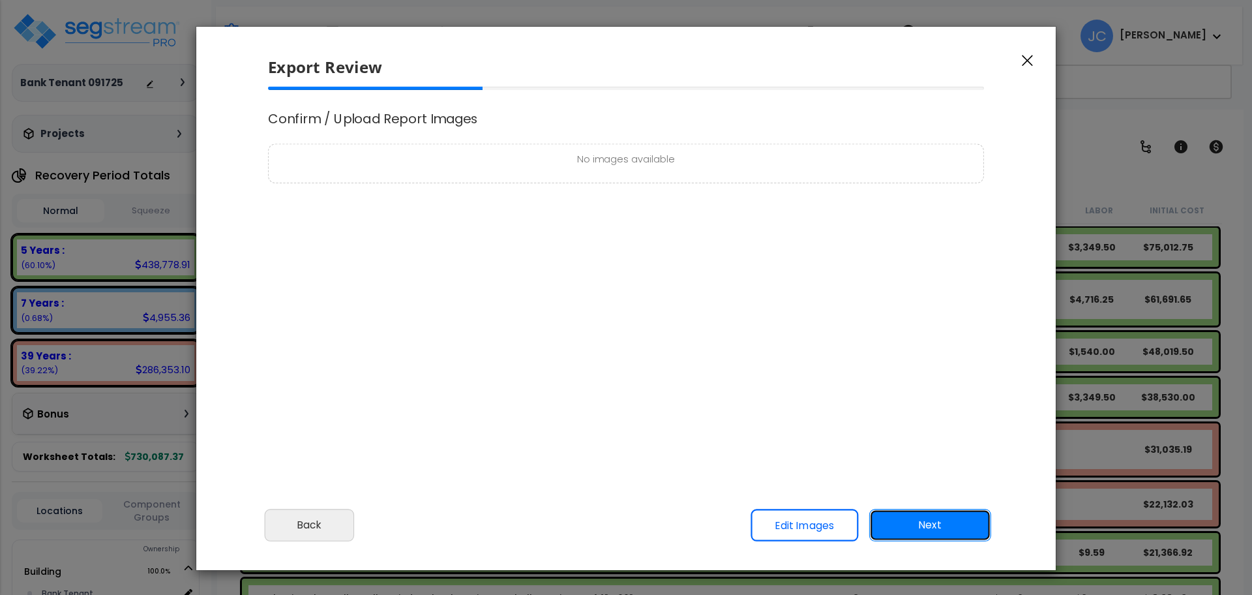
scroll to position [530, 32]
click at [948, 524] on button "Next" at bounding box center [930, 525] width 122 height 33
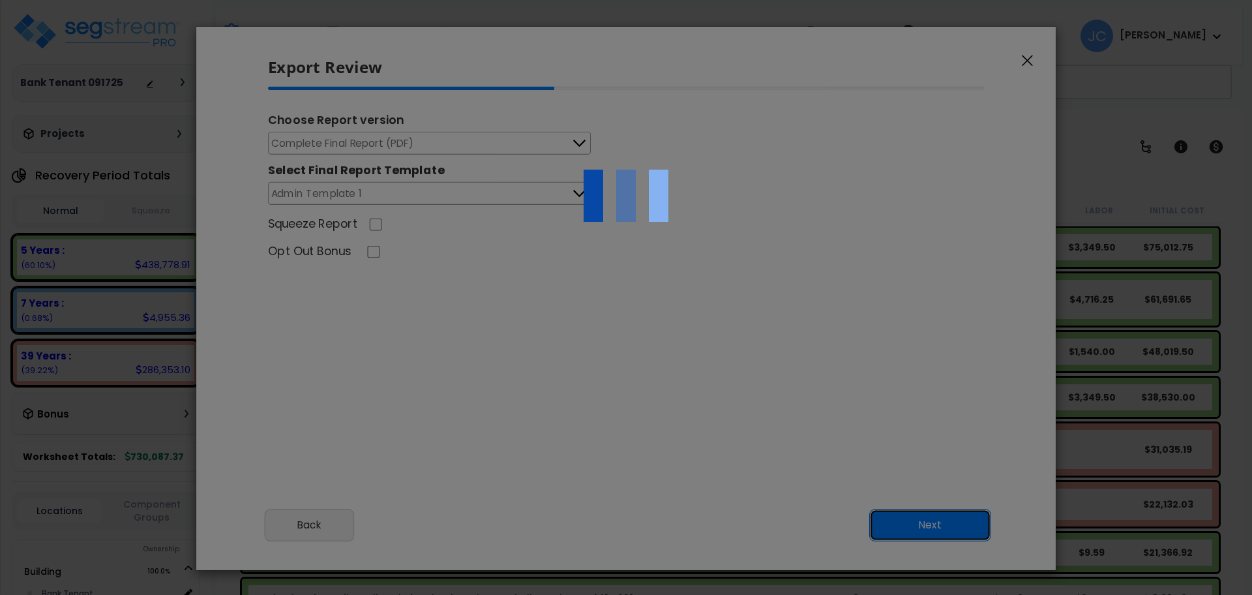
scroll to position [0, 0]
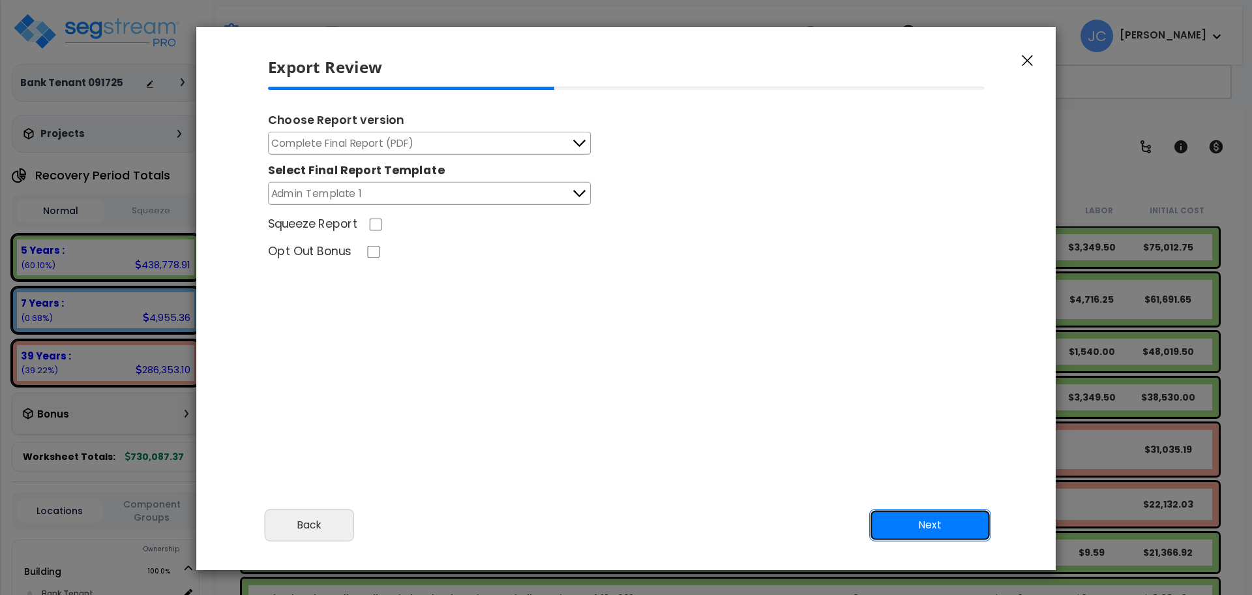
click at [952, 530] on button "Next" at bounding box center [930, 525] width 122 height 33
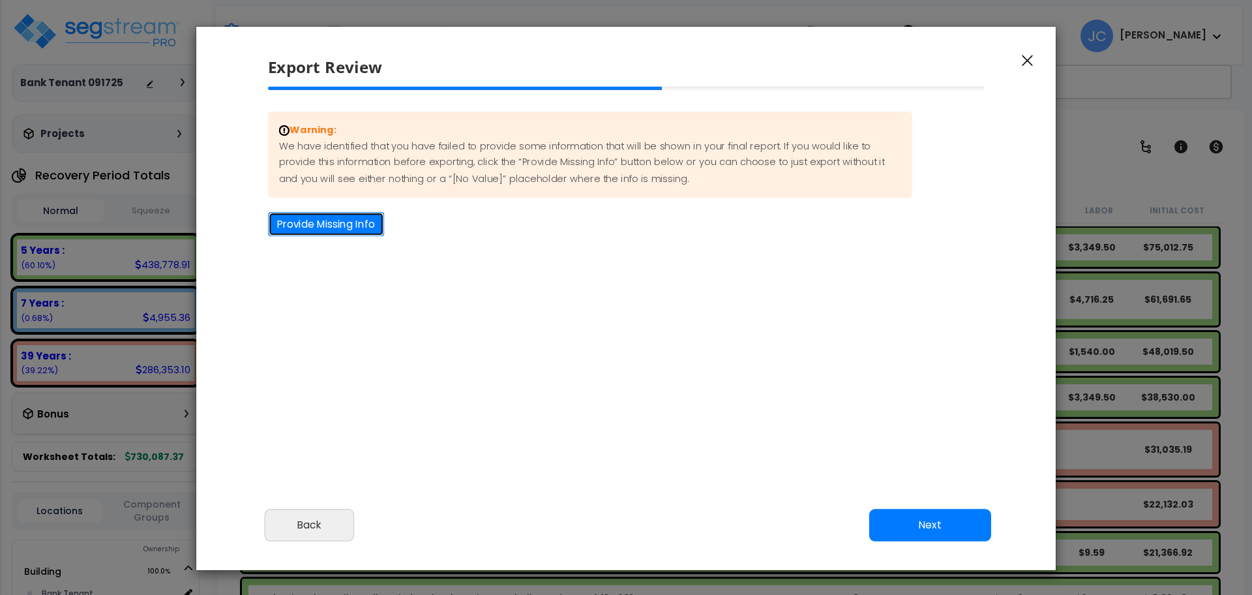
click at [348, 228] on button "Provide Missing Info" at bounding box center [326, 224] width 116 height 24
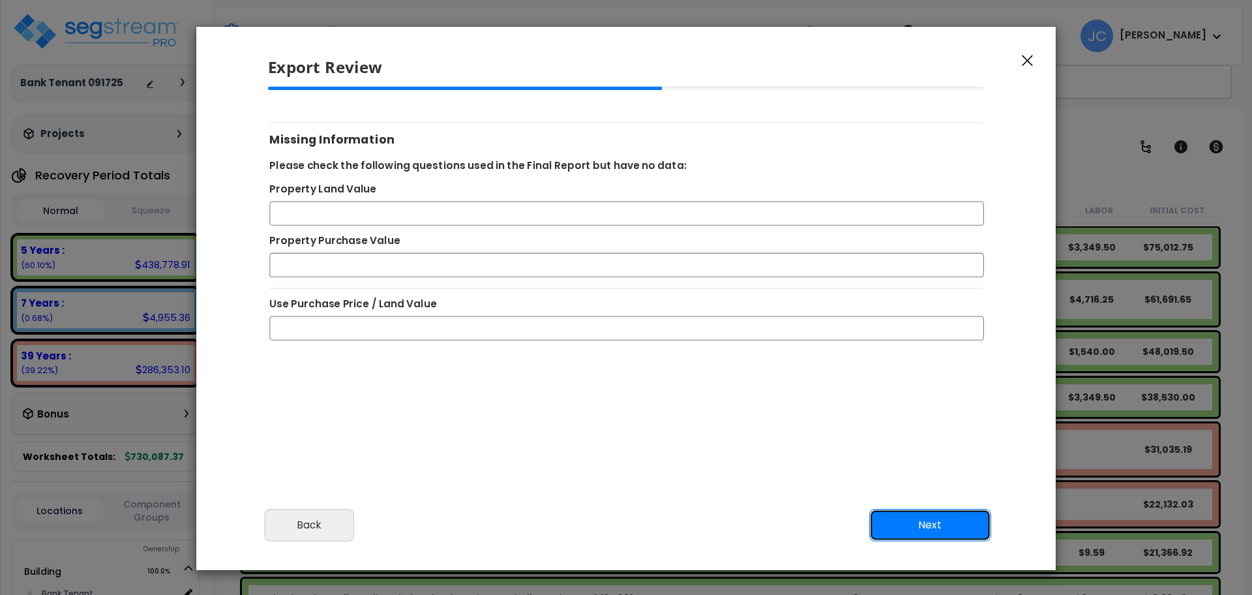
click at [924, 526] on button "Next" at bounding box center [930, 525] width 122 height 33
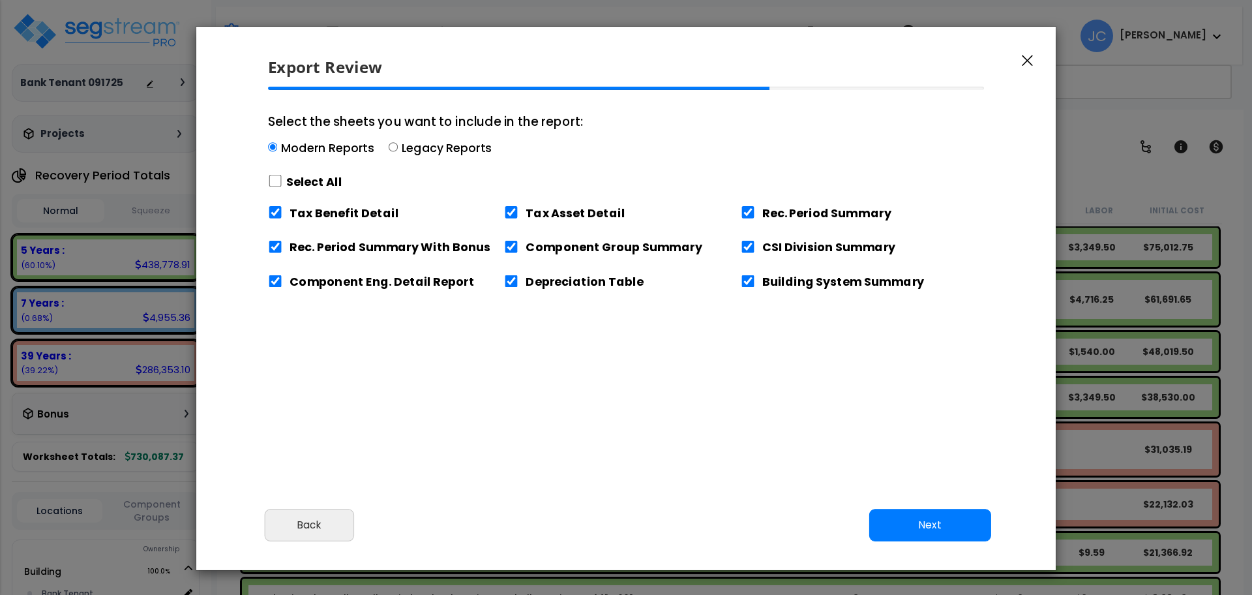
click at [315, 180] on label "Select All" at bounding box center [314, 181] width 56 height 16
click at [282, 180] on input "Select the sheets you want to include in the report: Modern Reports Legacy Repo…" at bounding box center [275, 181] width 14 height 12
checkbox input "true"
click at [929, 526] on button "Next" at bounding box center [930, 525] width 122 height 33
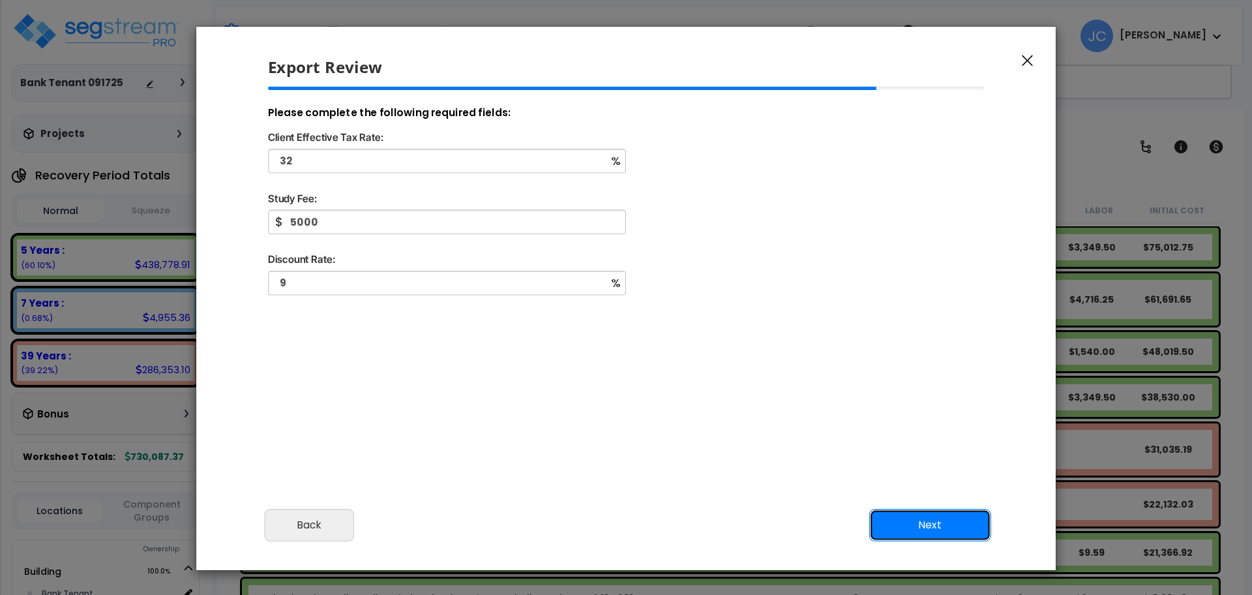
click at [909, 509] on button "Next" at bounding box center [930, 525] width 122 height 33
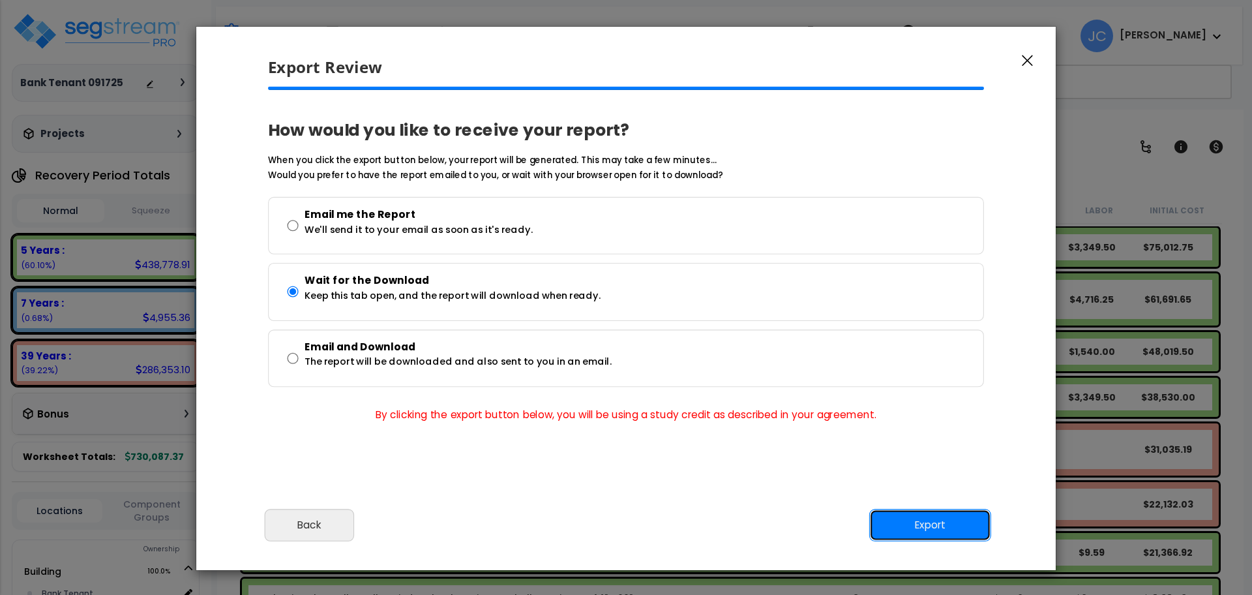
click at [939, 519] on button "Export" at bounding box center [930, 525] width 122 height 33
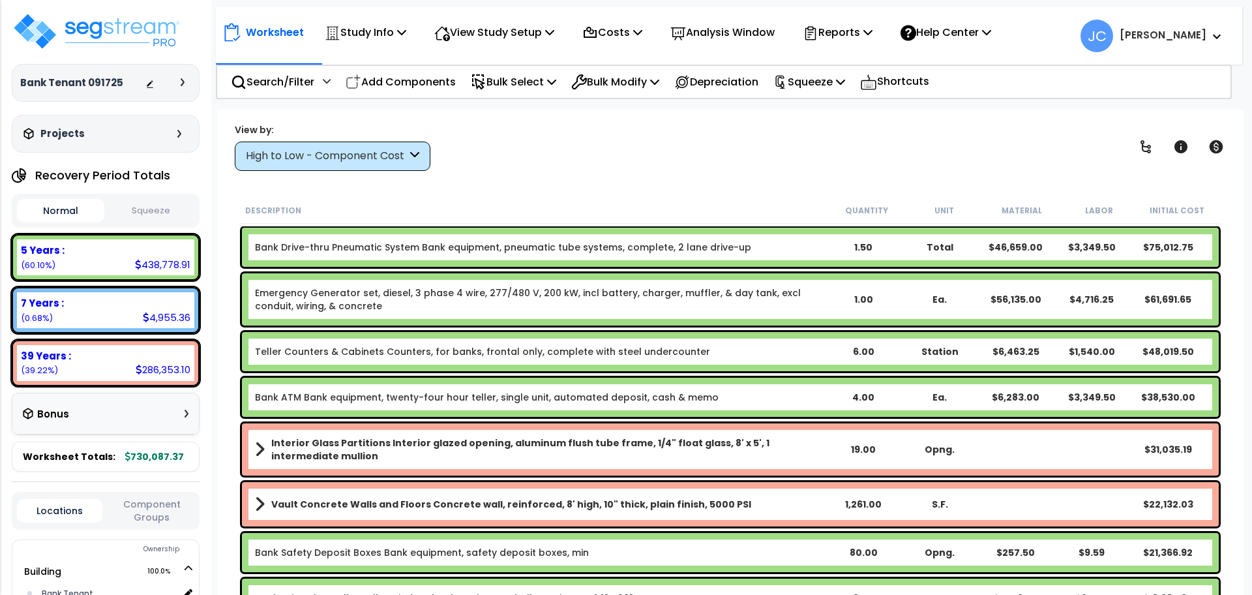
scroll to position [57, 0]
click at [618, 340] on div "Teller Counters & Cabinets Counters, for banks, frontal only, complete with ste…" at bounding box center [730, 351] width 977 height 39
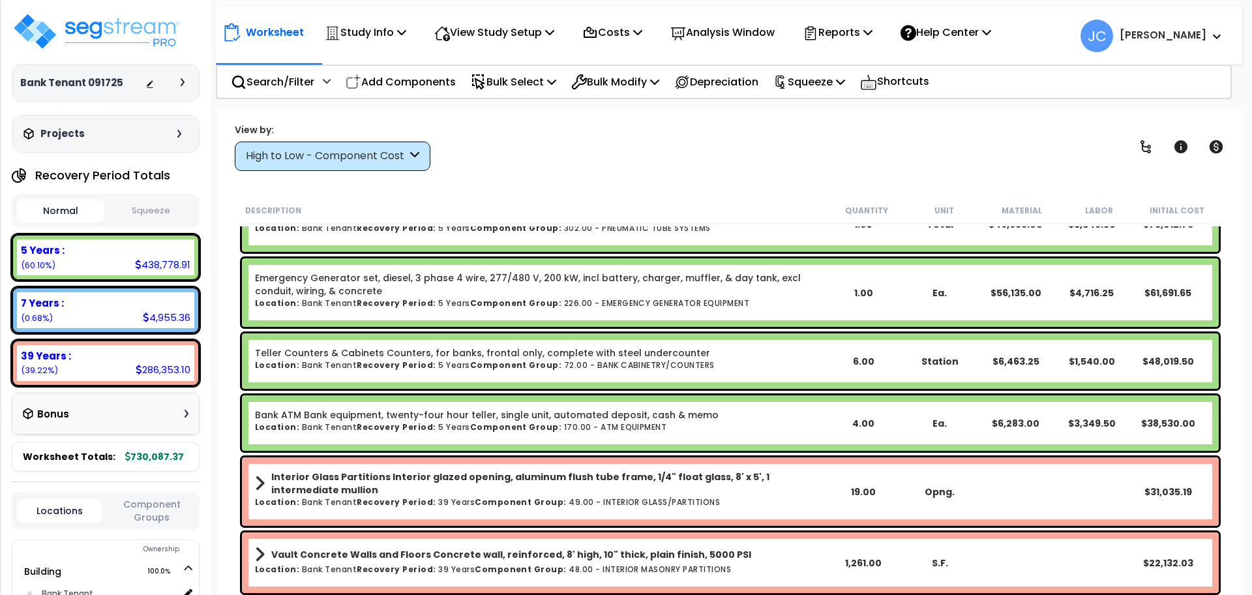
scroll to position [0, 0]
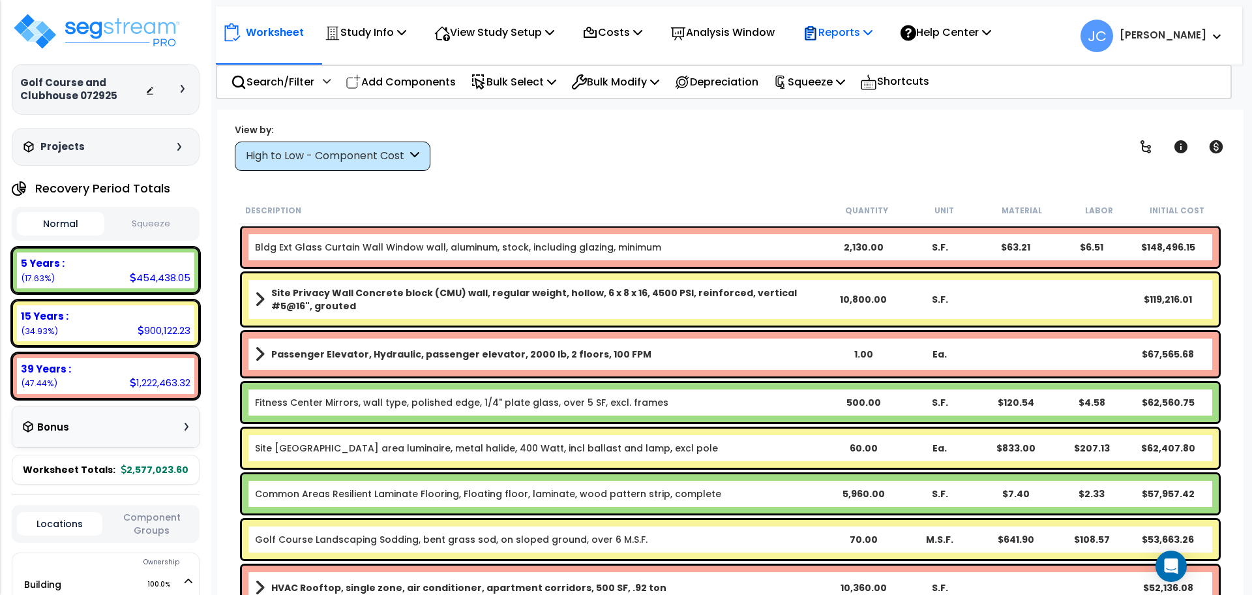
click at [873, 37] on icon at bounding box center [868, 32] width 9 height 10
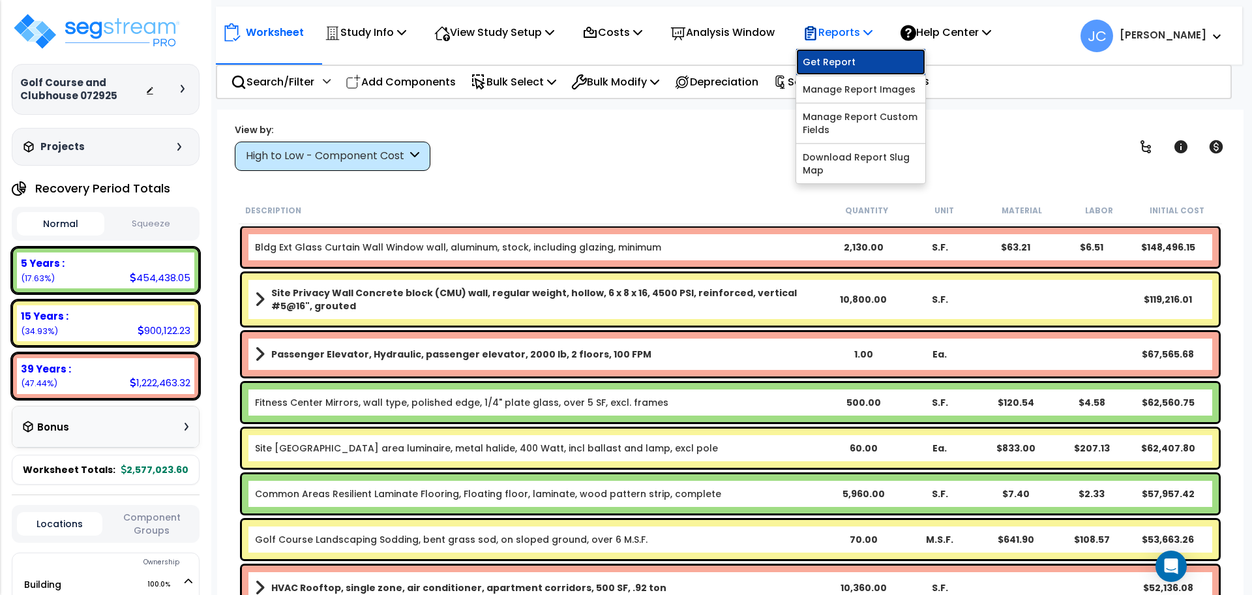
click at [874, 57] on link "Get Report" at bounding box center [860, 62] width 129 height 26
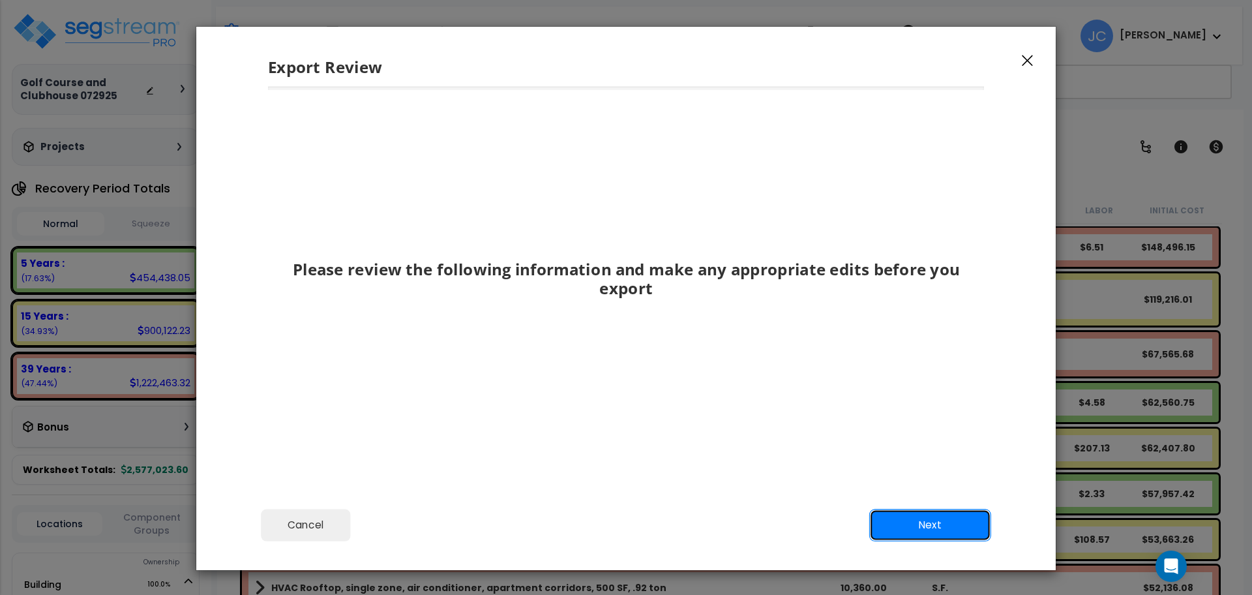
click at [939, 445] on button "Next" at bounding box center [930, 525] width 122 height 33
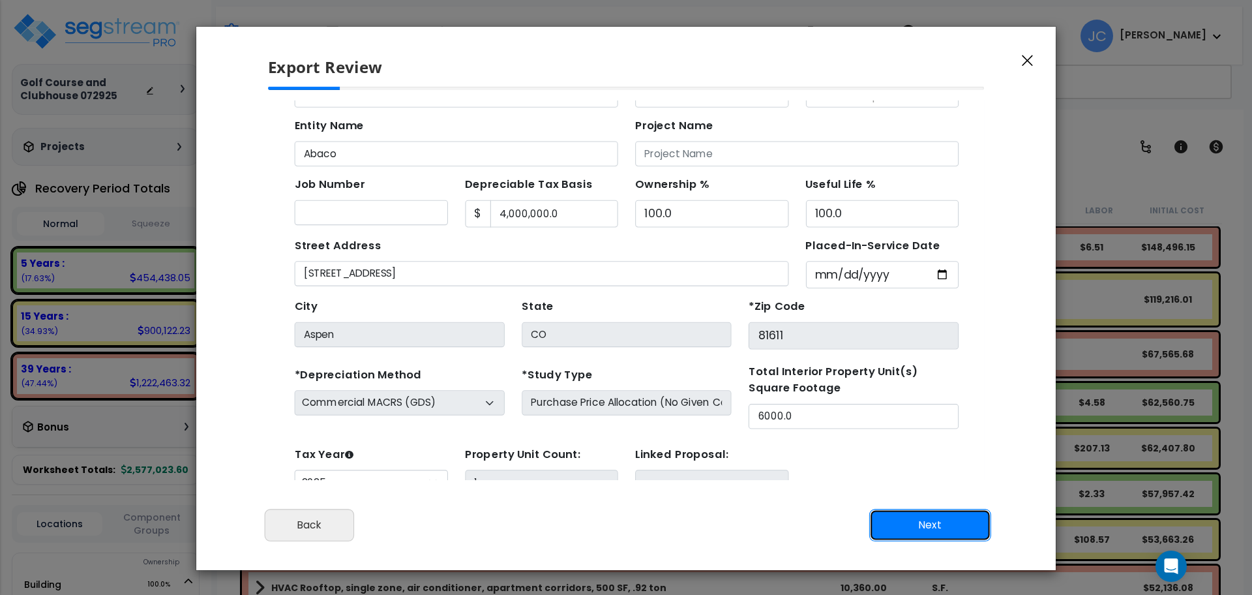
scroll to position [47, 0]
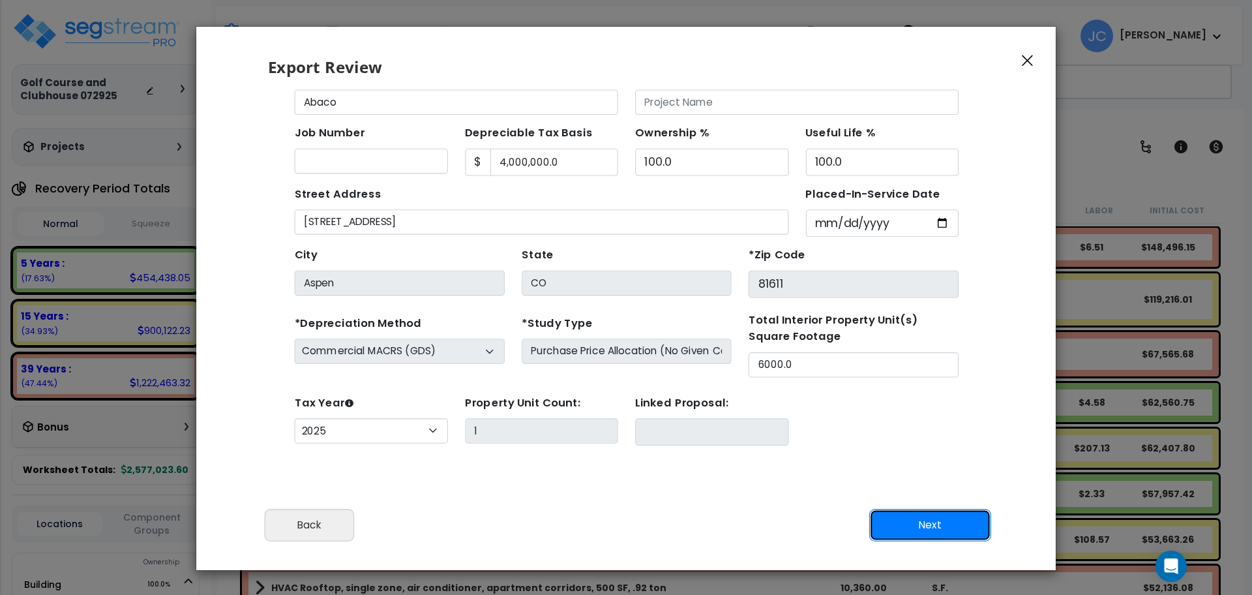
click at [939, 445] on button "Next" at bounding box center [930, 525] width 122 height 33
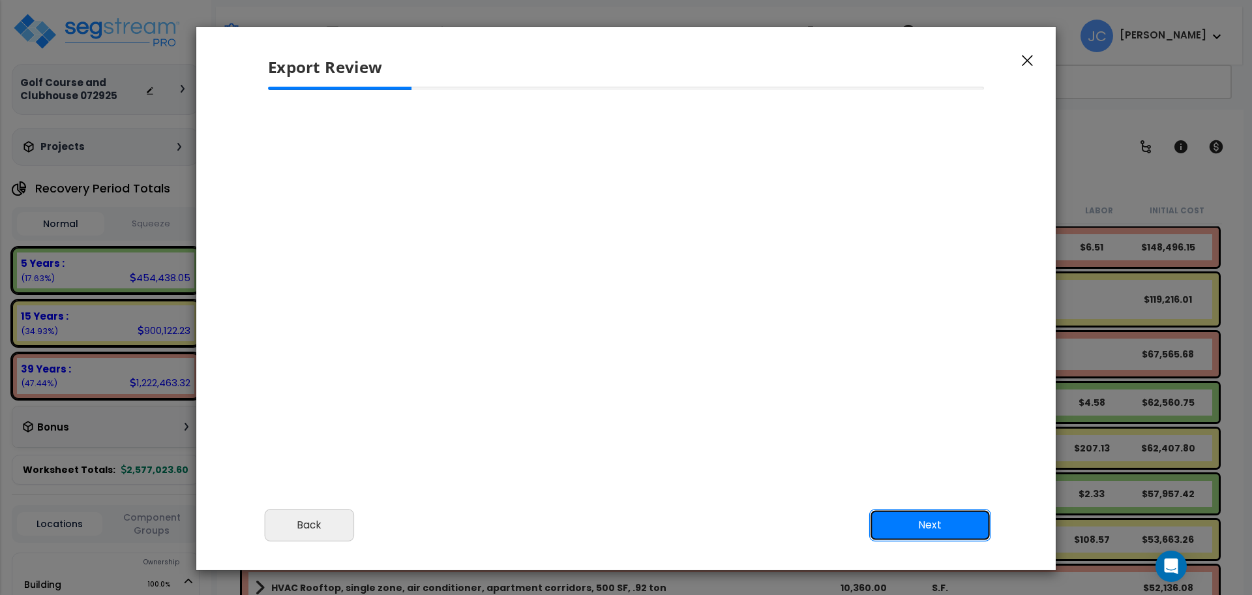
scroll to position [0, 0]
click at [920, 445] on button "Next" at bounding box center [930, 525] width 122 height 33
select select "2025"
click at [288, 445] on button "Back" at bounding box center [309, 525] width 89 height 33
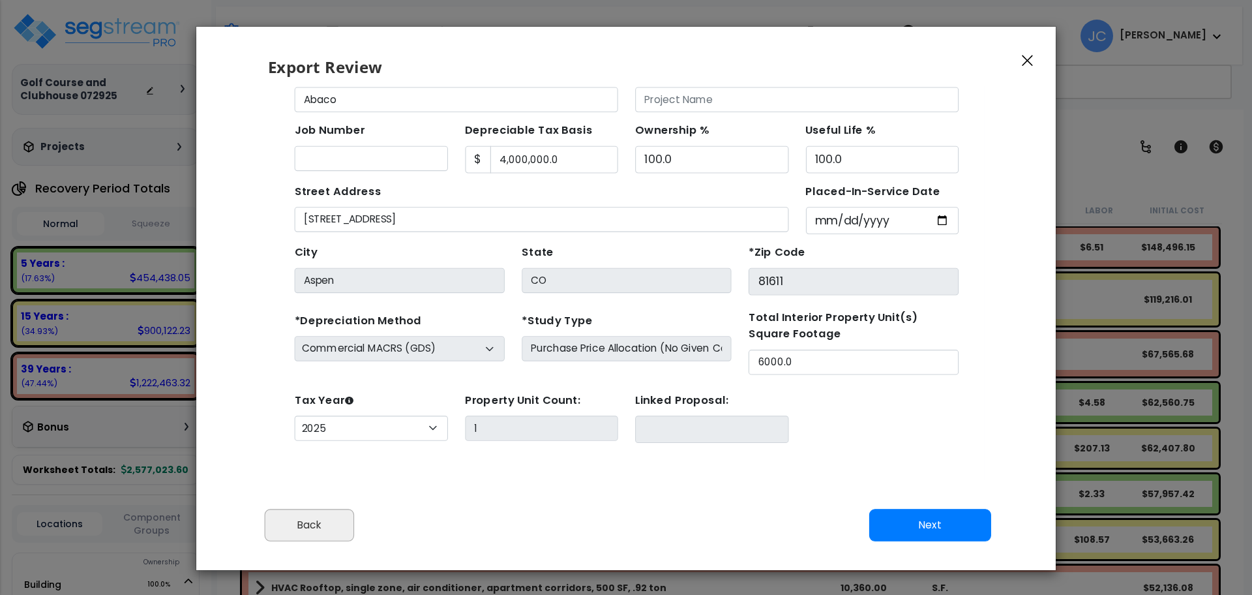
scroll to position [57, 0]
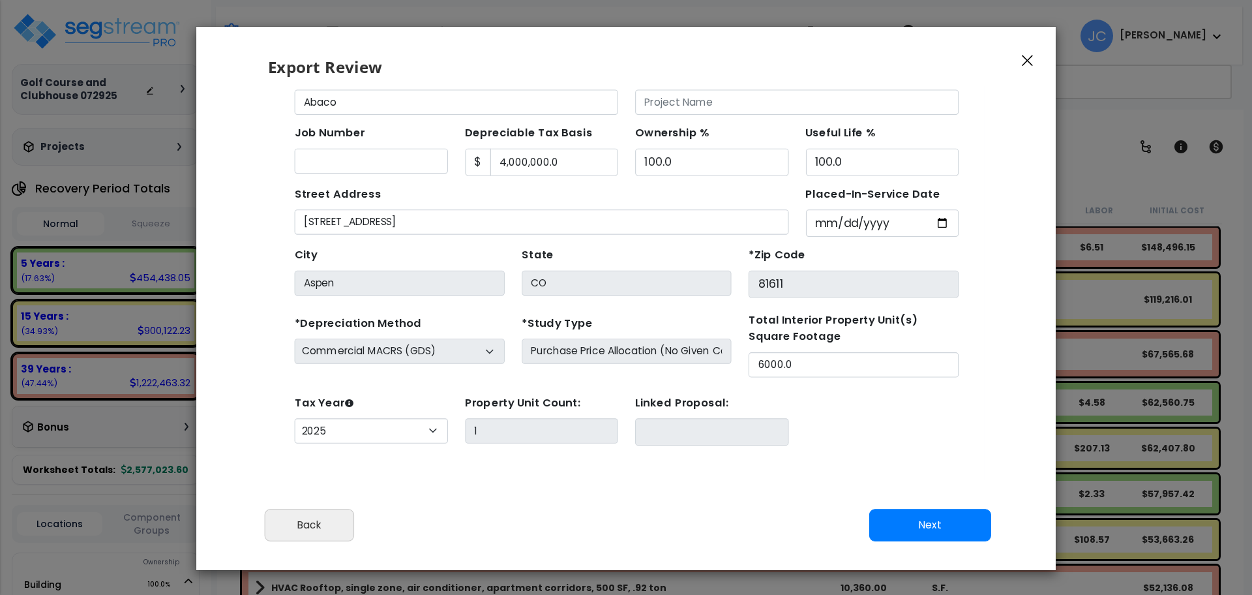
click at [939, 61] on div "Export Review" at bounding box center [626, 57] width 860 height 60
click at [939, 62] on div "Export Review" at bounding box center [626, 57] width 860 height 60
click at [939, 63] on button "button" at bounding box center [1028, 60] width 20 height 16
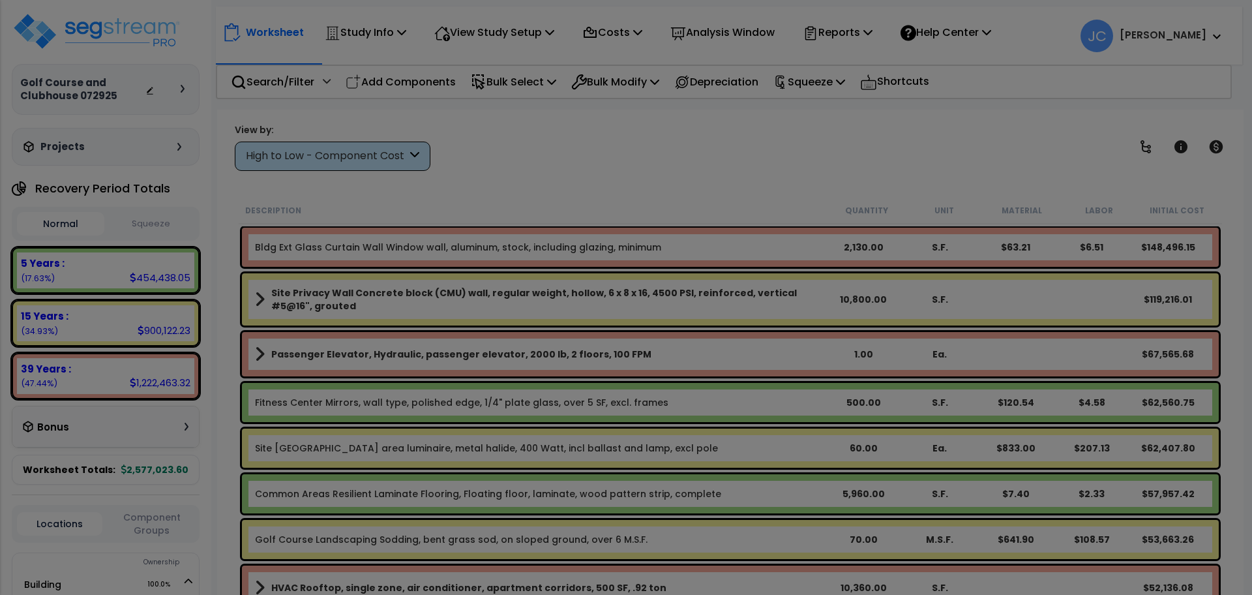
scroll to position [0, 0]
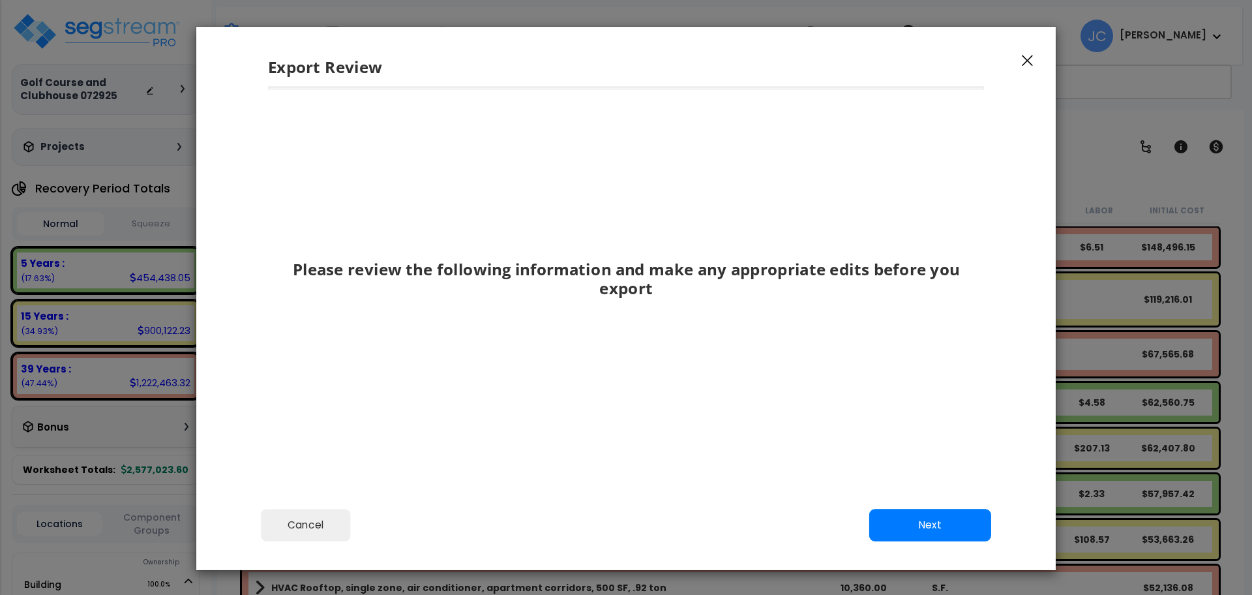
click at [939, 57] on icon "button" at bounding box center [1027, 61] width 11 height 12
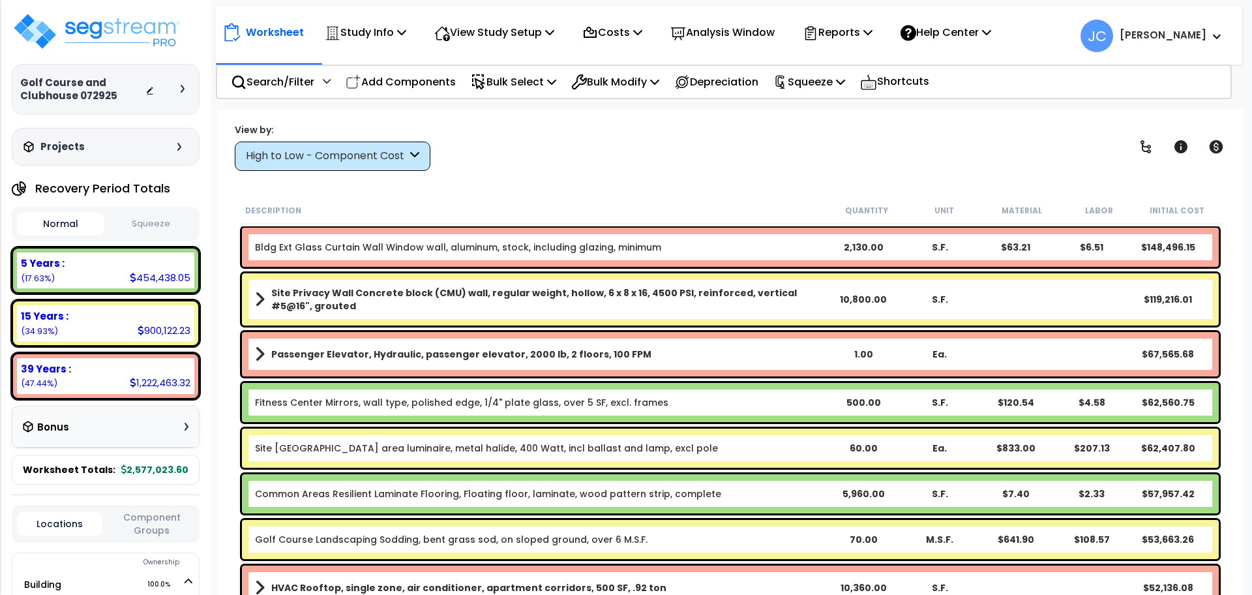
click at [864, 50] on div "Worksheet Study Info Study Setup Add Property Unit Template study Clone study JC" at bounding box center [729, 30] width 1027 height 46
click at [862, 38] on p "Reports" at bounding box center [838, 32] width 70 height 18
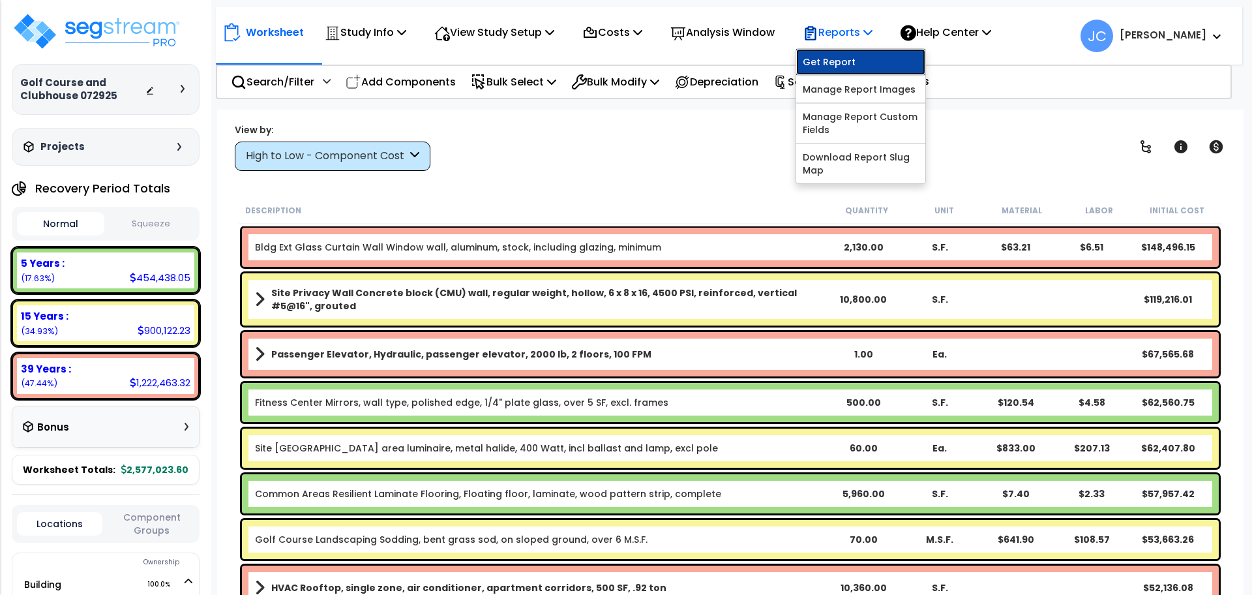
click at [867, 55] on link "Get Report" at bounding box center [860, 62] width 129 height 26
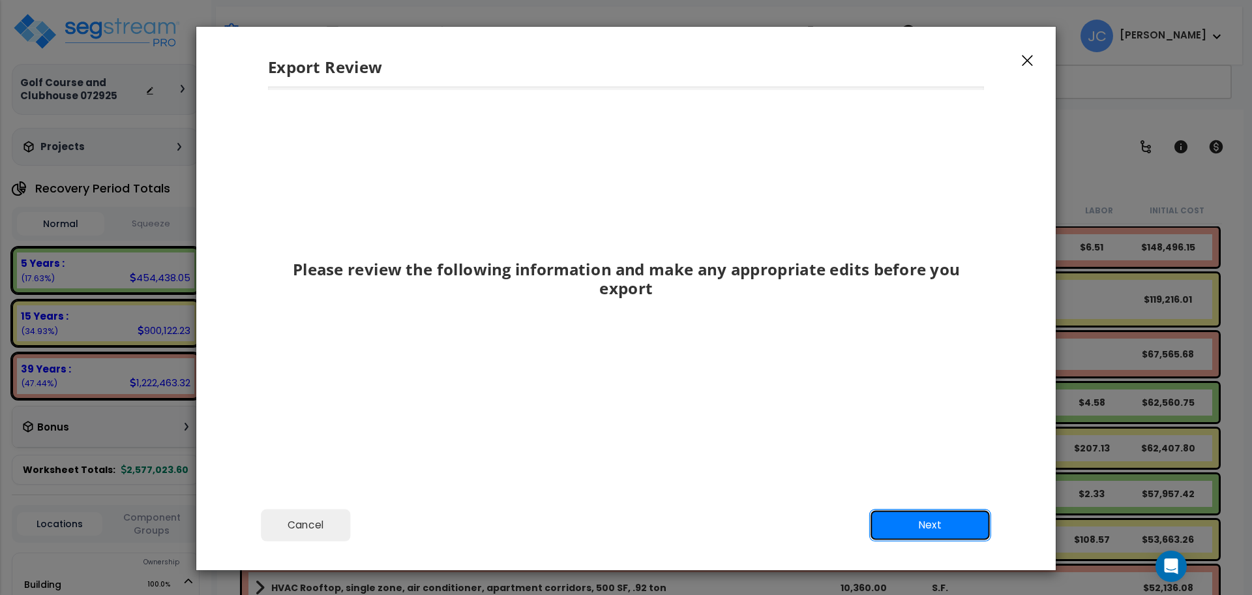
click at [921, 524] on button "Next" at bounding box center [930, 525] width 122 height 33
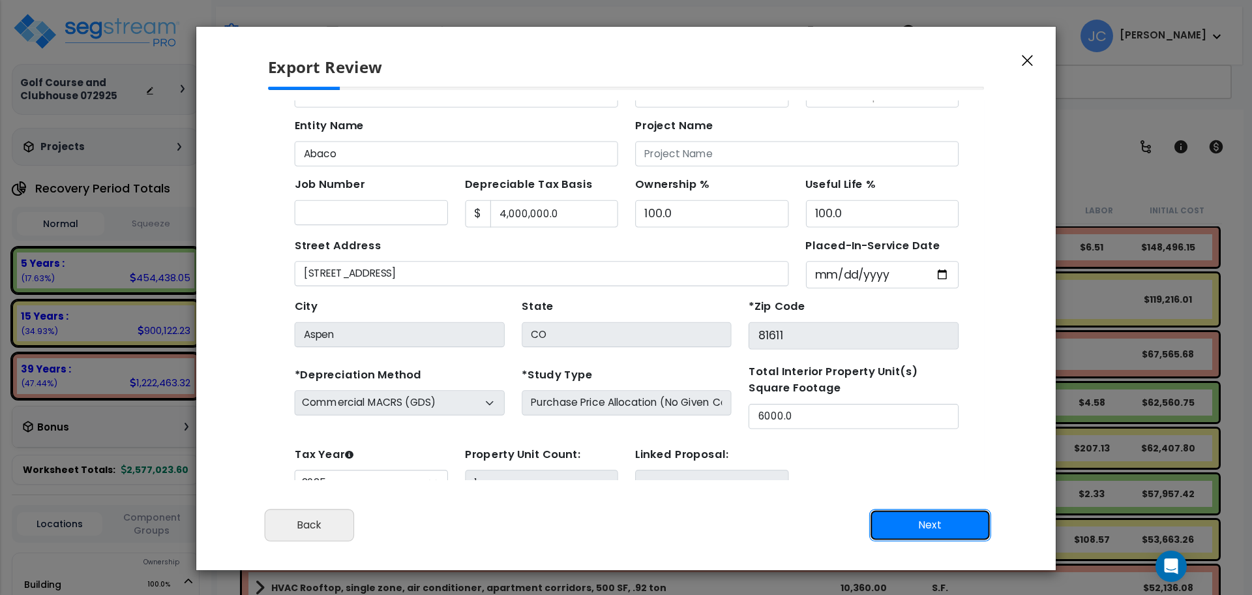
scroll to position [47, 0]
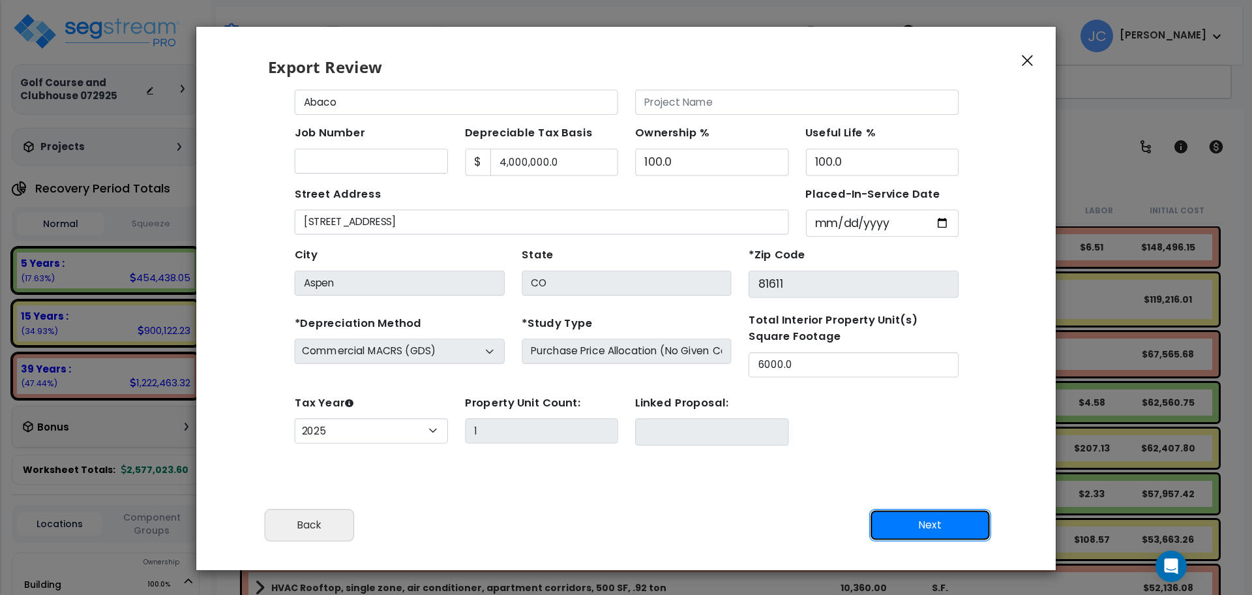
click at [924, 522] on button "Next" at bounding box center [930, 525] width 122 height 33
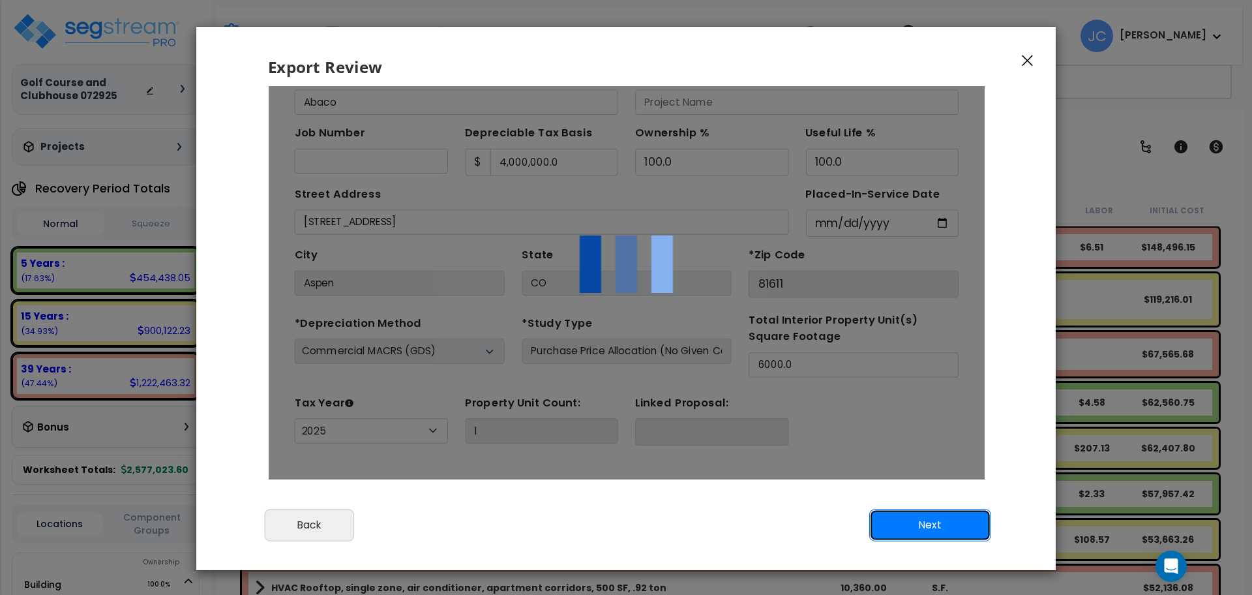
scroll to position [0, 0]
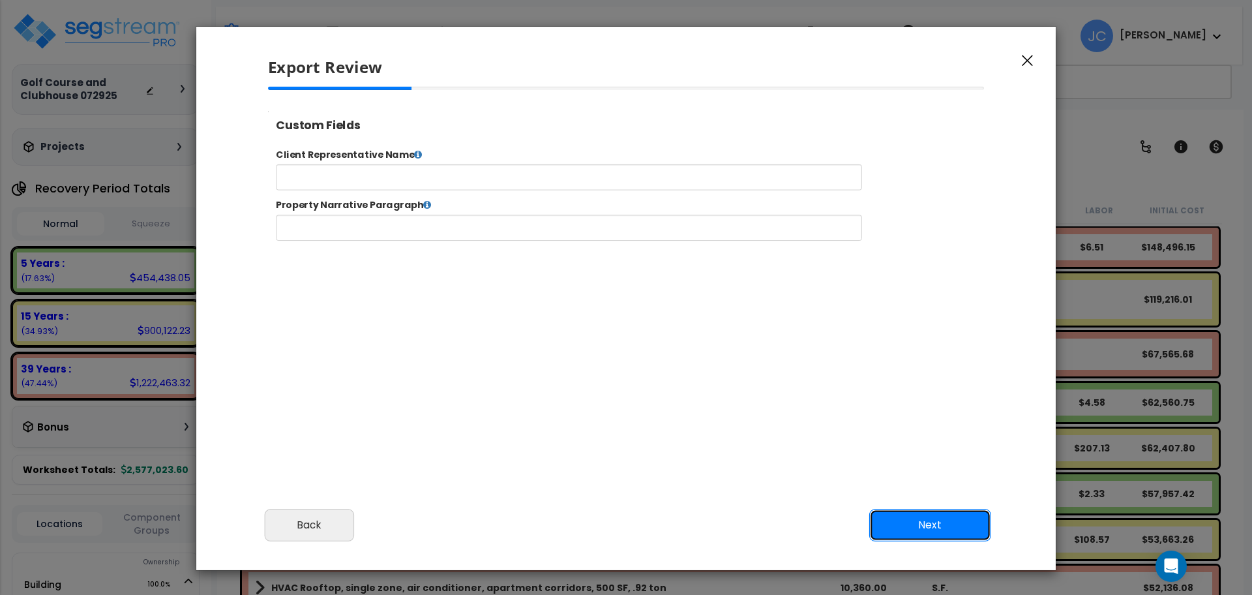
click at [939, 513] on button "Next" at bounding box center [930, 525] width 122 height 33
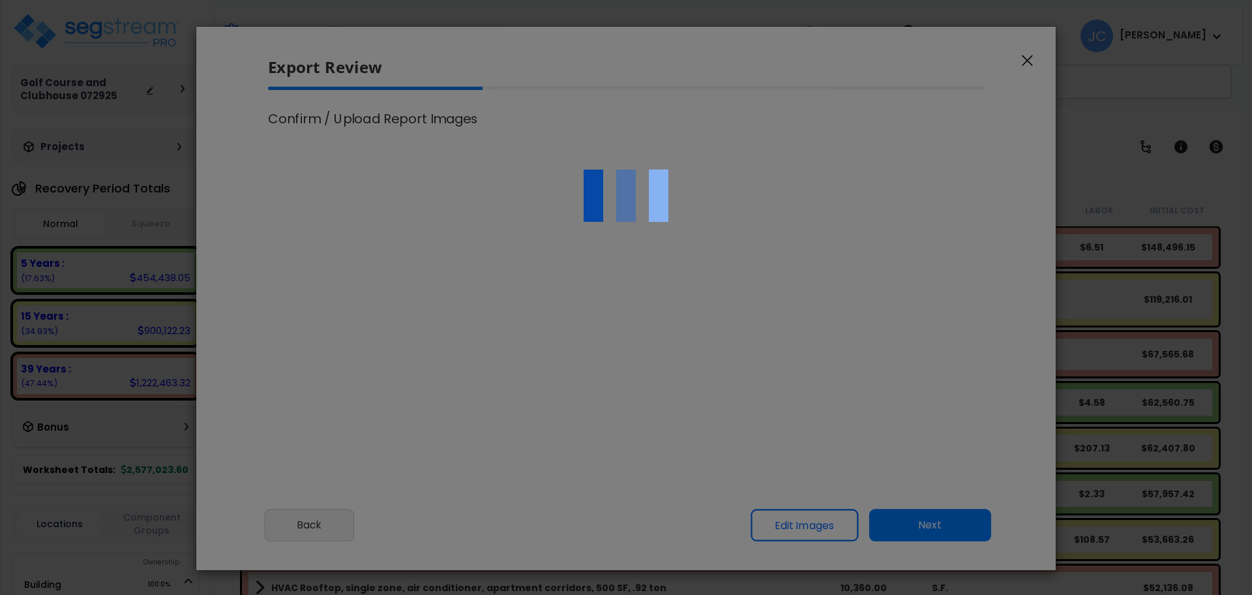
select select "2025"
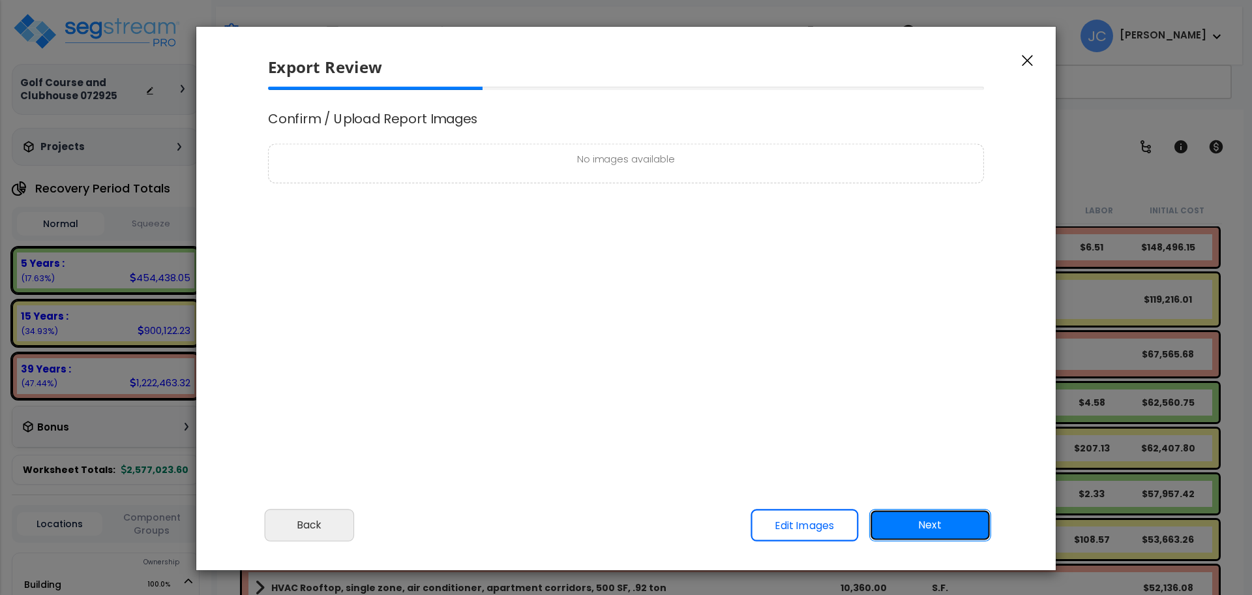
click at [927, 511] on button "Next" at bounding box center [930, 525] width 122 height 33
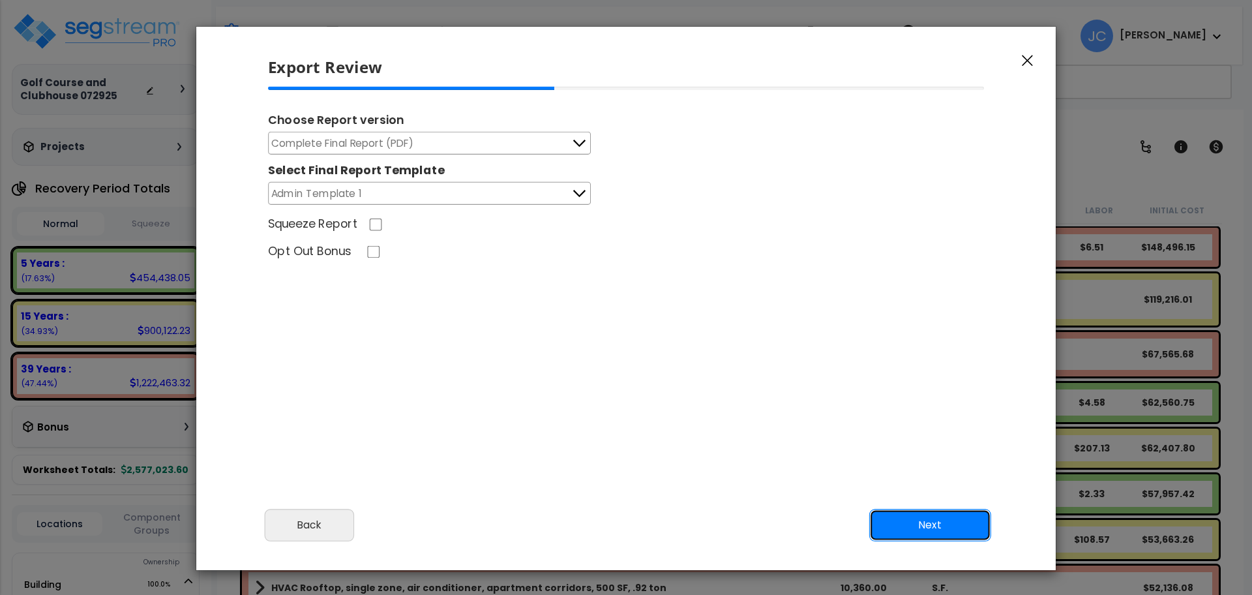
click at [943, 515] on button "Next" at bounding box center [930, 525] width 122 height 33
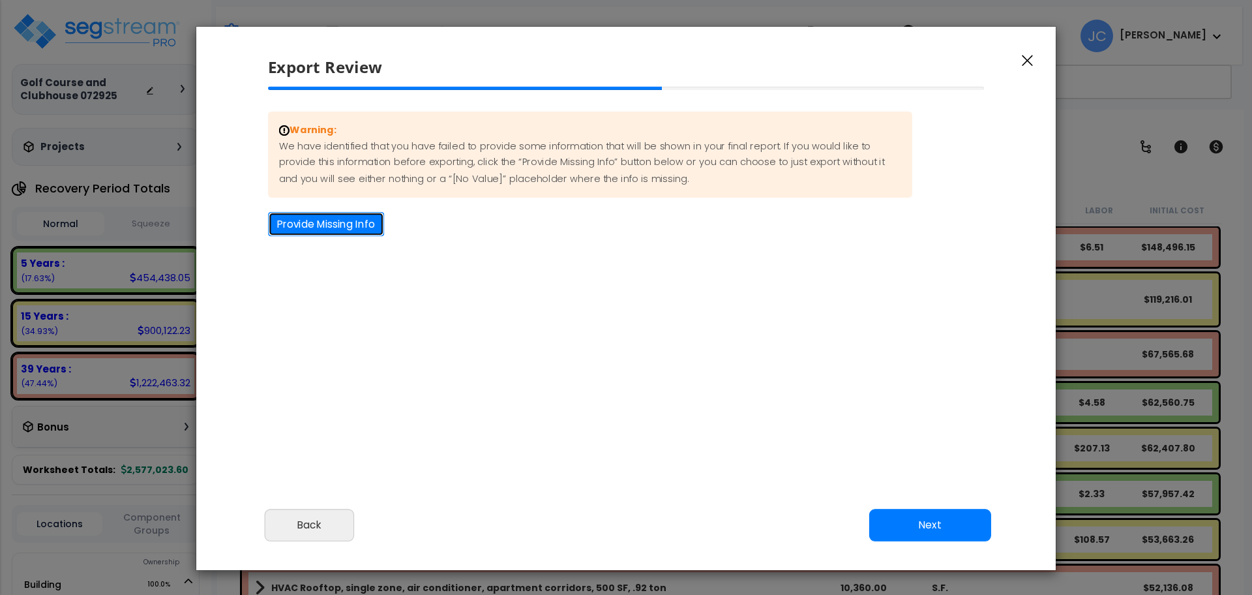
click at [360, 220] on button "Provide Missing Info" at bounding box center [326, 224] width 116 height 24
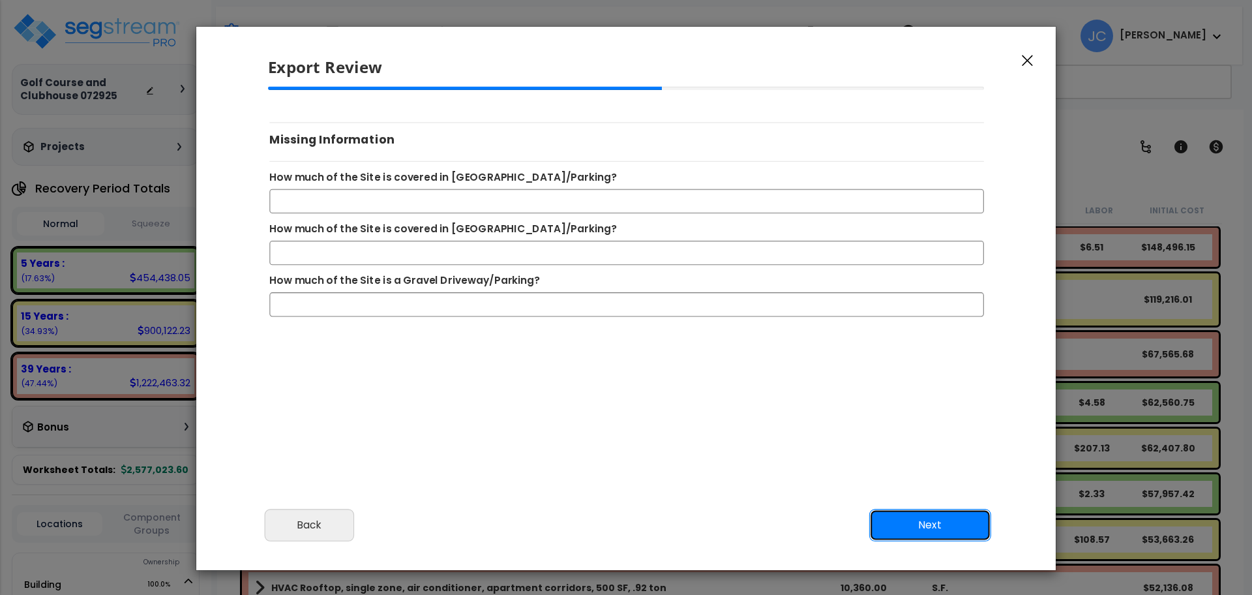
click at [902, 518] on button "Next" at bounding box center [930, 525] width 122 height 33
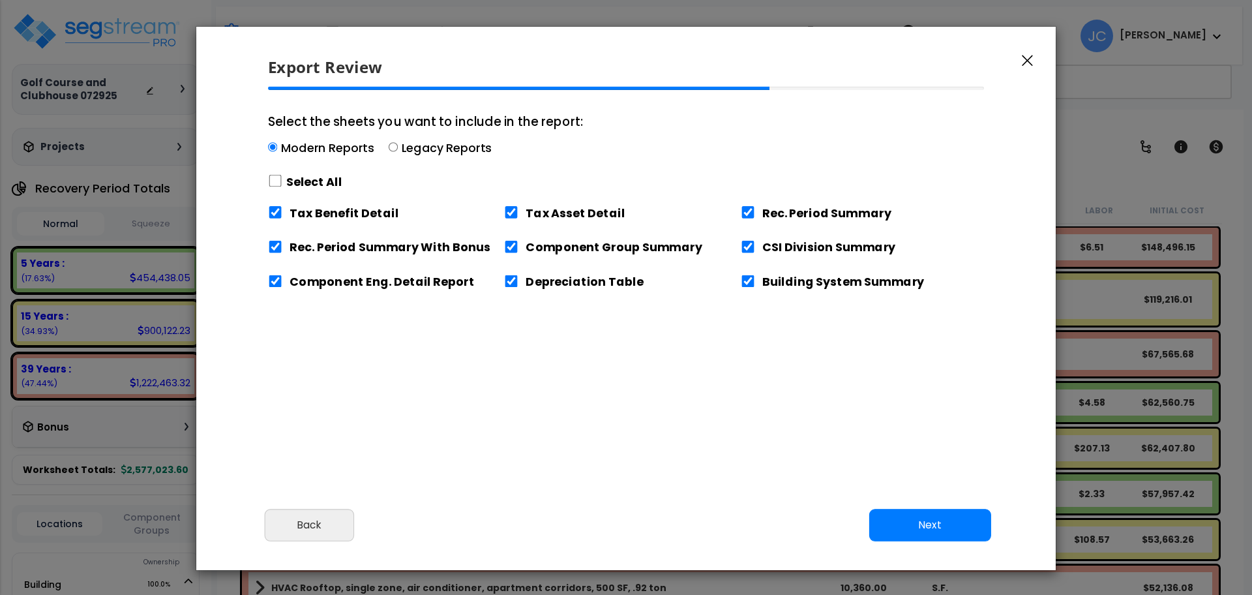
click at [307, 178] on label "Select All" at bounding box center [314, 181] width 56 height 16
click at [282, 178] on input "Select the sheets you want to include in the report: Modern Reports Legacy Repo…" at bounding box center [275, 181] width 14 height 12
checkbox input "true"
click at [933, 519] on button "Next" at bounding box center [930, 525] width 122 height 33
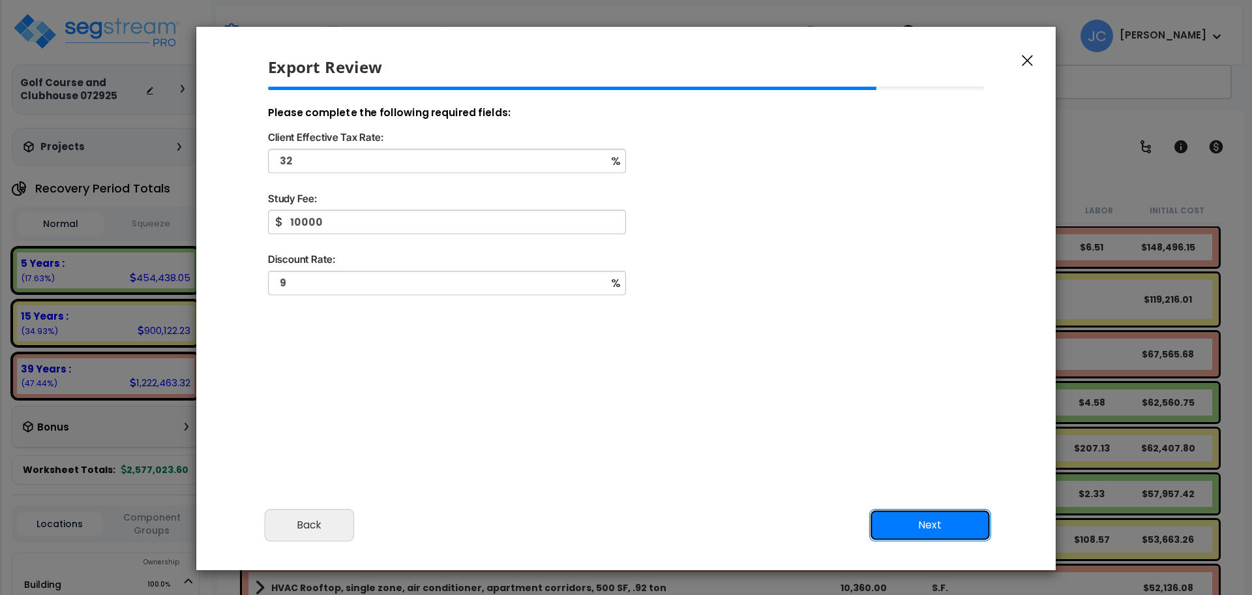
click at [952, 529] on button "Next" at bounding box center [930, 525] width 122 height 33
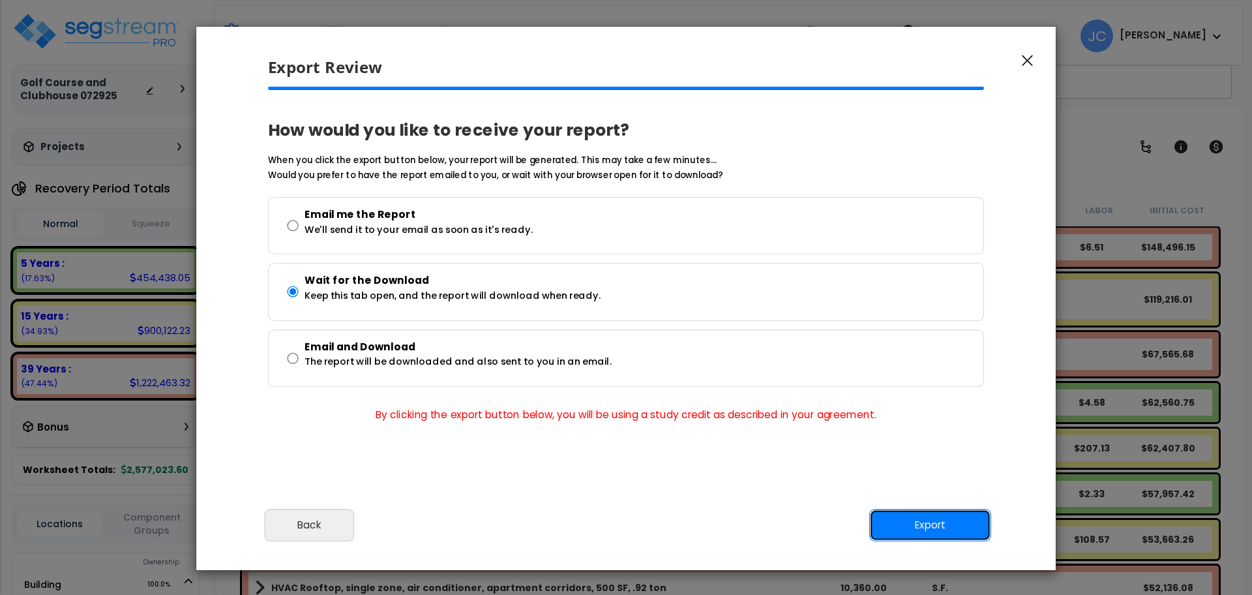
click at [969, 539] on button "Export" at bounding box center [930, 525] width 122 height 33
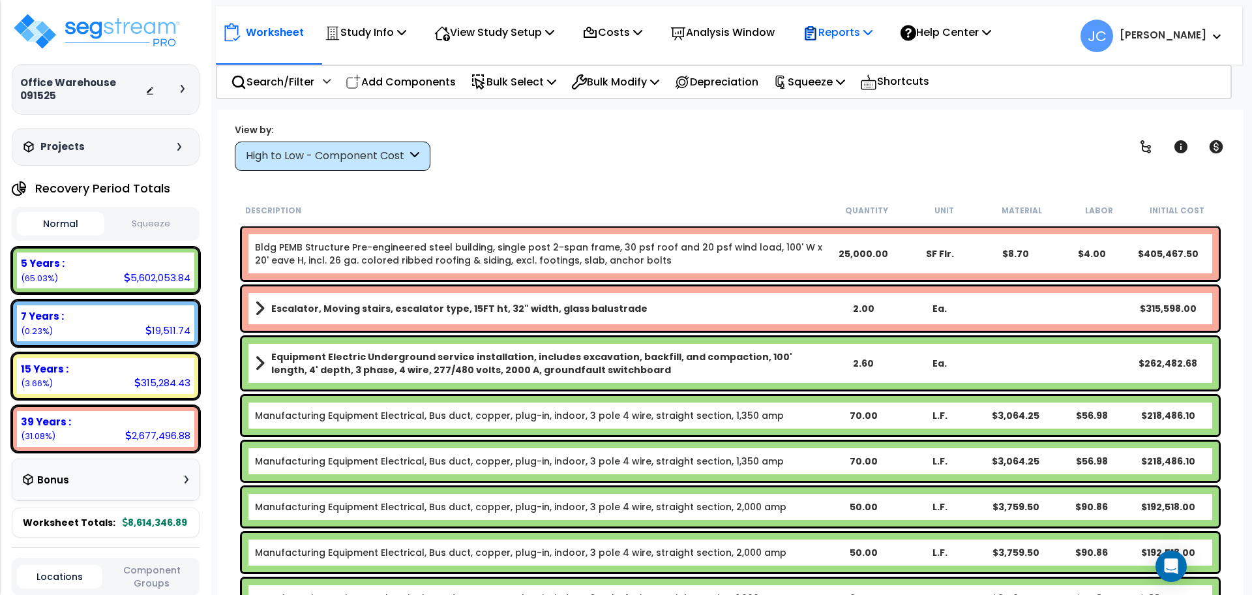
click at [861, 36] on p "Reports" at bounding box center [838, 32] width 70 height 18
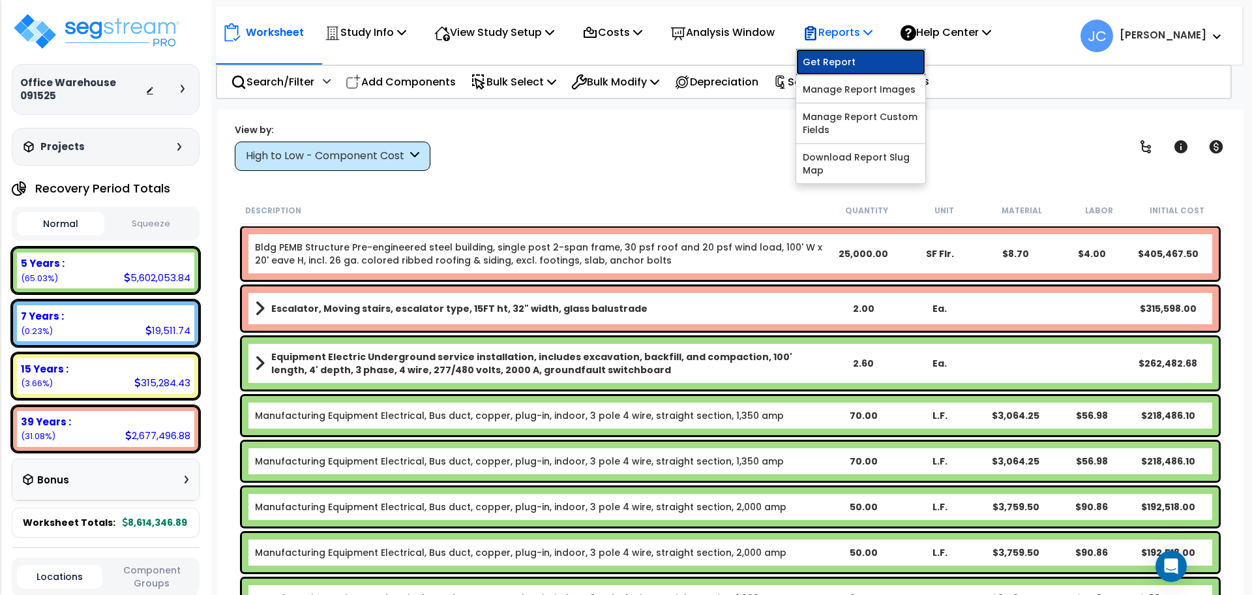
click at [862, 60] on link "Get Report" at bounding box center [860, 62] width 129 height 26
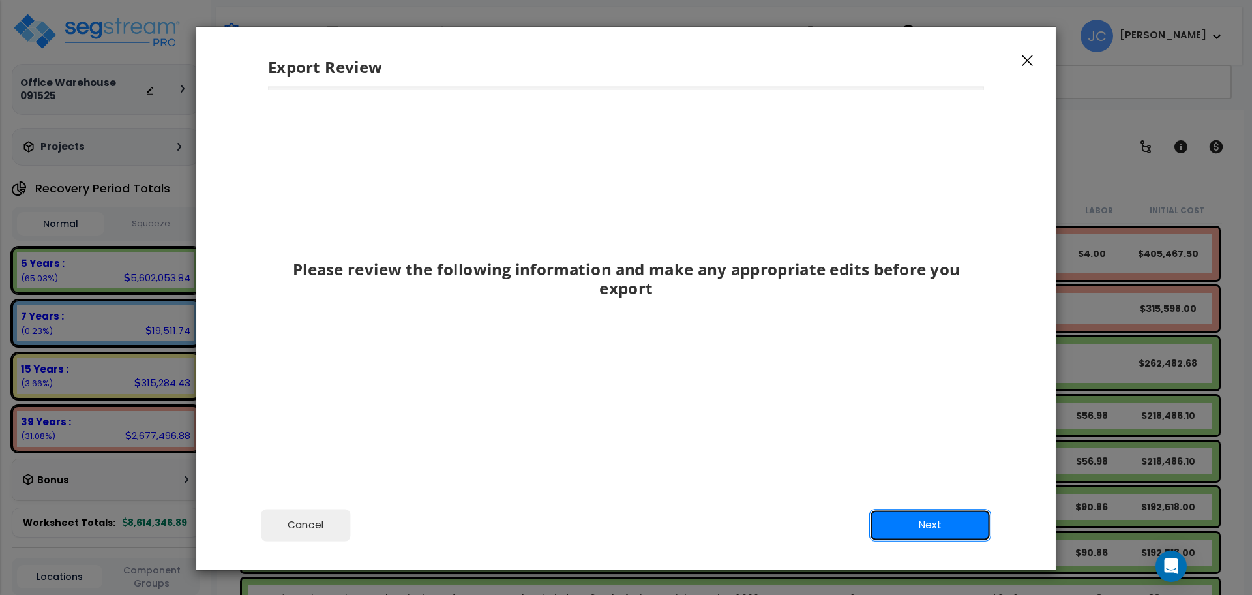
click at [927, 511] on button "Next" at bounding box center [930, 525] width 122 height 33
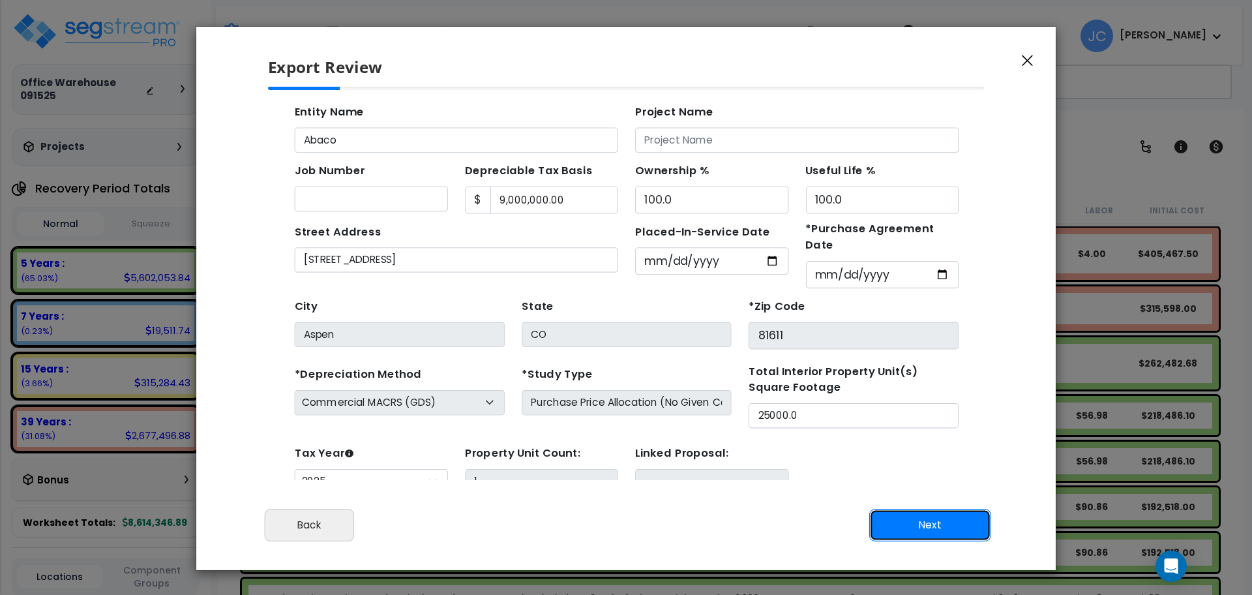
scroll to position [47, 0]
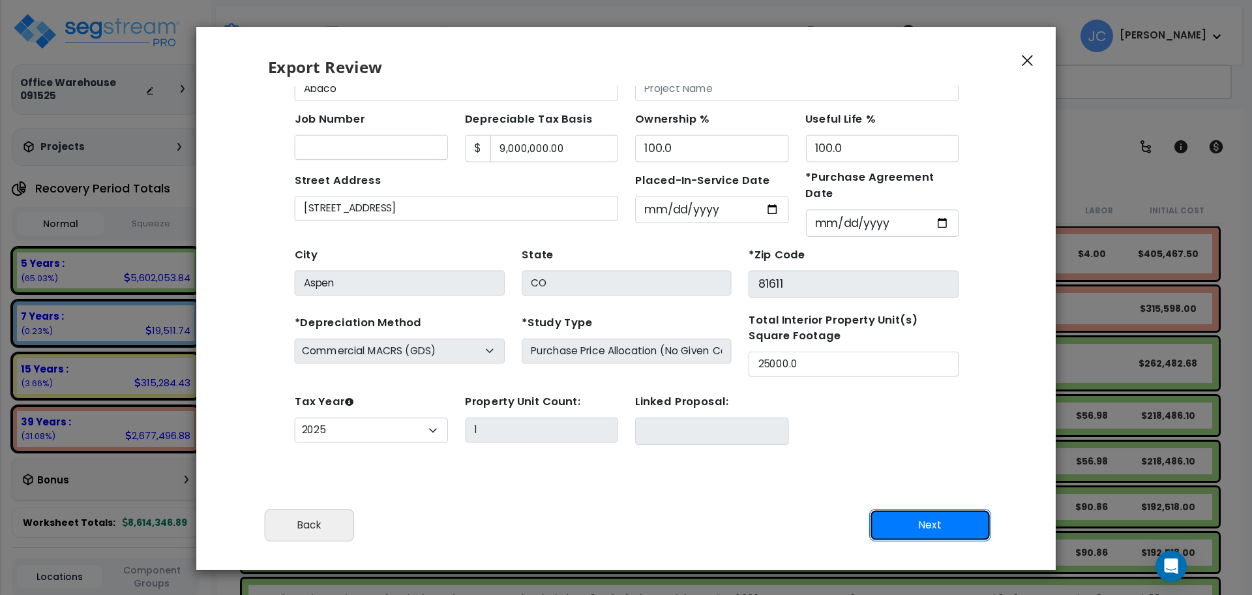
click at [944, 535] on button "Next" at bounding box center [930, 525] width 122 height 33
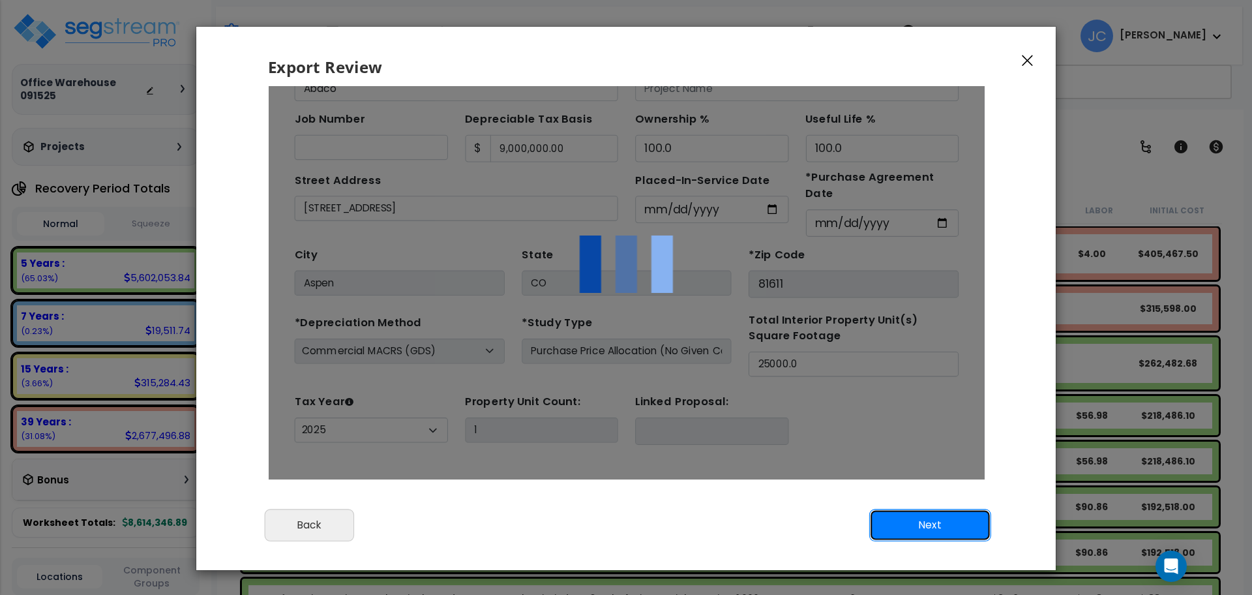
scroll to position [0, 0]
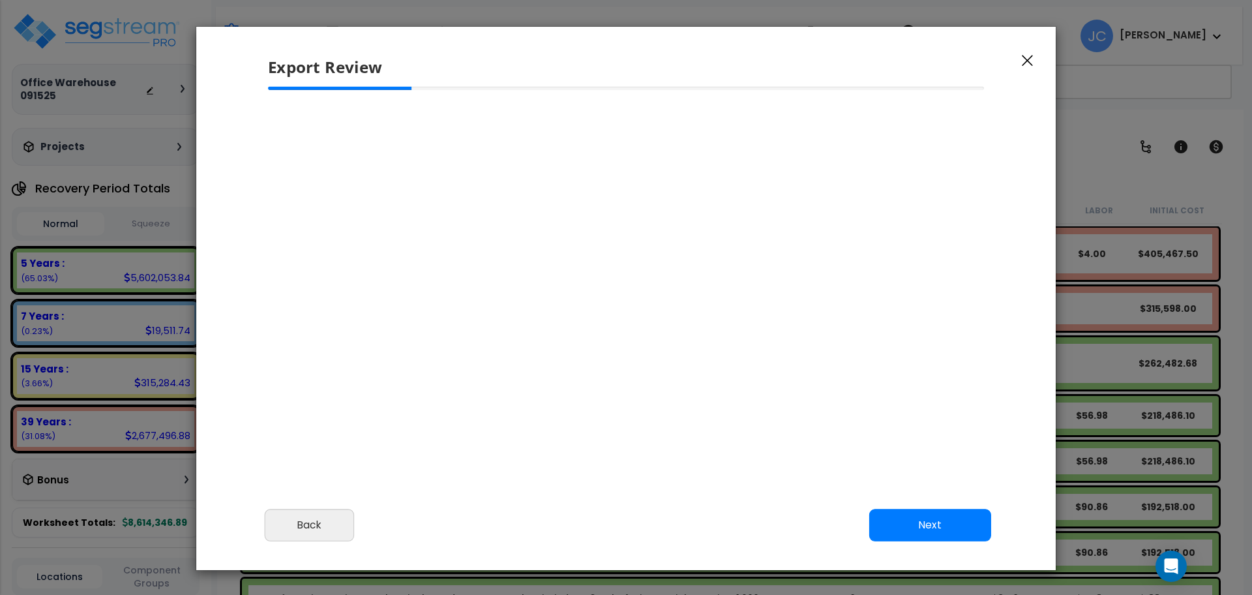
select select "2025"
click at [339, 530] on button "Back" at bounding box center [309, 525] width 89 height 33
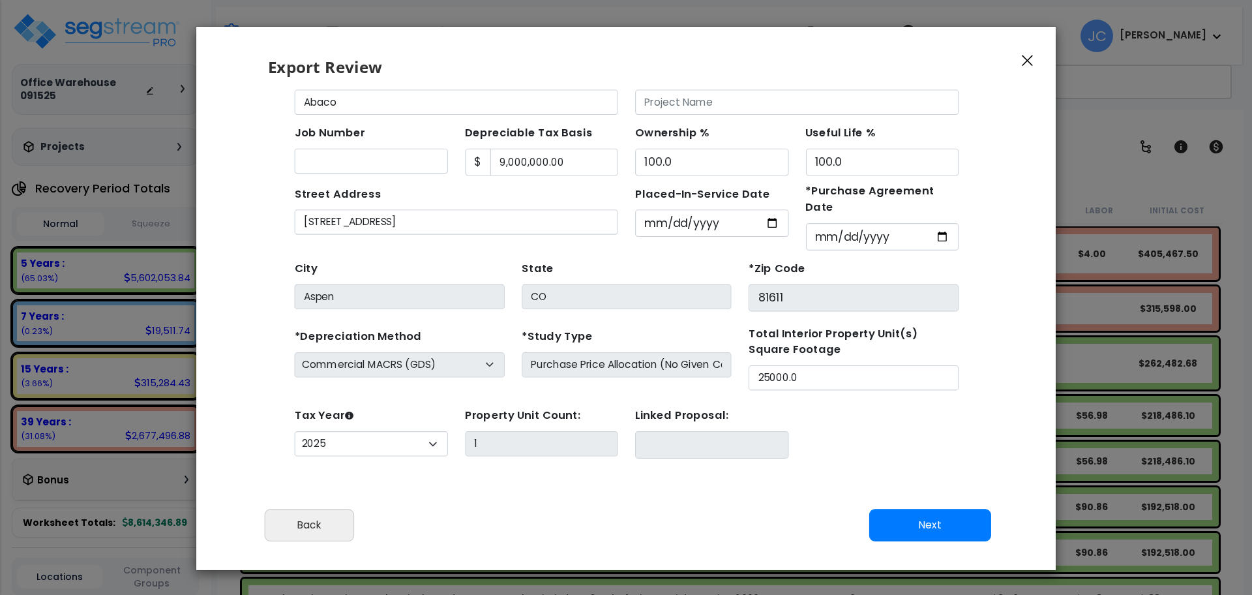
click at [1025, 61] on icon "button" at bounding box center [1027, 61] width 11 height 12
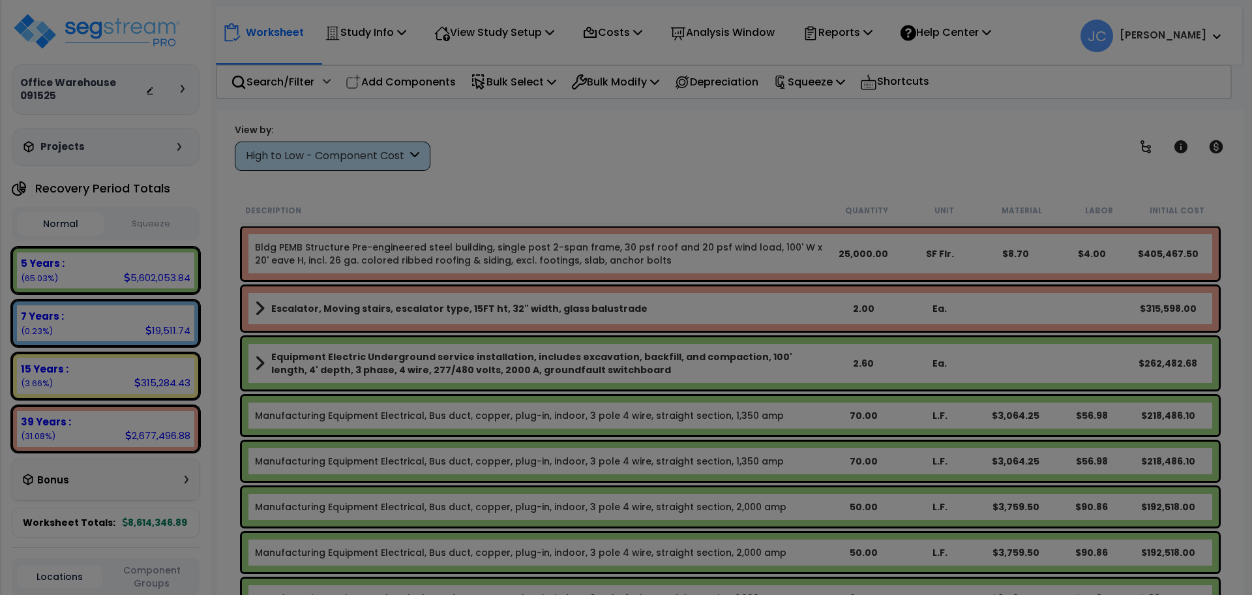
scroll to position [0, 0]
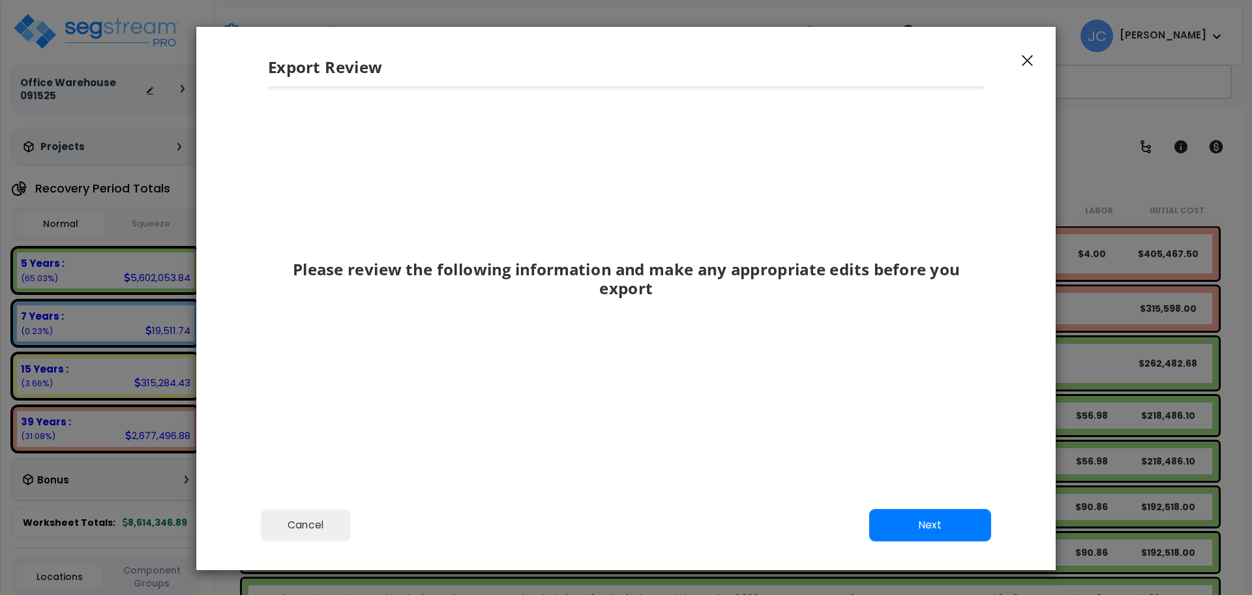
click at [1021, 63] on button "button" at bounding box center [1028, 60] width 20 height 16
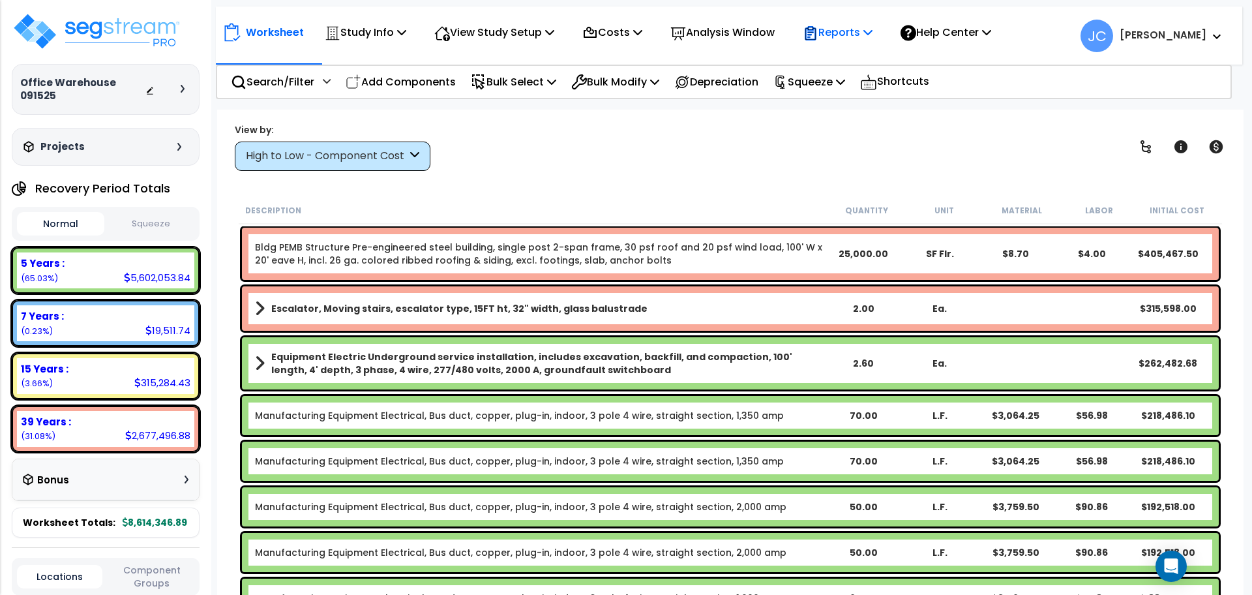
click at [871, 35] on p "Reports" at bounding box center [838, 32] width 70 height 18
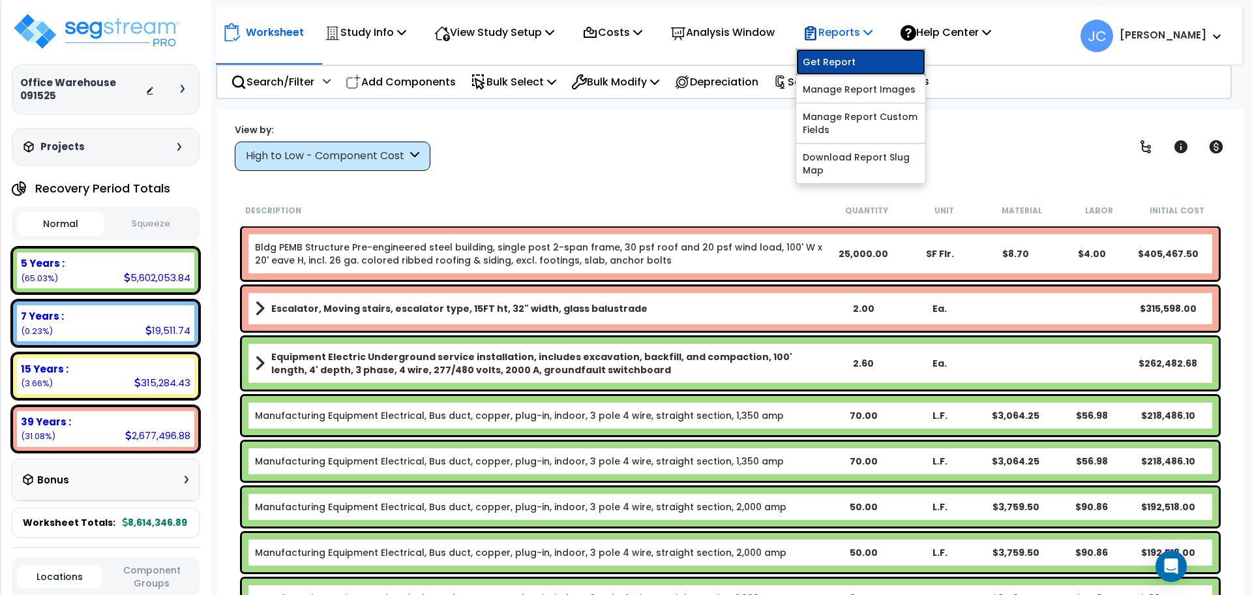
click at [870, 52] on link "Get Report" at bounding box center [860, 62] width 129 height 26
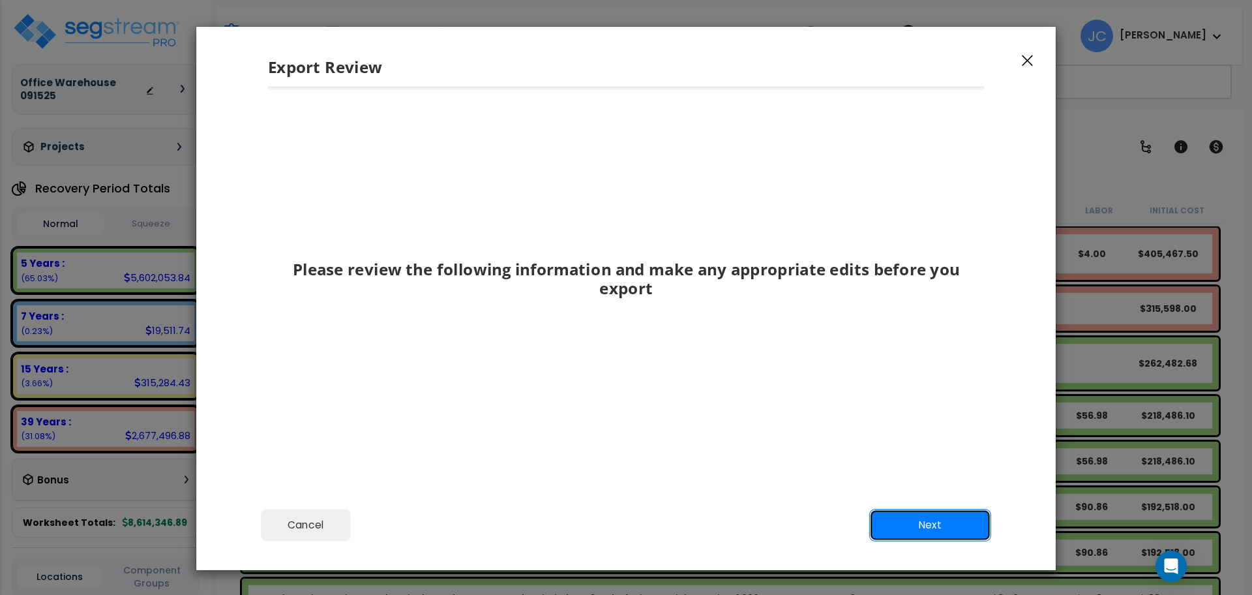
click at [957, 516] on button "Next" at bounding box center [930, 525] width 122 height 33
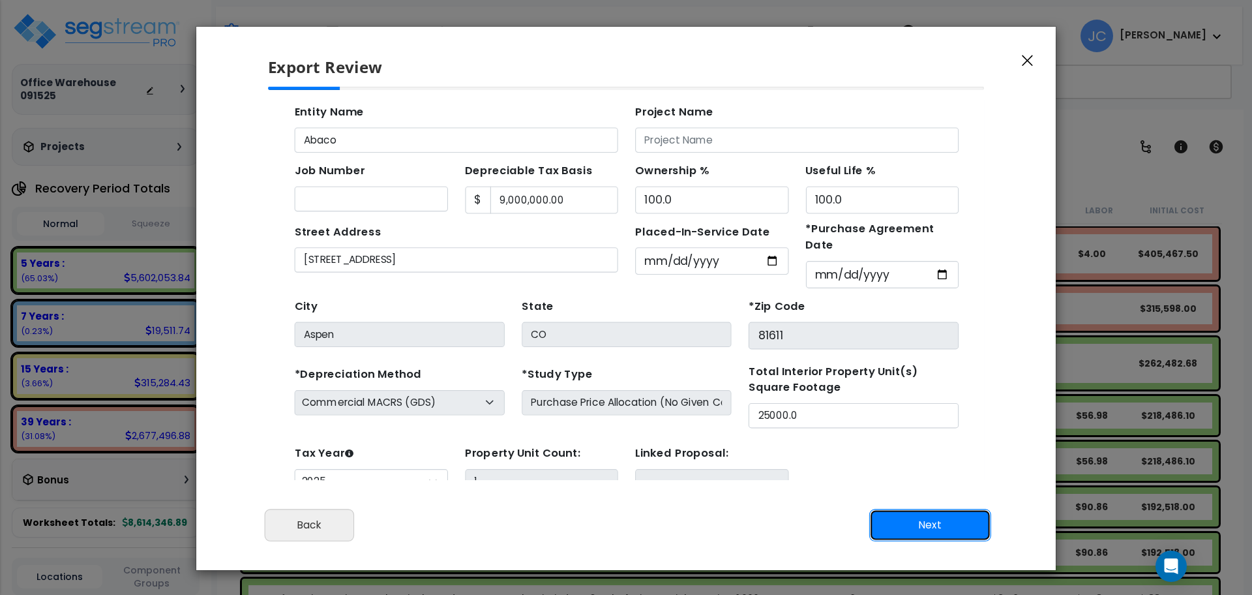
scroll to position [47, 0]
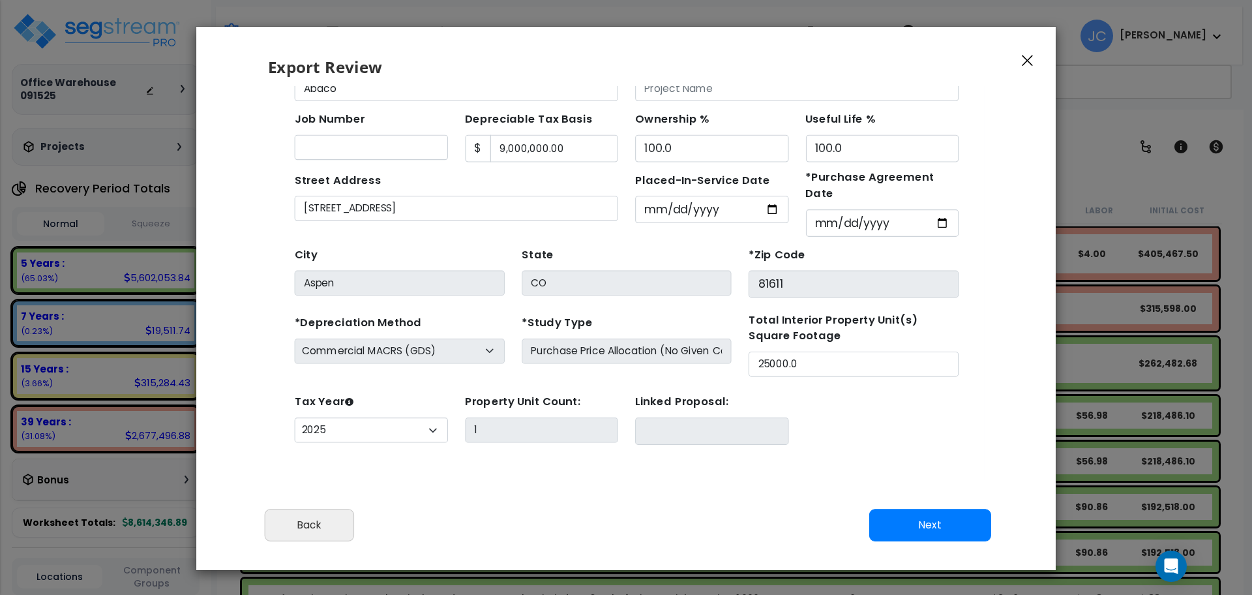
click at [928, 545] on div "Cancel Back Next Export Edit Images" at bounding box center [626, 534] width 860 height 71
click at [920, 527] on button "Next" at bounding box center [930, 525] width 122 height 33
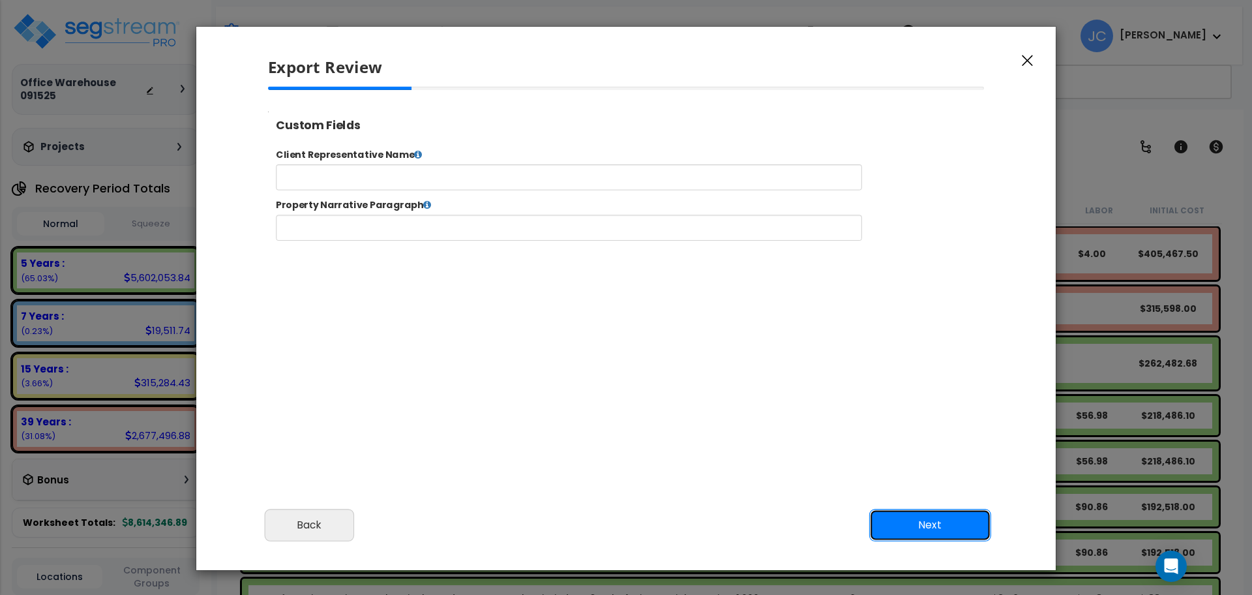
scroll to position [0, 0]
select select "2025"
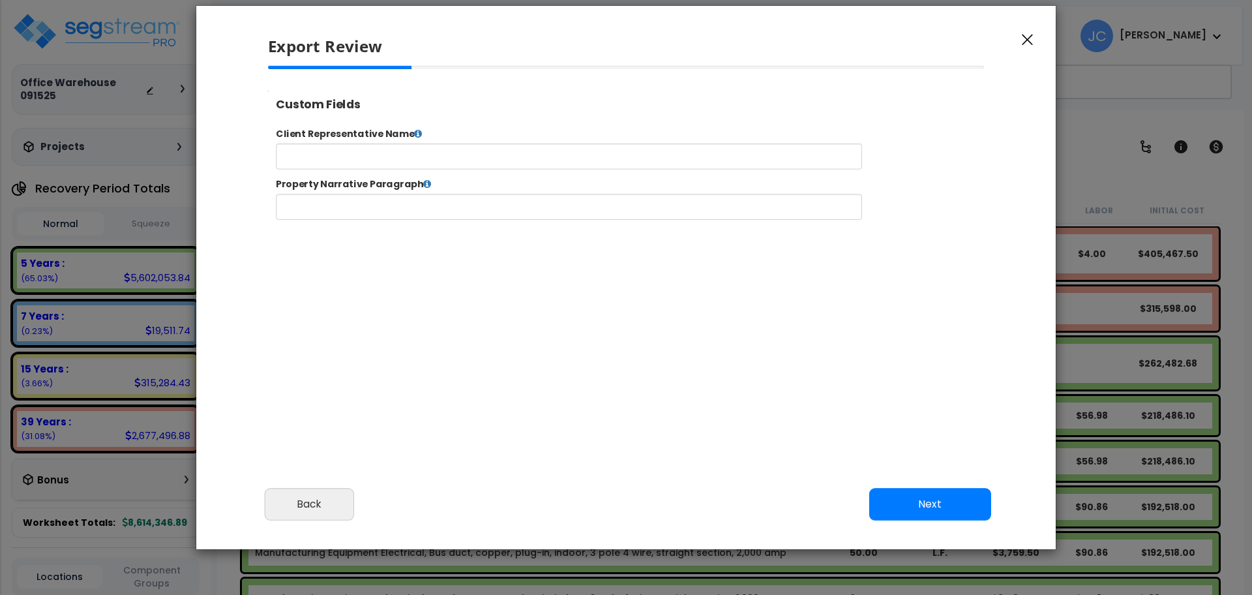
scroll to position [23, 0]
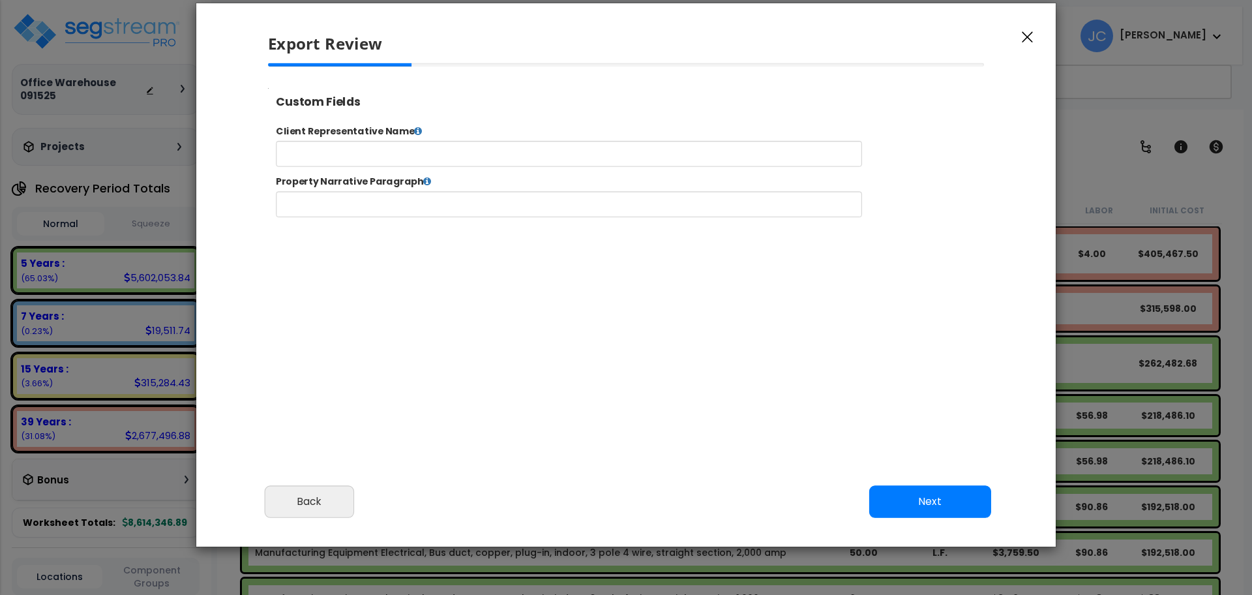
click at [919, 509] on button "Next" at bounding box center [930, 501] width 122 height 33
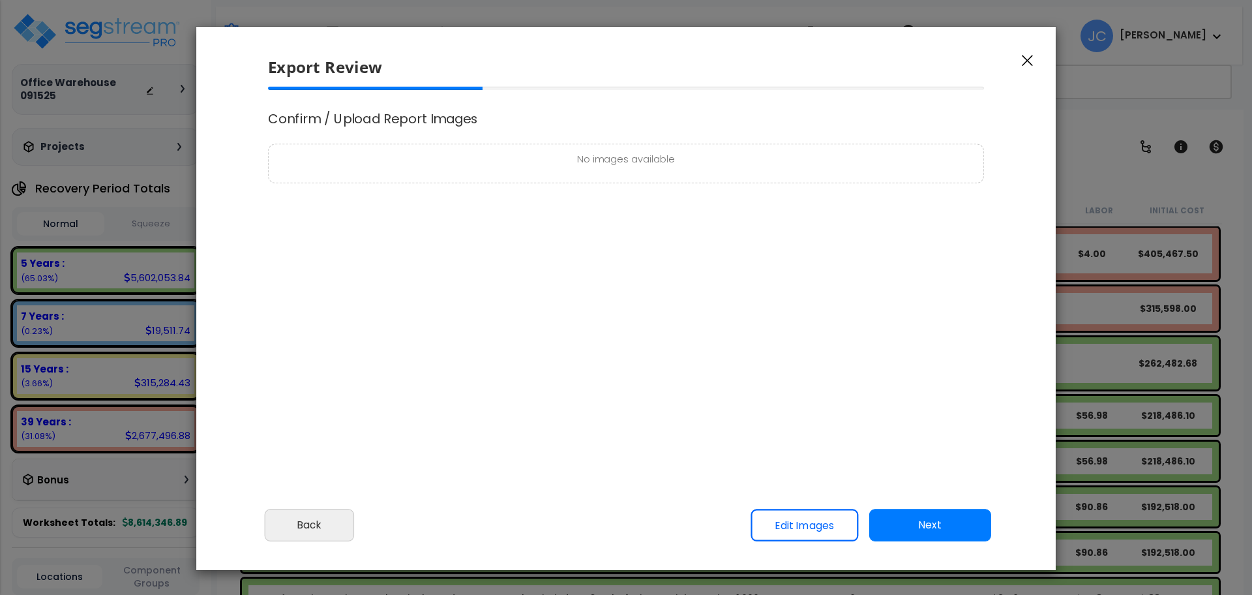
scroll to position [1, 0]
click at [938, 518] on button "Next" at bounding box center [930, 524] width 122 height 33
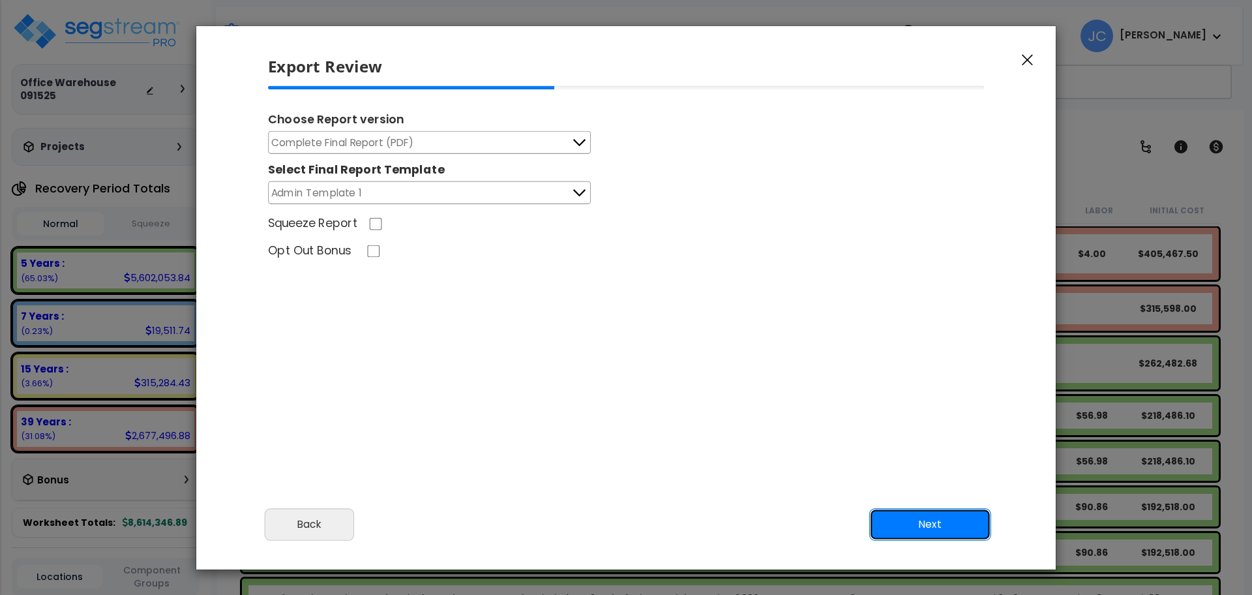
click at [911, 517] on button "Next" at bounding box center [930, 524] width 122 height 33
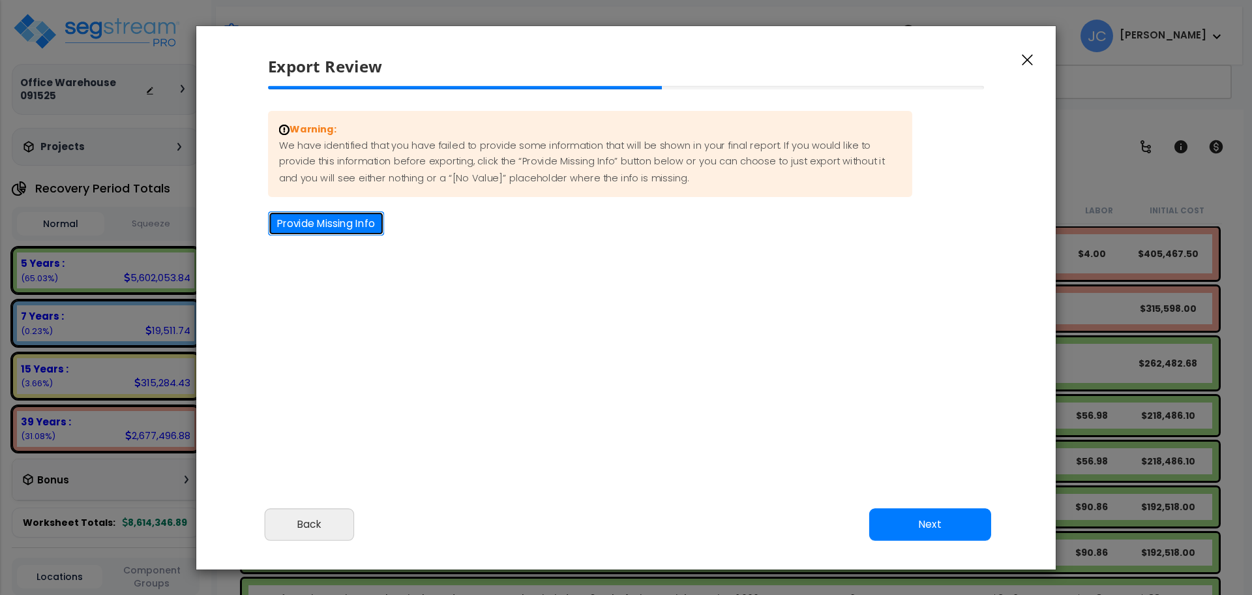
click at [336, 222] on button "Provide Missing Info" at bounding box center [326, 223] width 116 height 24
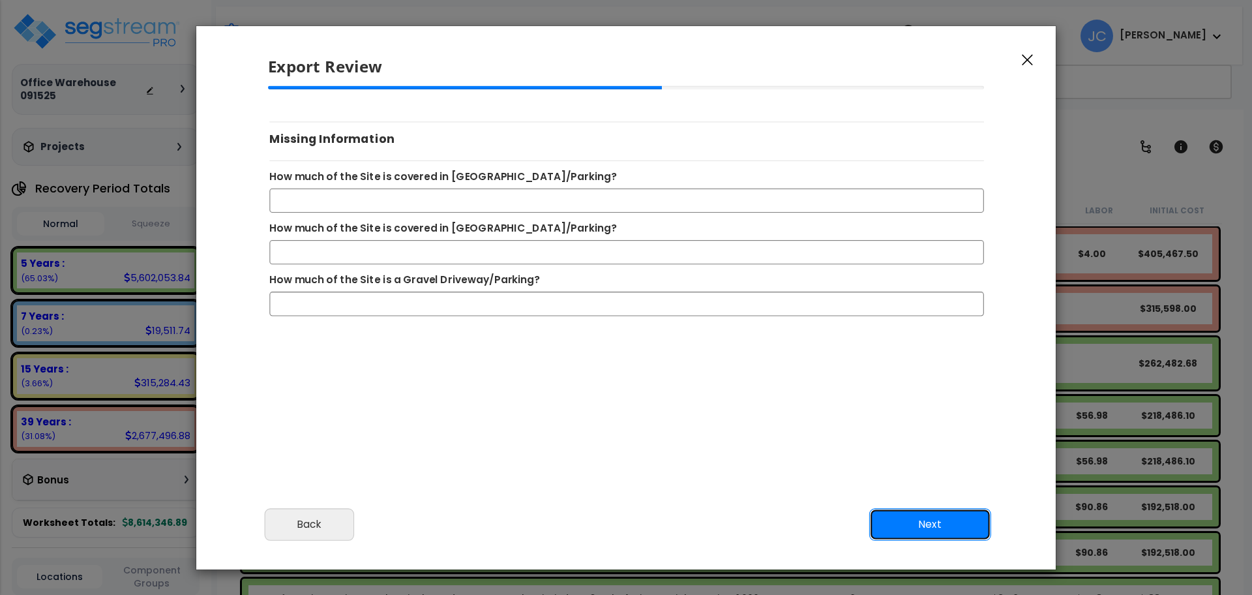
click at [935, 530] on button "Next" at bounding box center [930, 524] width 122 height 33
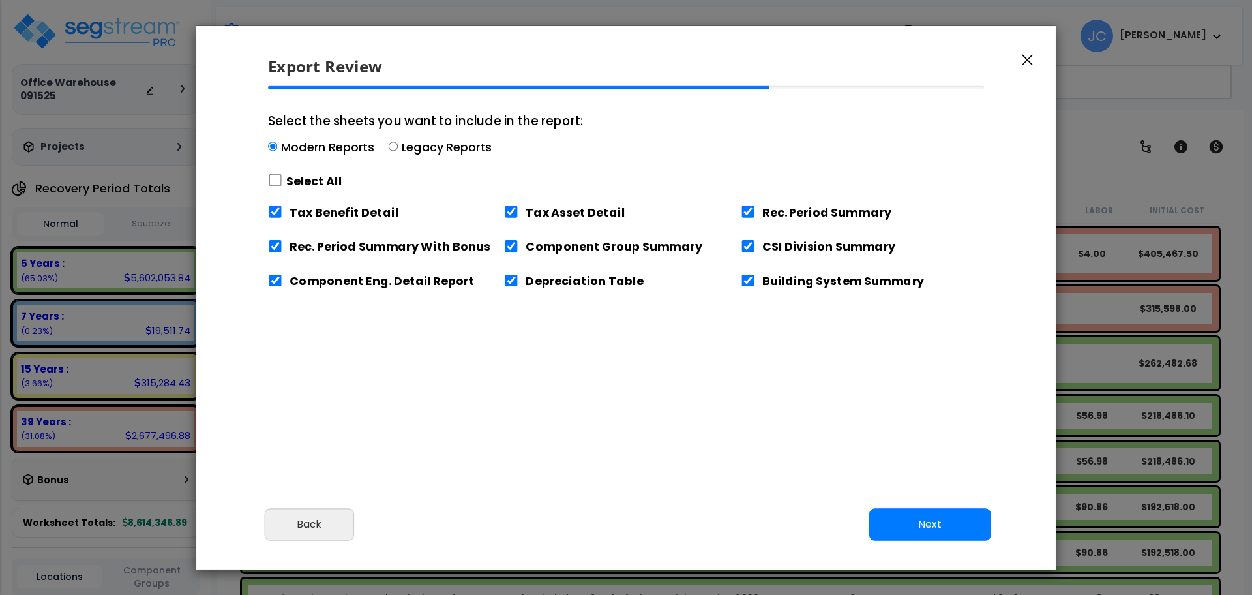
click at [289, 182] on label "Select All" at bounding box center [314, 181] width 56 height 16
click at [282, 182] on input "Select the sheets you want to include in the report: Modern Reports Legacy Repo…" at bounding box center [275, 180] width 14 height 12
checkbox input "true"
click at [903, 513] on button "Next" at bounding box center [930, 524] width 122 height 33
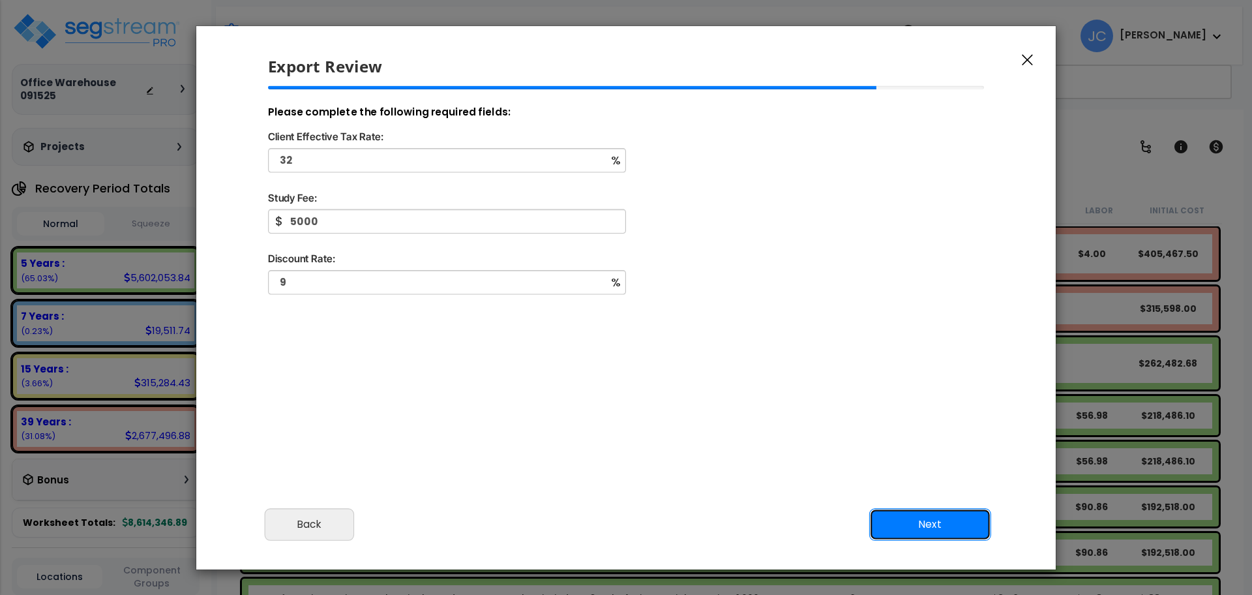
click at [953, 522] on button "Next" at bounding box center [930, 524] width 122 height 33
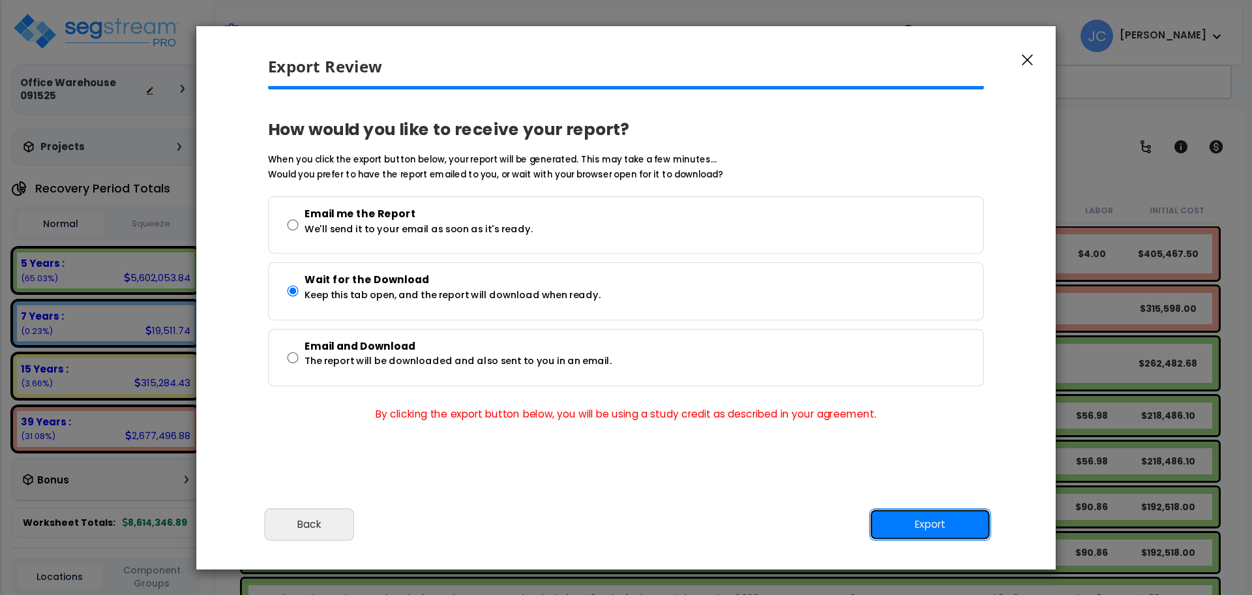
click at [927, 531] on button "Export" at bounding box center [930, 524] width 122 height 33
